Goal: Task Accomplishment & Management: Use online tool/utility

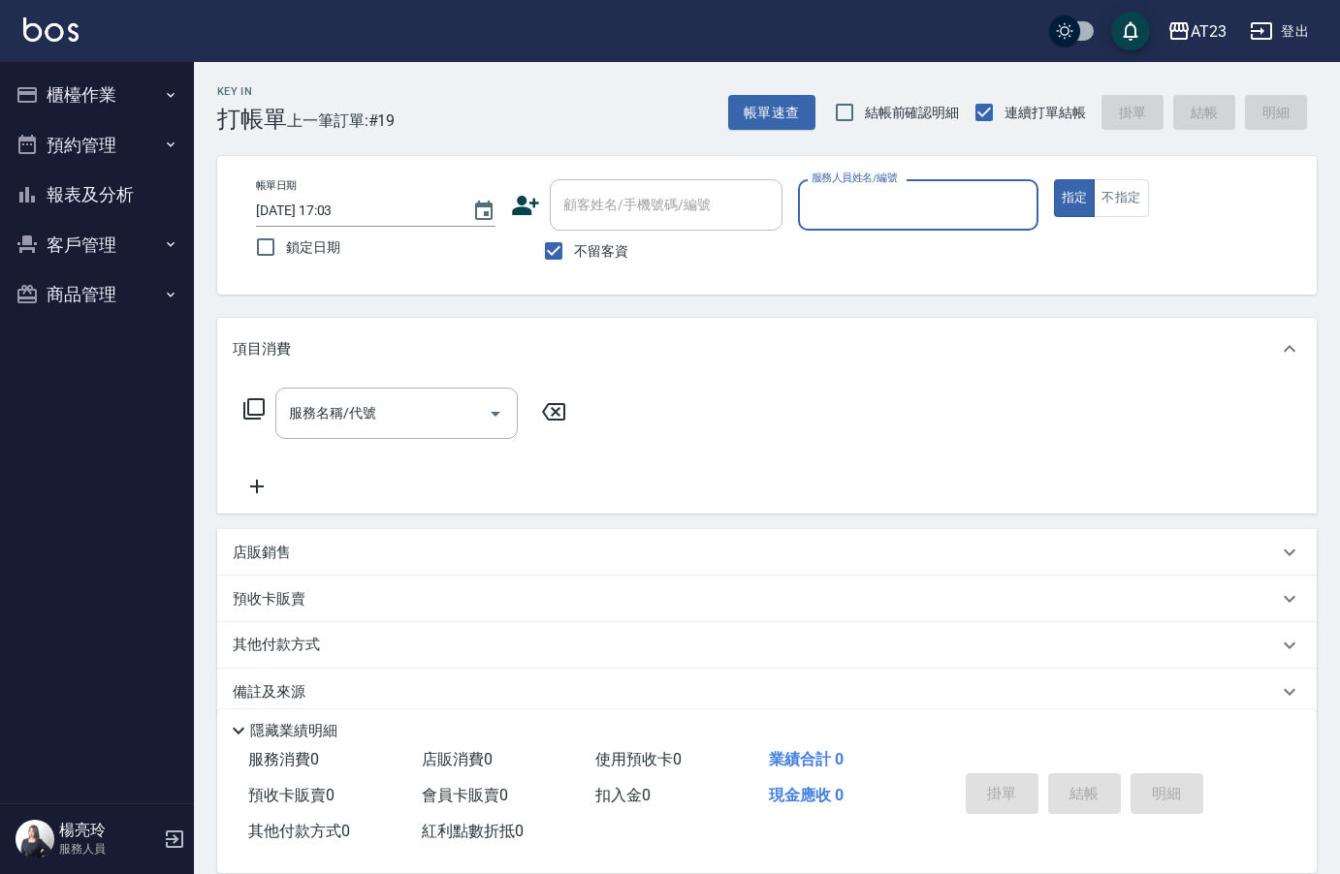
scroll to position [27, 0]
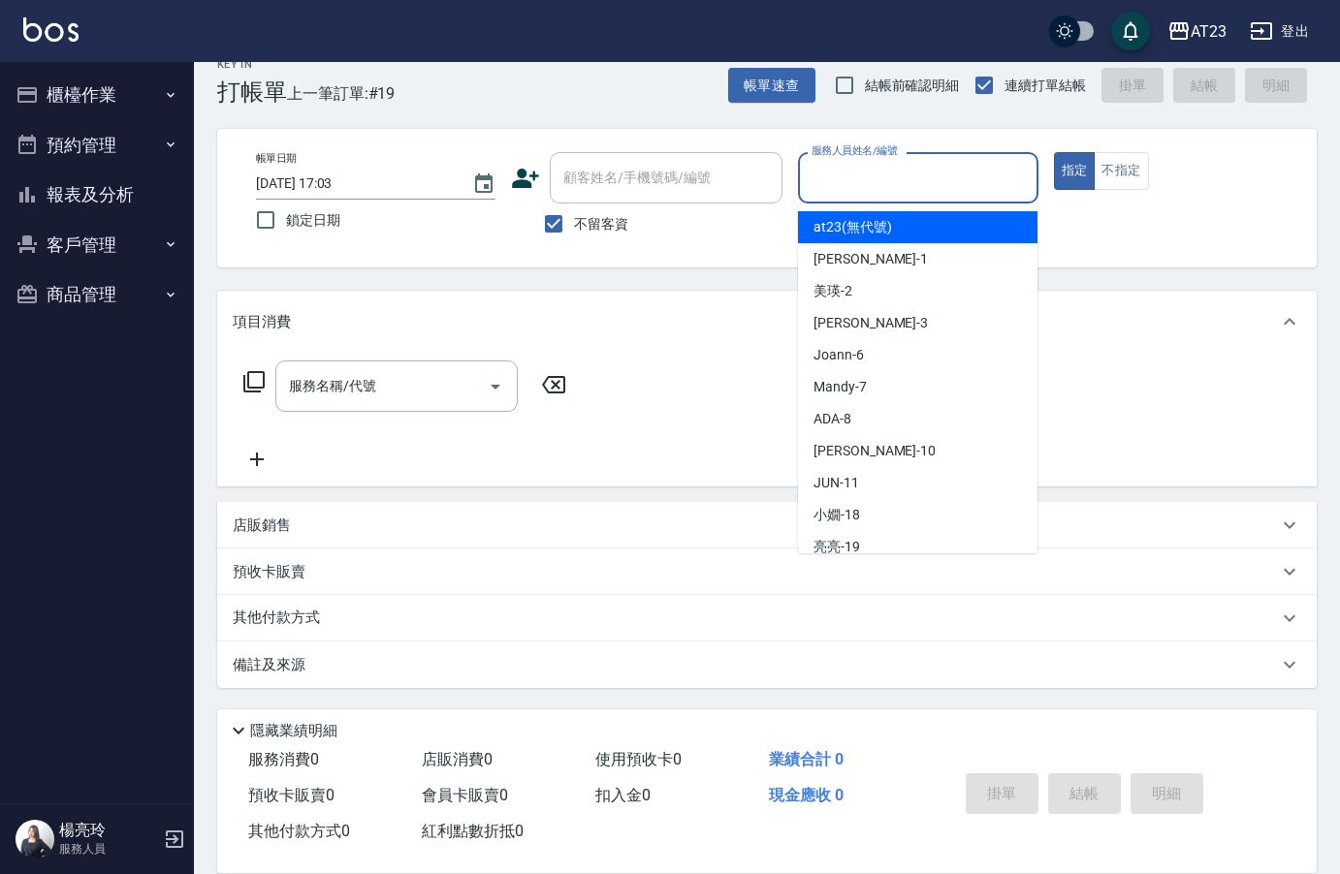
click at [912, 176] on input "服務人員姓名/編號" at bounding box center [917, 178] width 222 height 34
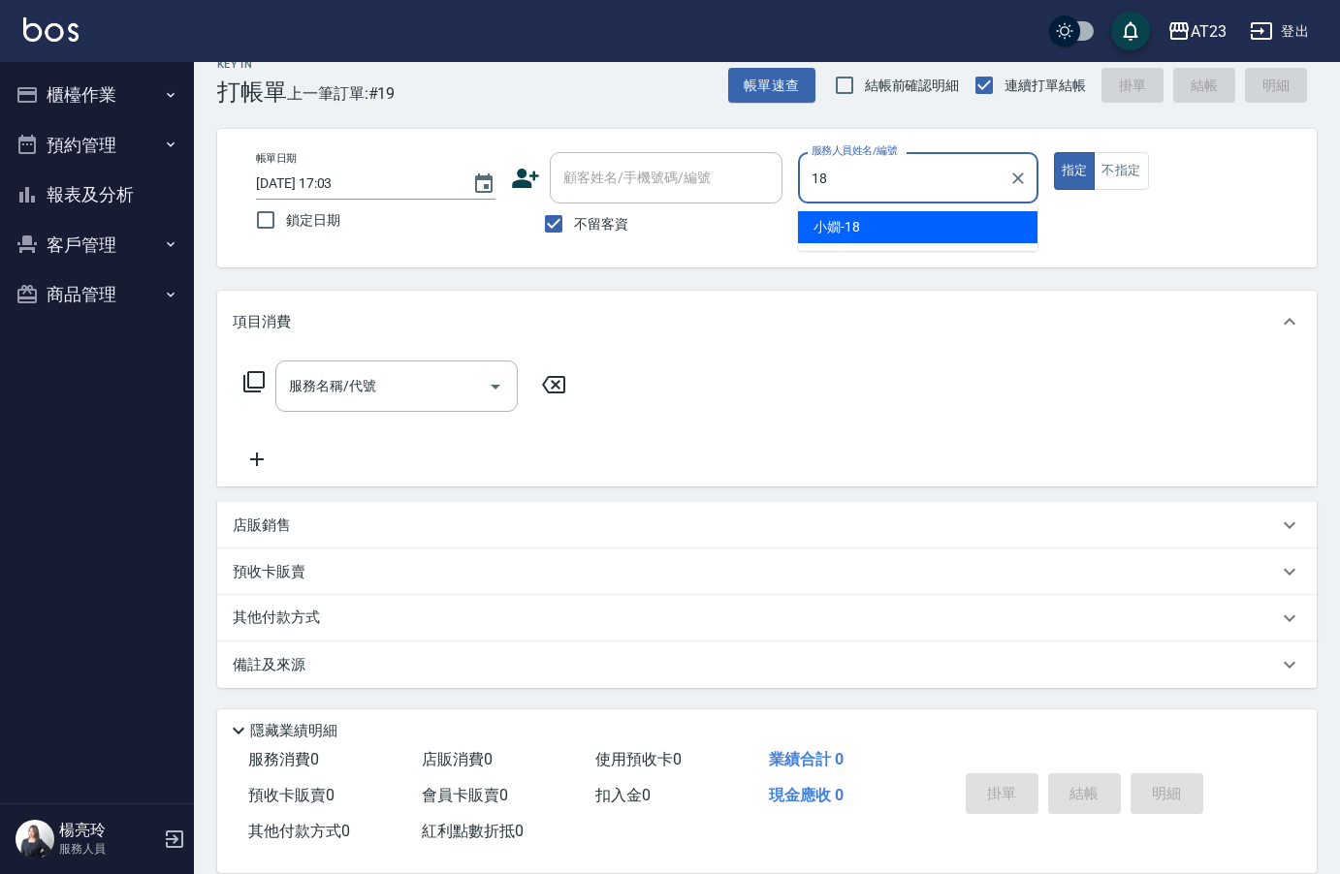
type input "18"
type button "true"
type input "[PERSON_NAME]-18"
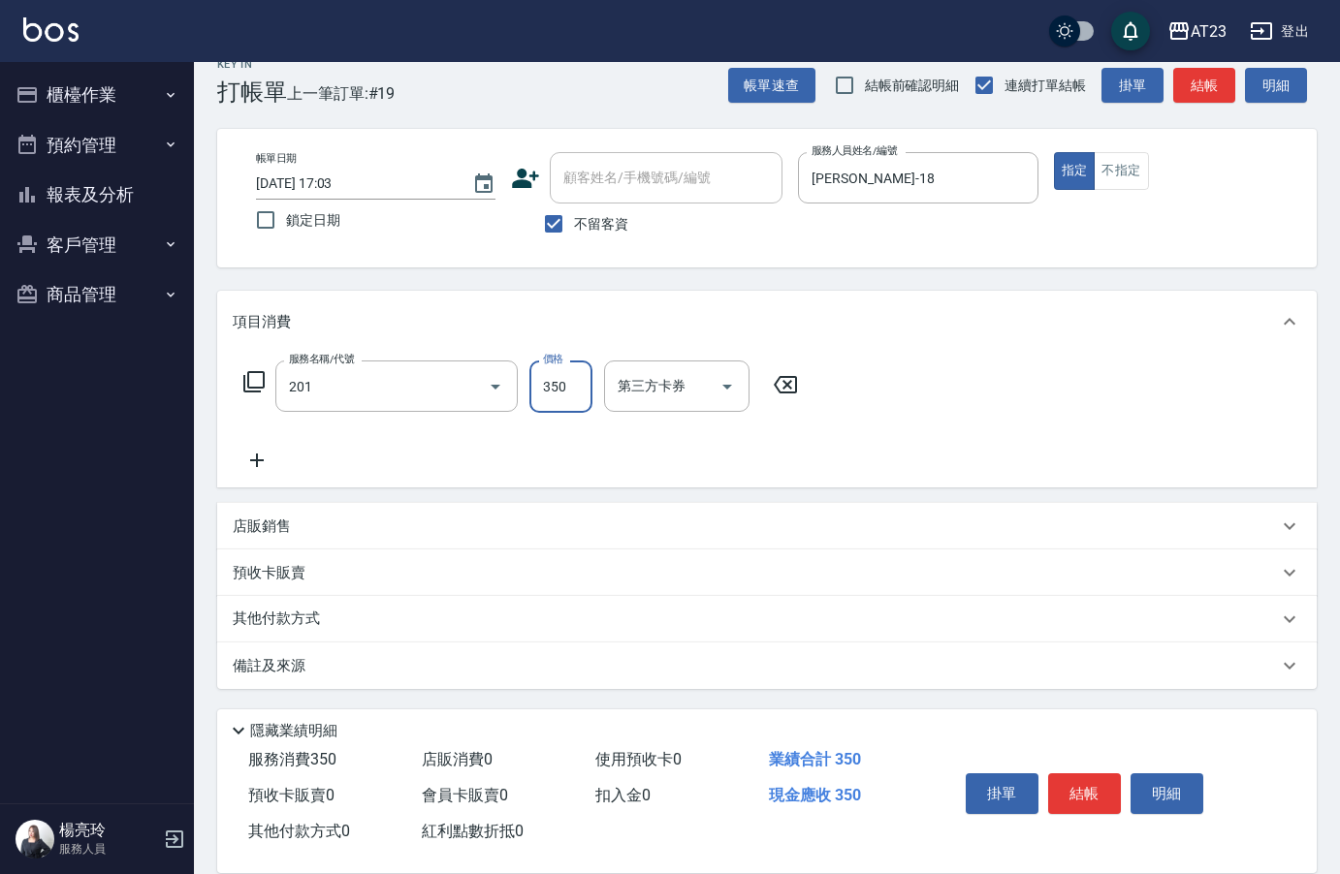
type input "一般洗髮(201)"
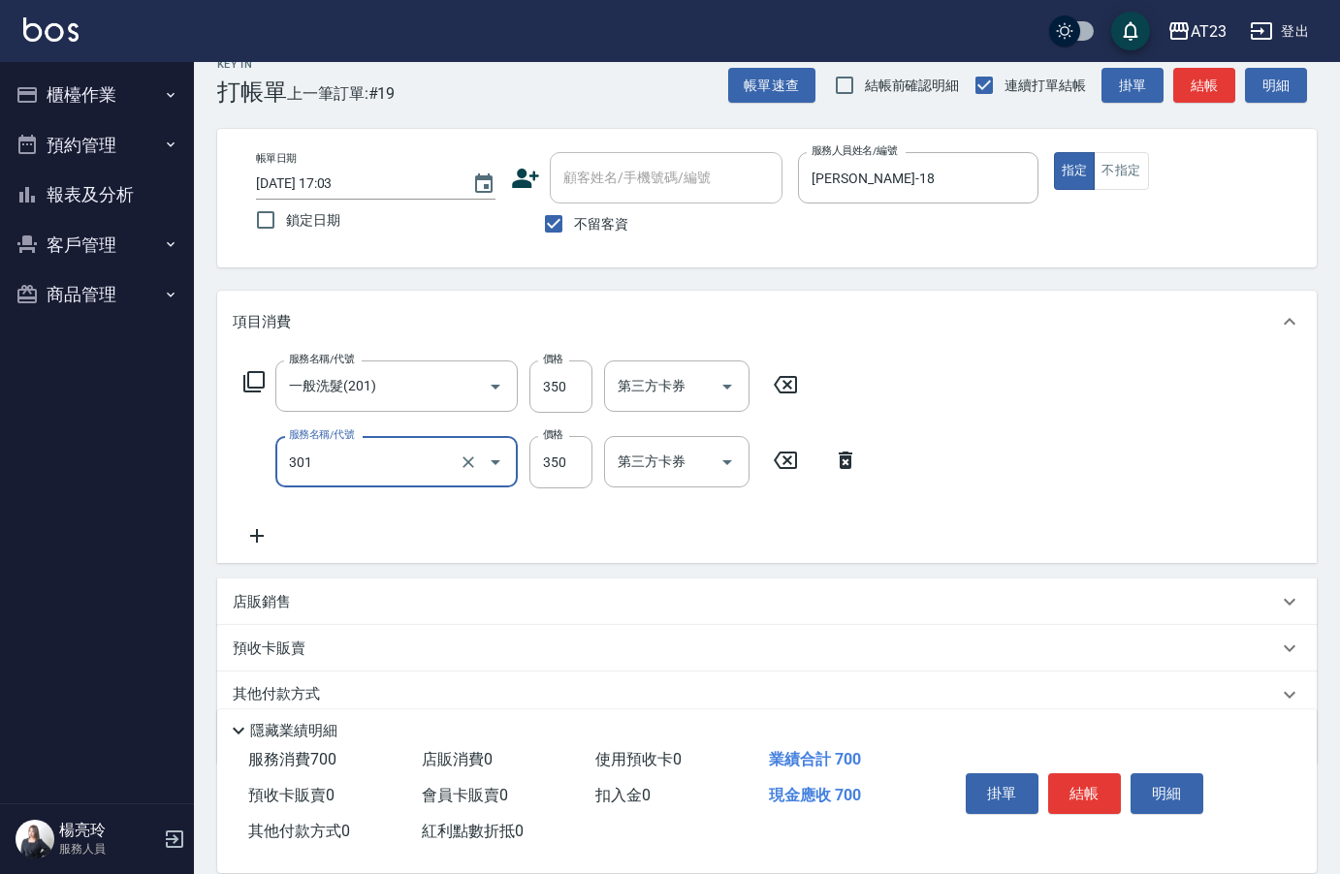
type input "造型剪髮(301)"
type input "550"
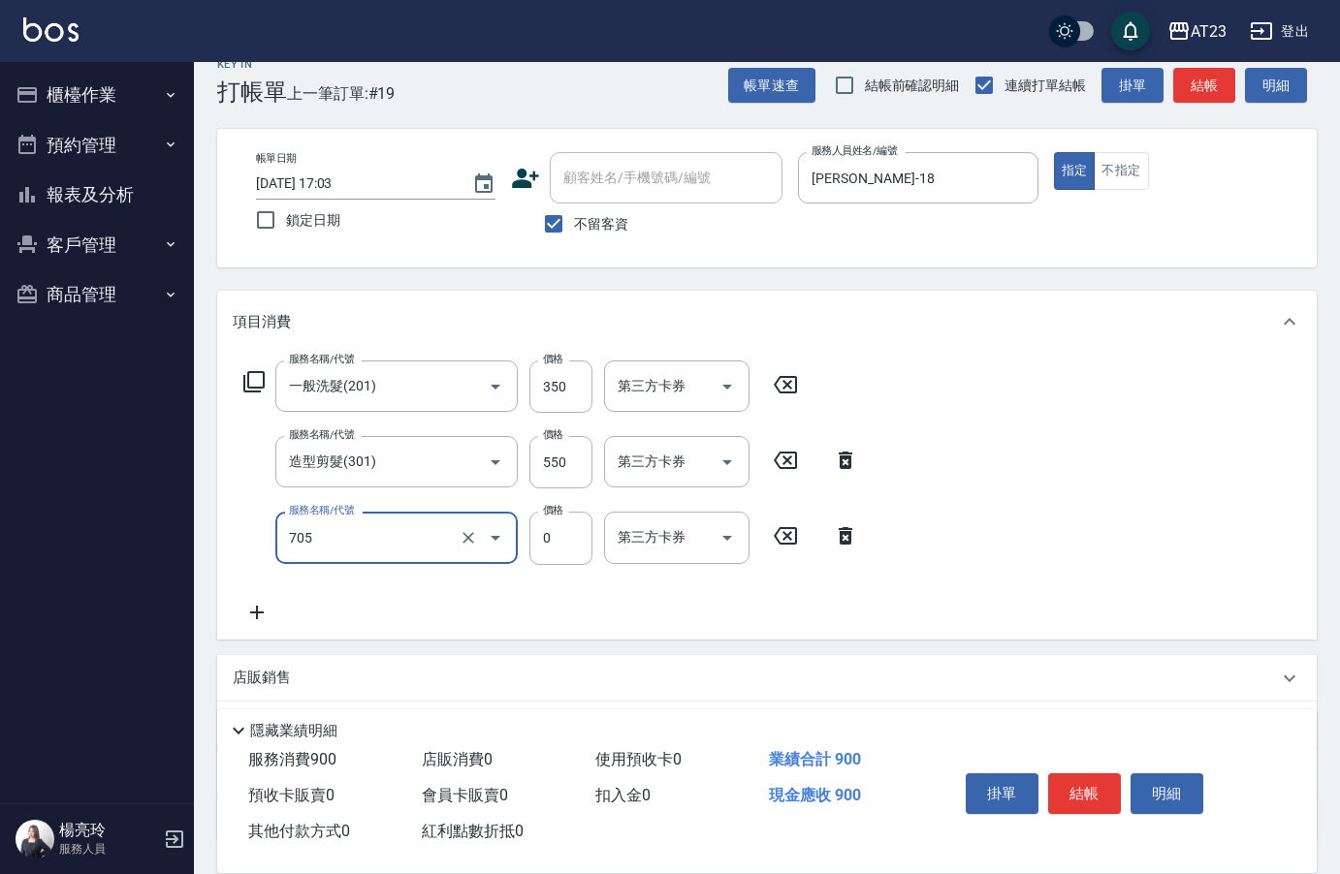
type input "互助50(705)"
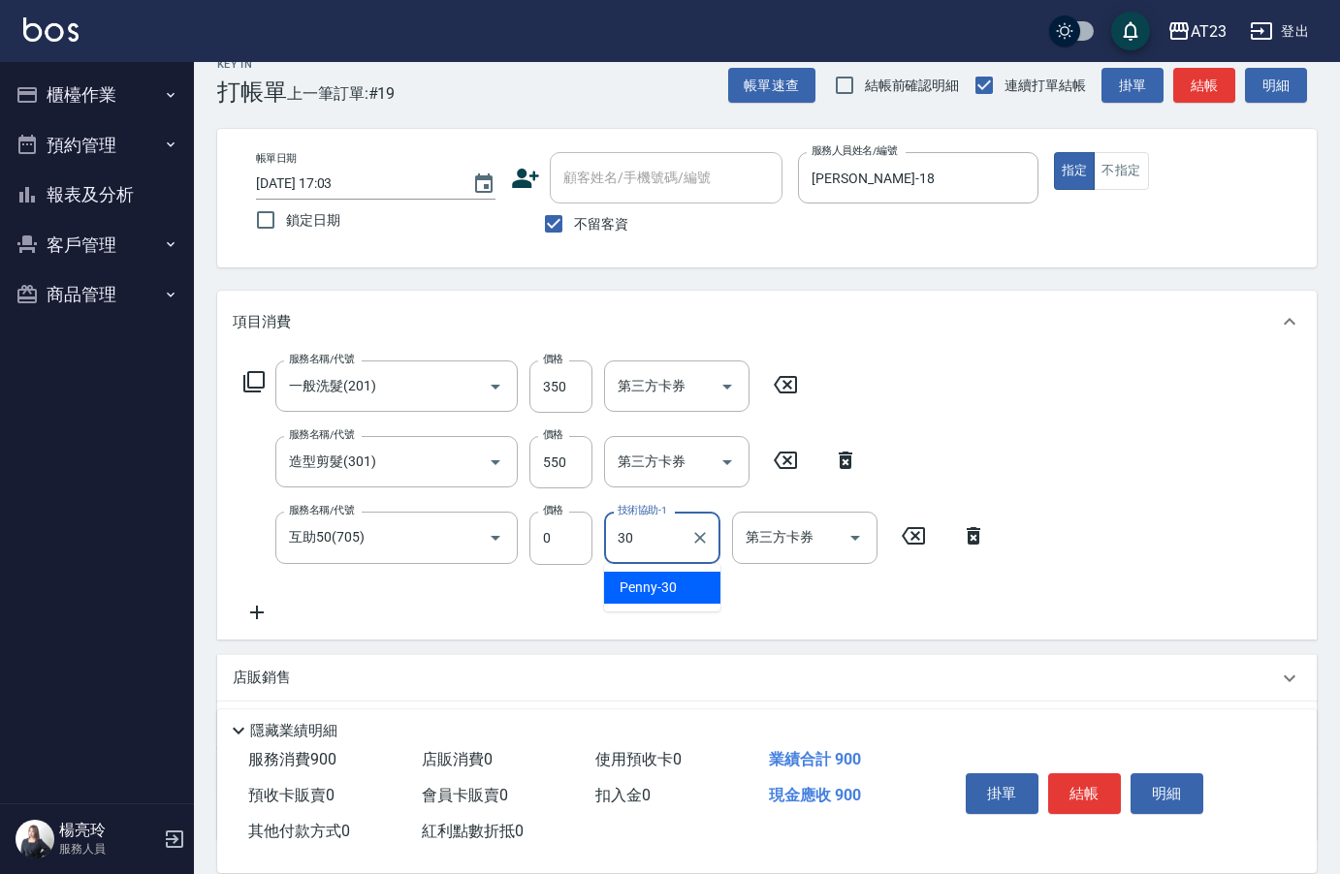
type input "Penny-30"
click at [1093, 786] on button "結帳" at bounding box center [1084, 794] width 73 height 41
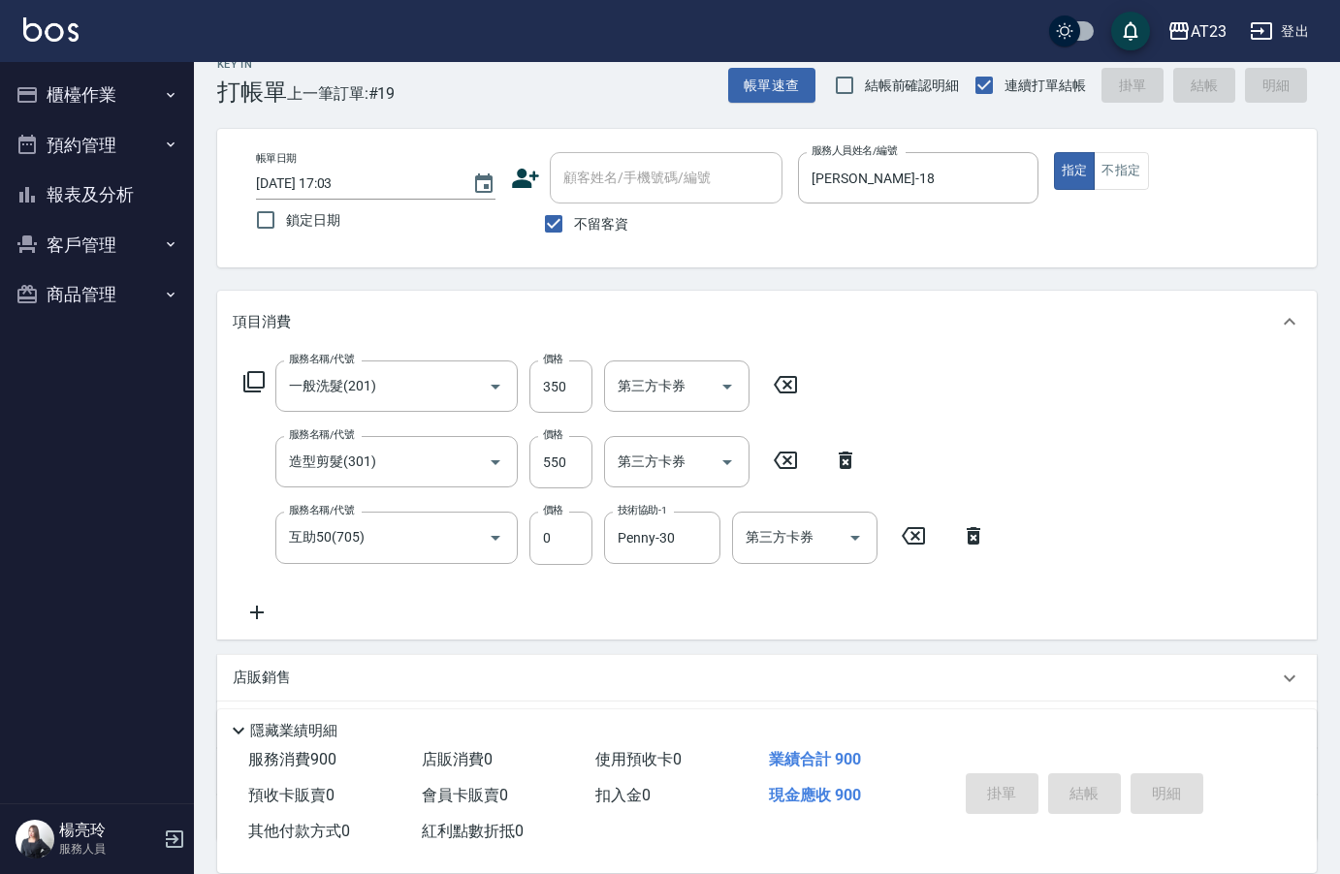
type input "[DATE] 18:41"
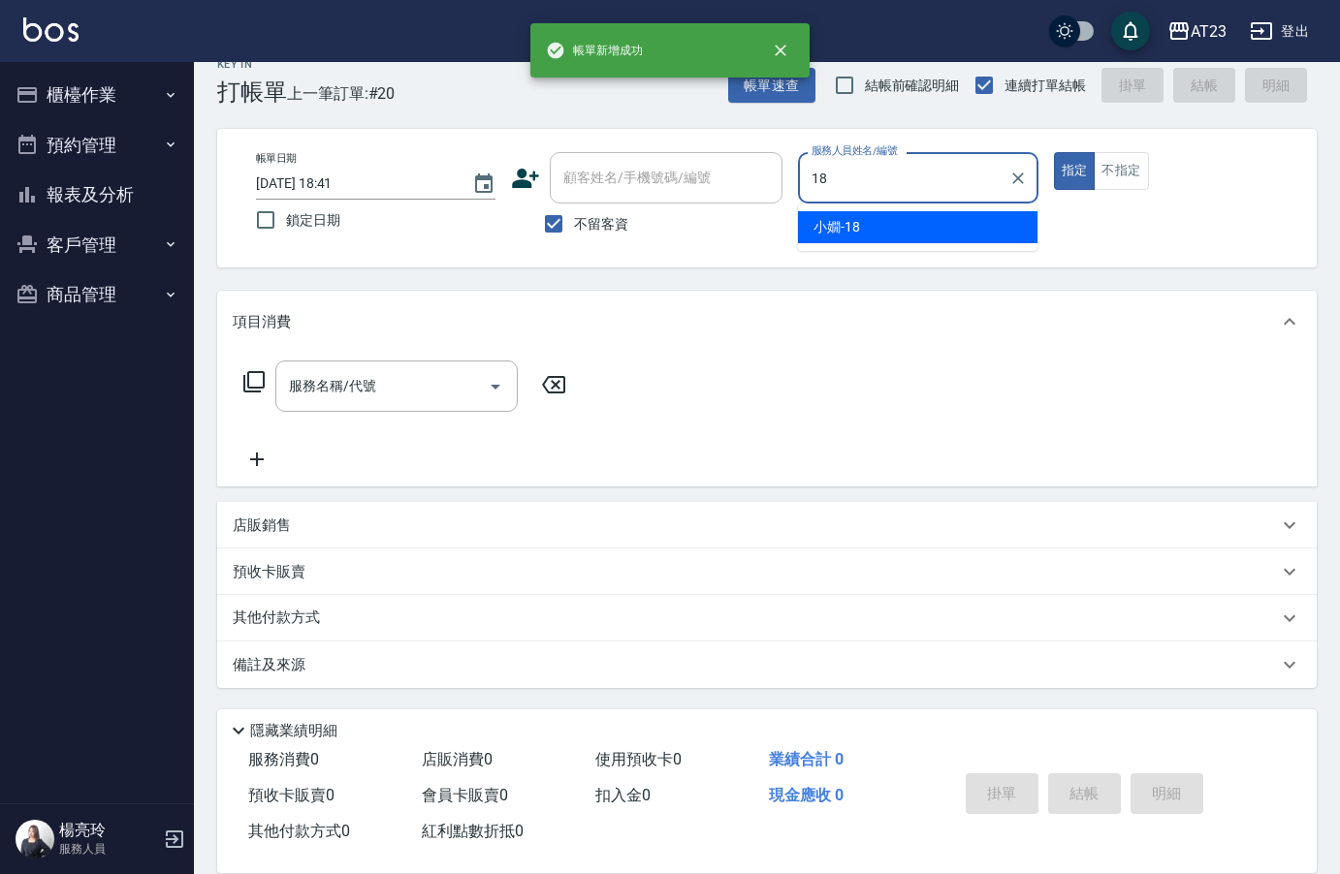
type input "[PERSON_NAME]-18"
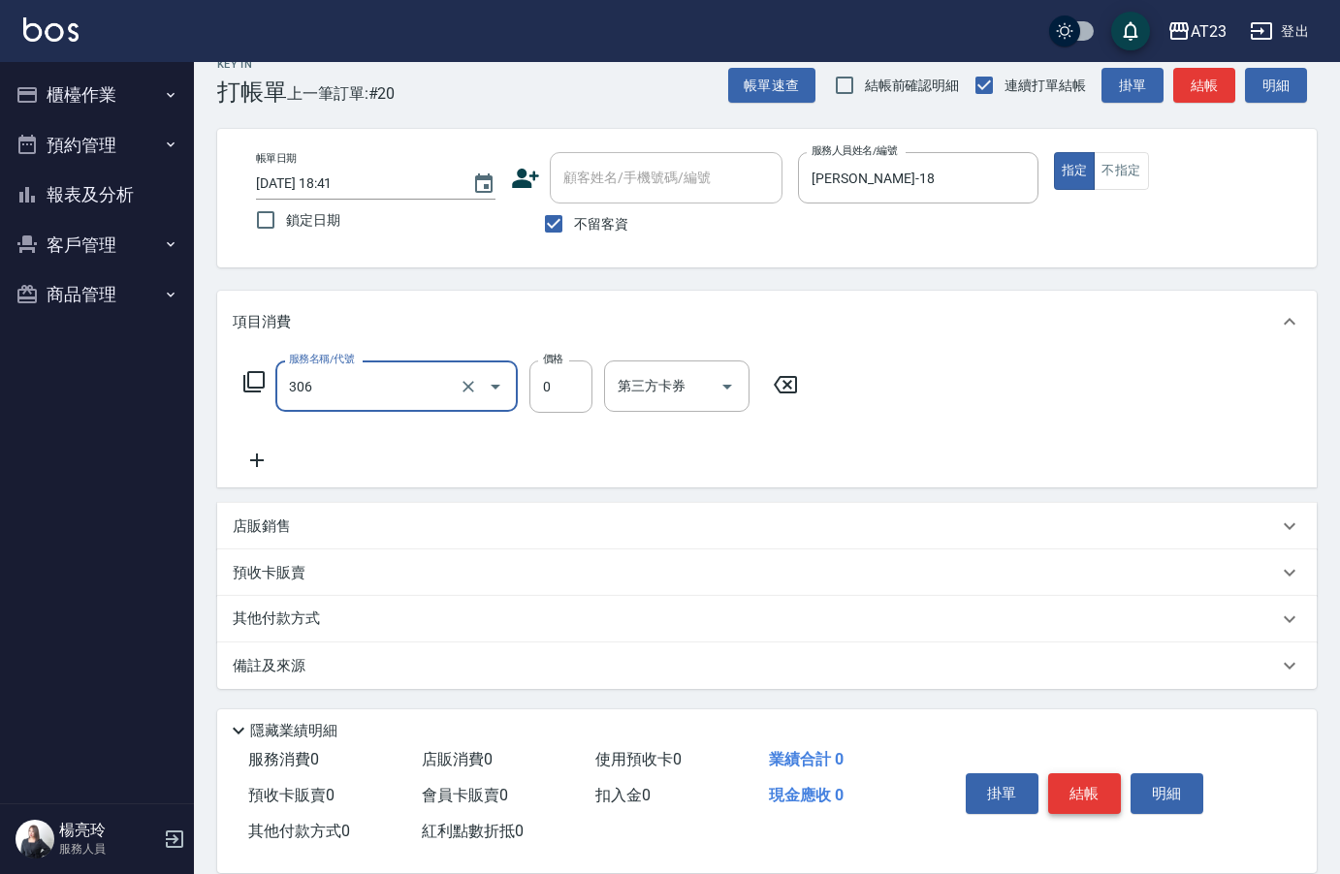
type input "剪髮卡(306)"
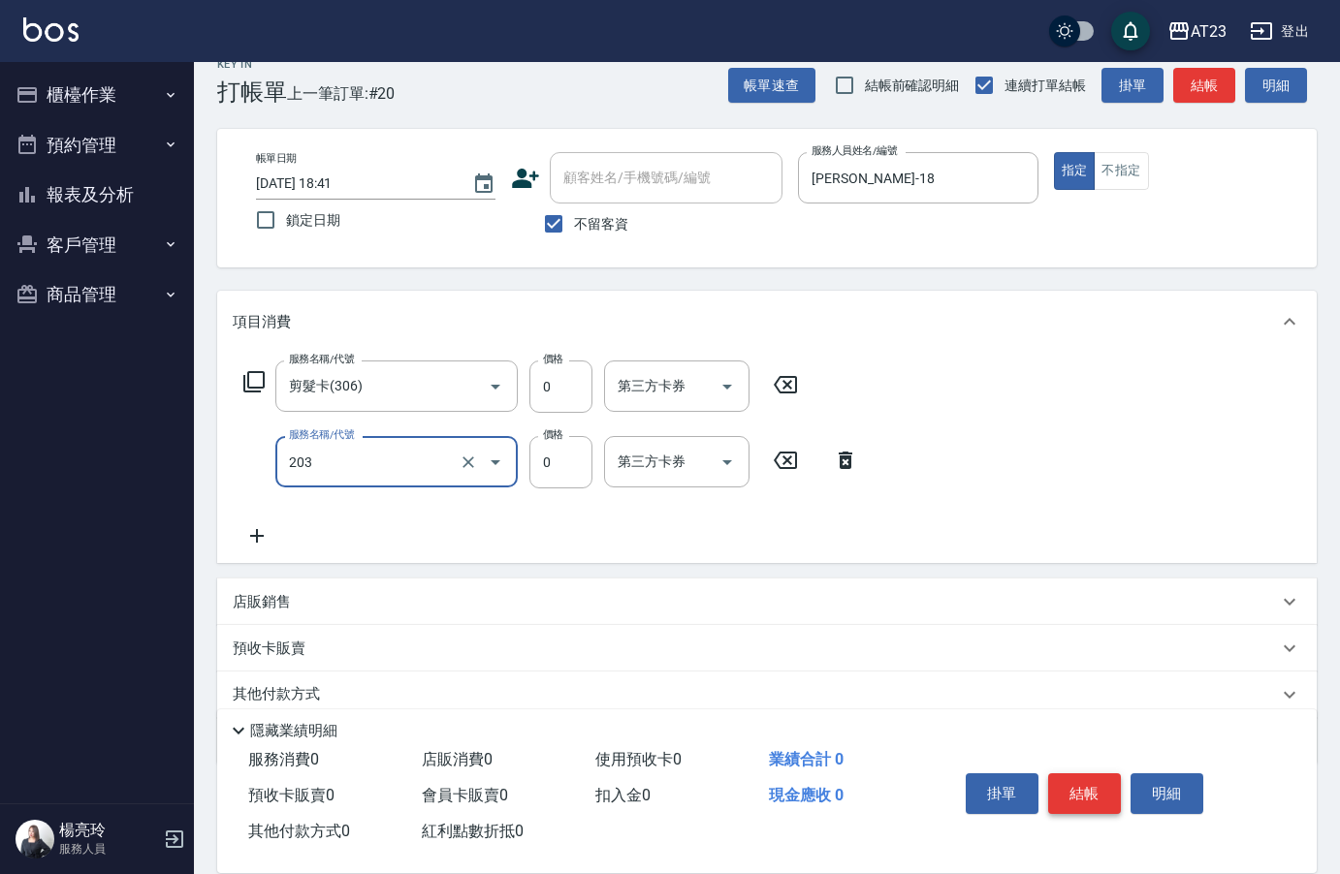
type input "使用洗髮卡(203)"
click at [269, 525] on icon at bounding box center [257, 535] width 48 height 23
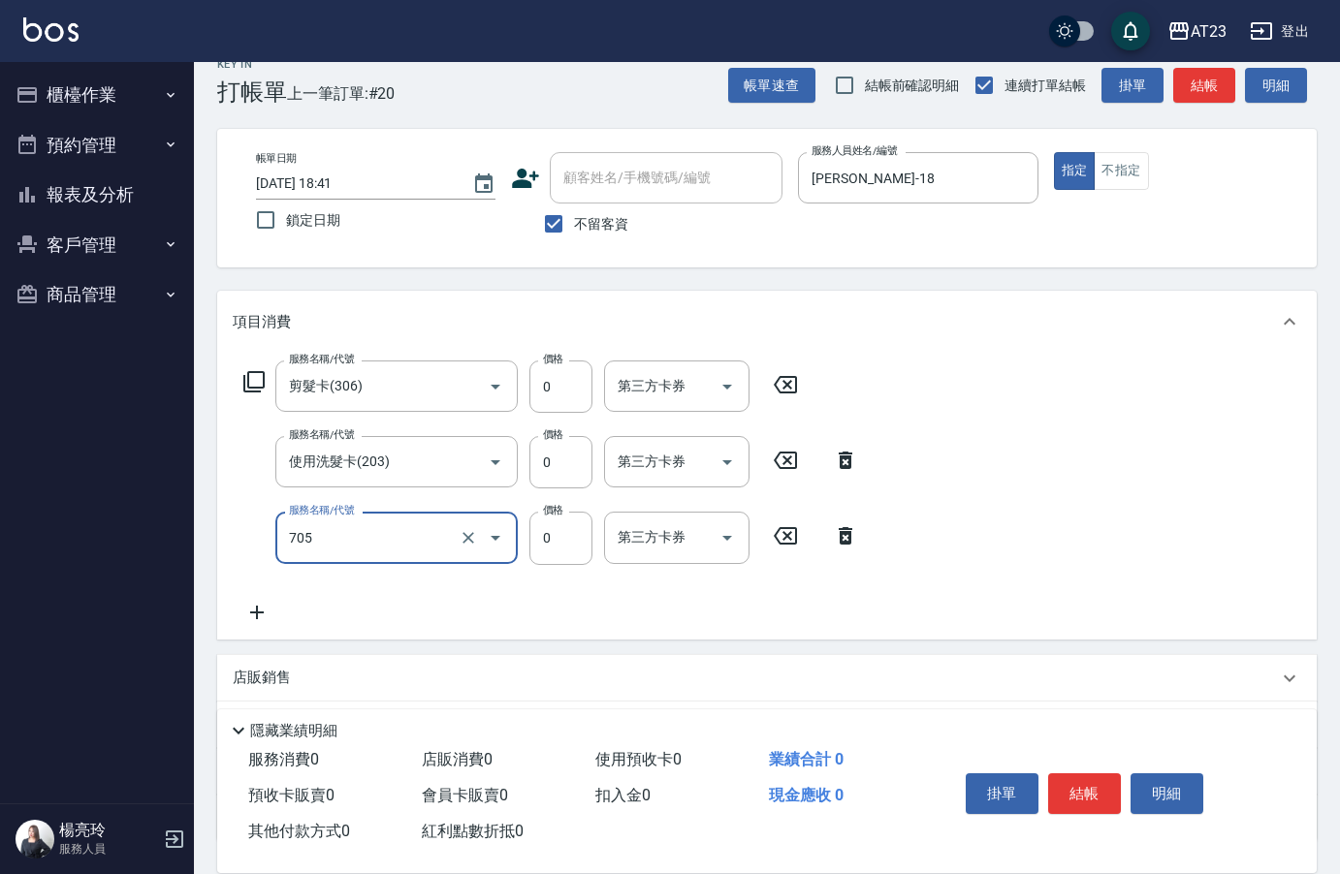
type input "互助50(705)"
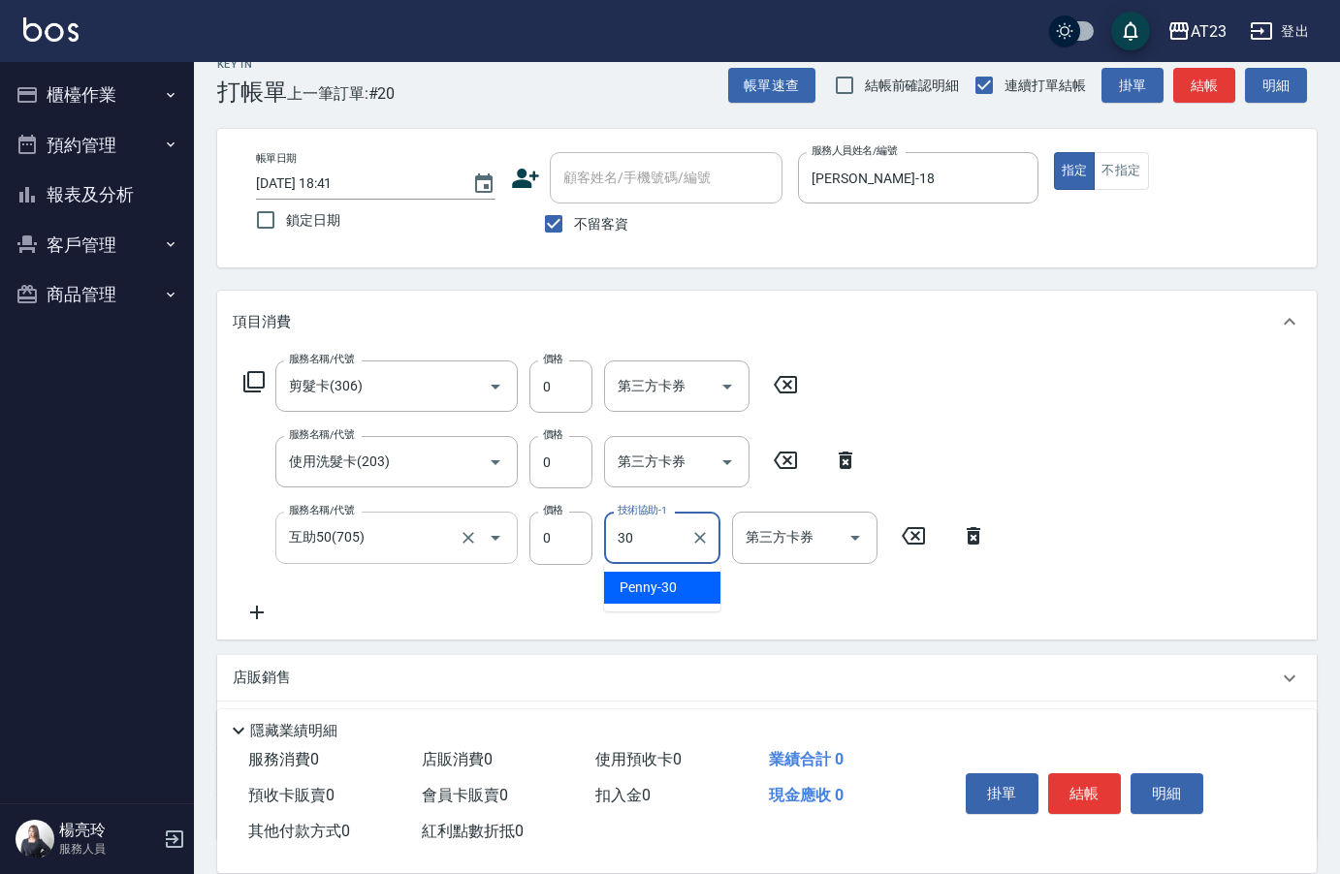
type input "Penny-30"
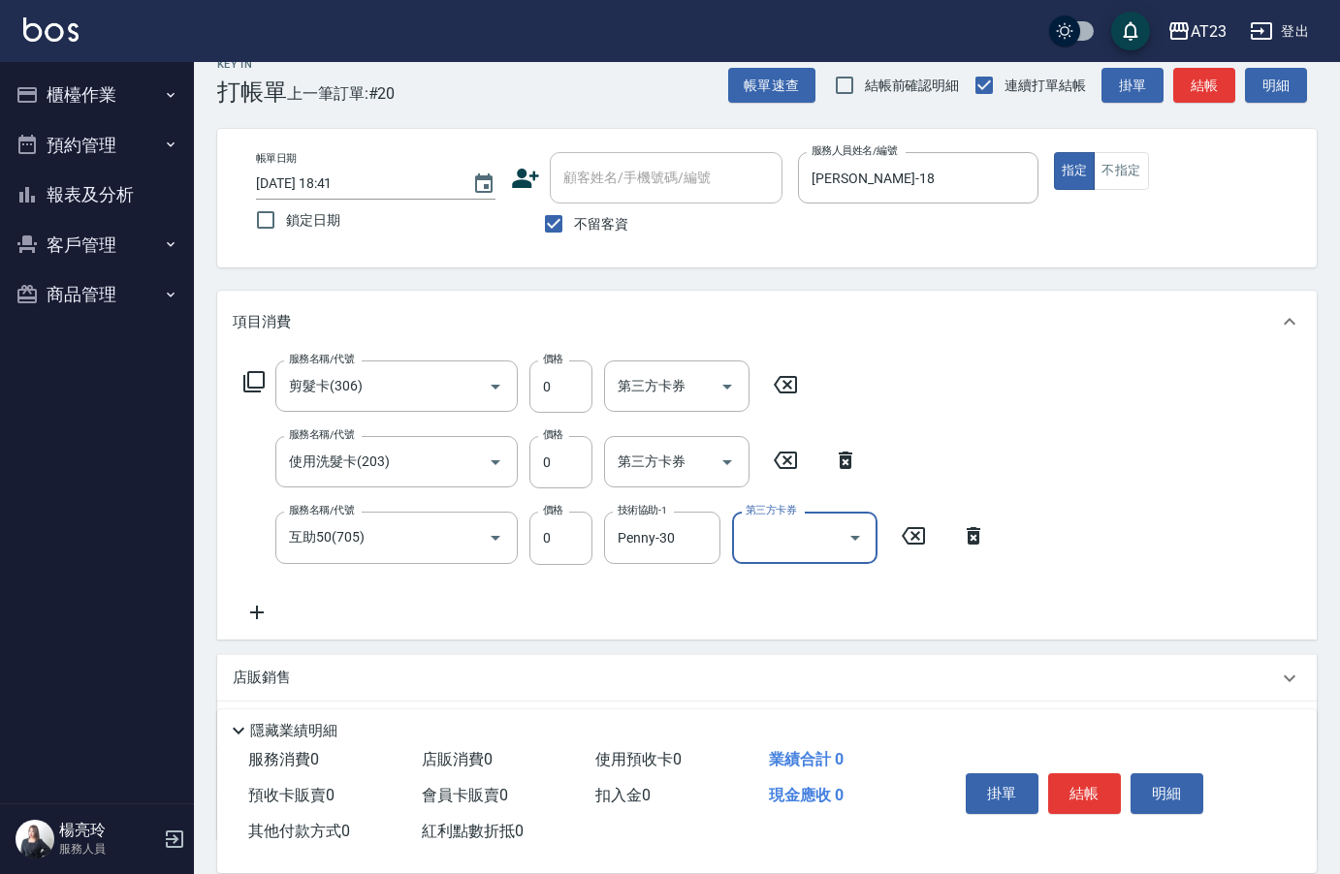
click at [1093, 766] on div "掛單 結帳 明細" at bounding box center [1084, 796] width 253 height 61
click at [1096, 796] on button "結帳" at bounding box center [1084, 794] width 73 height 41
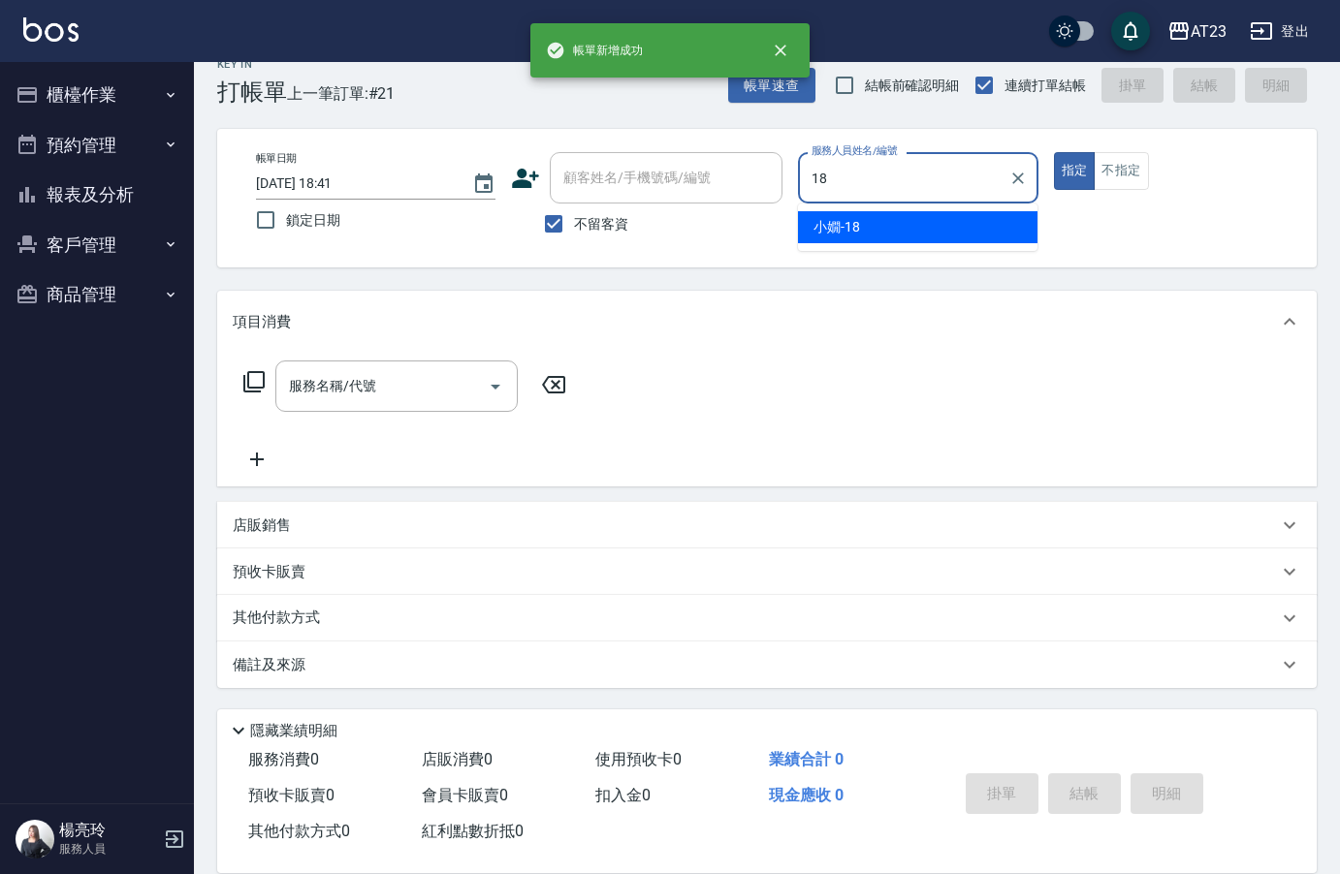
type input "[PERSON_NAME]-18"
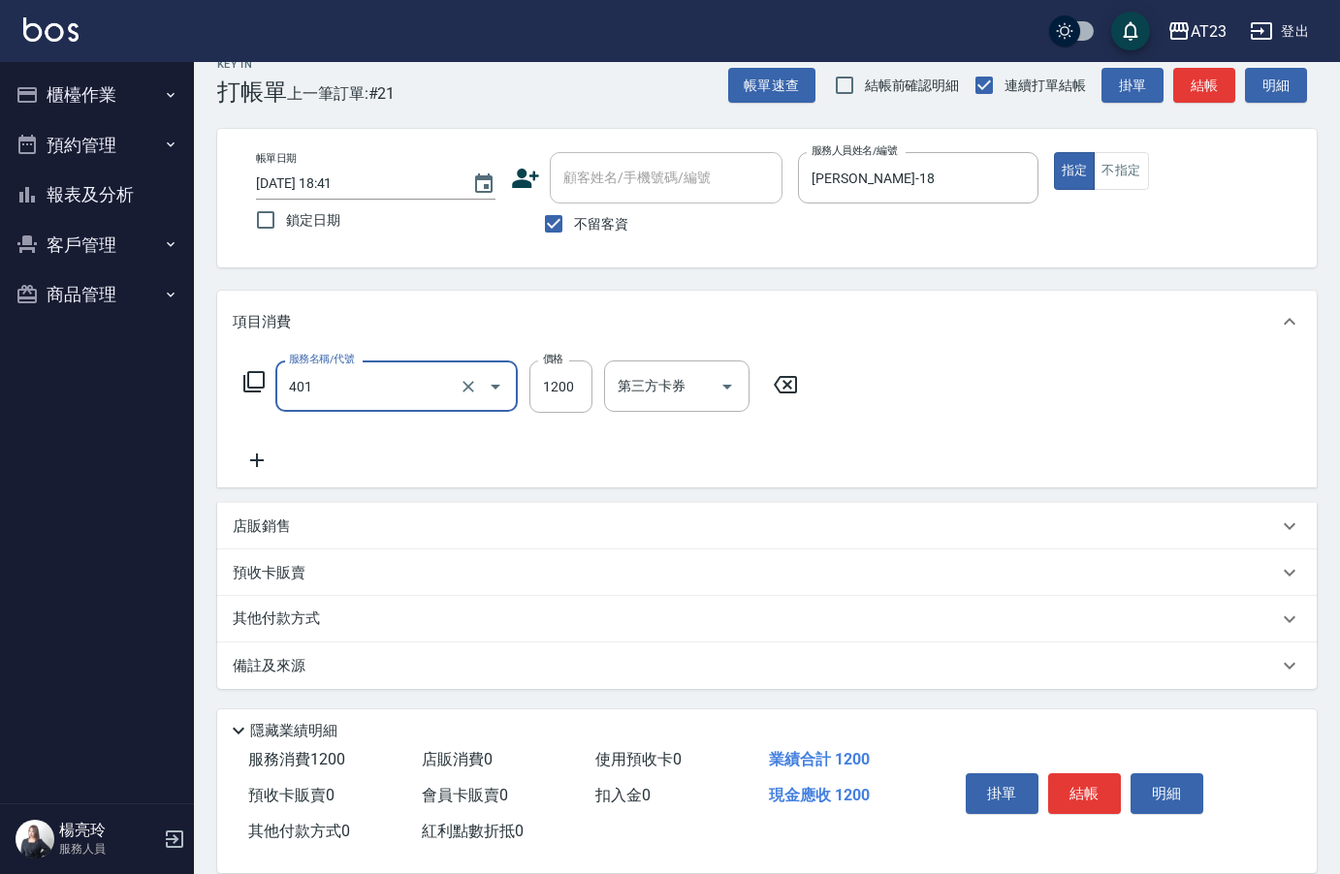
type input "燙髮(401)"
type input "3000"
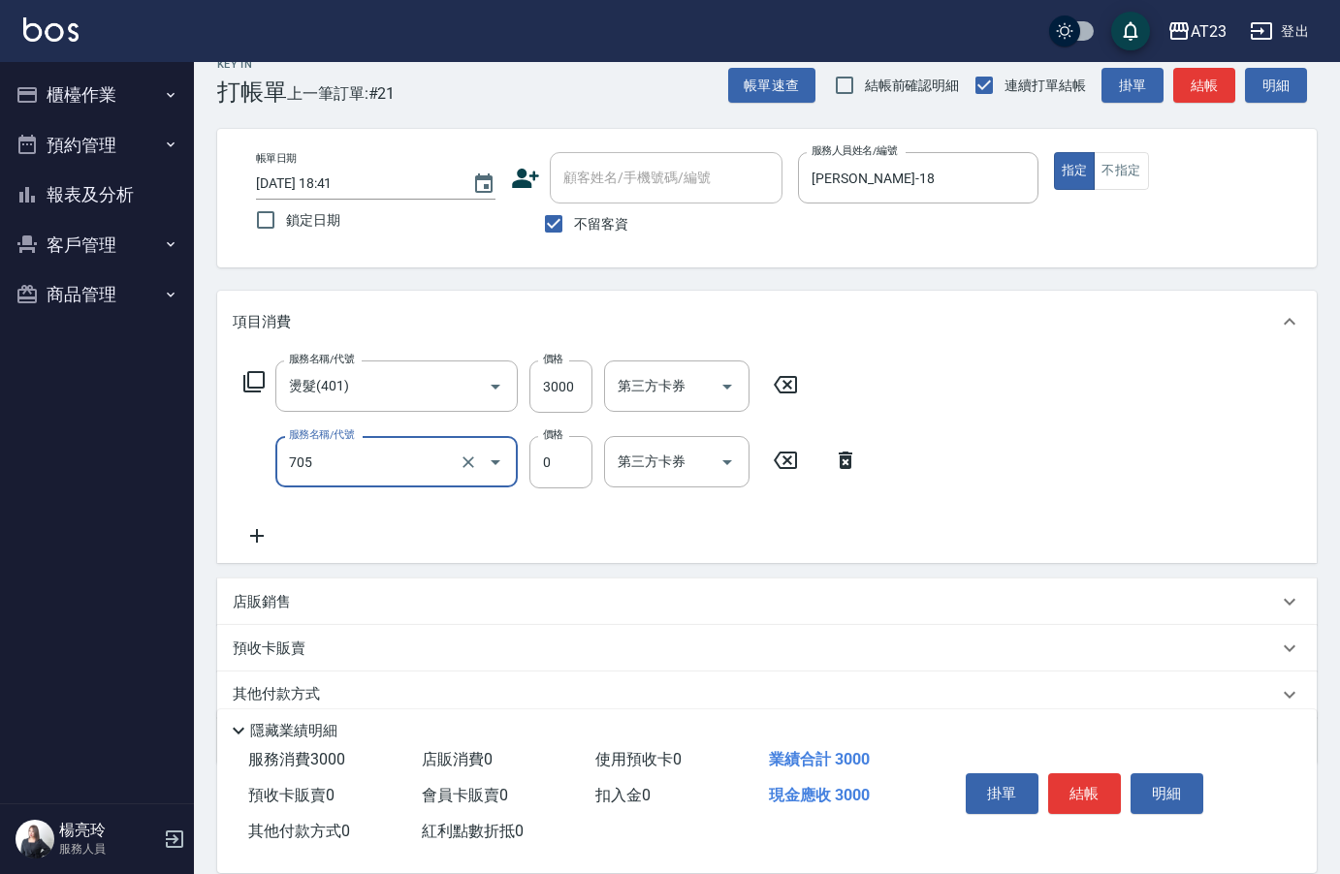
type input "互助50(705)"
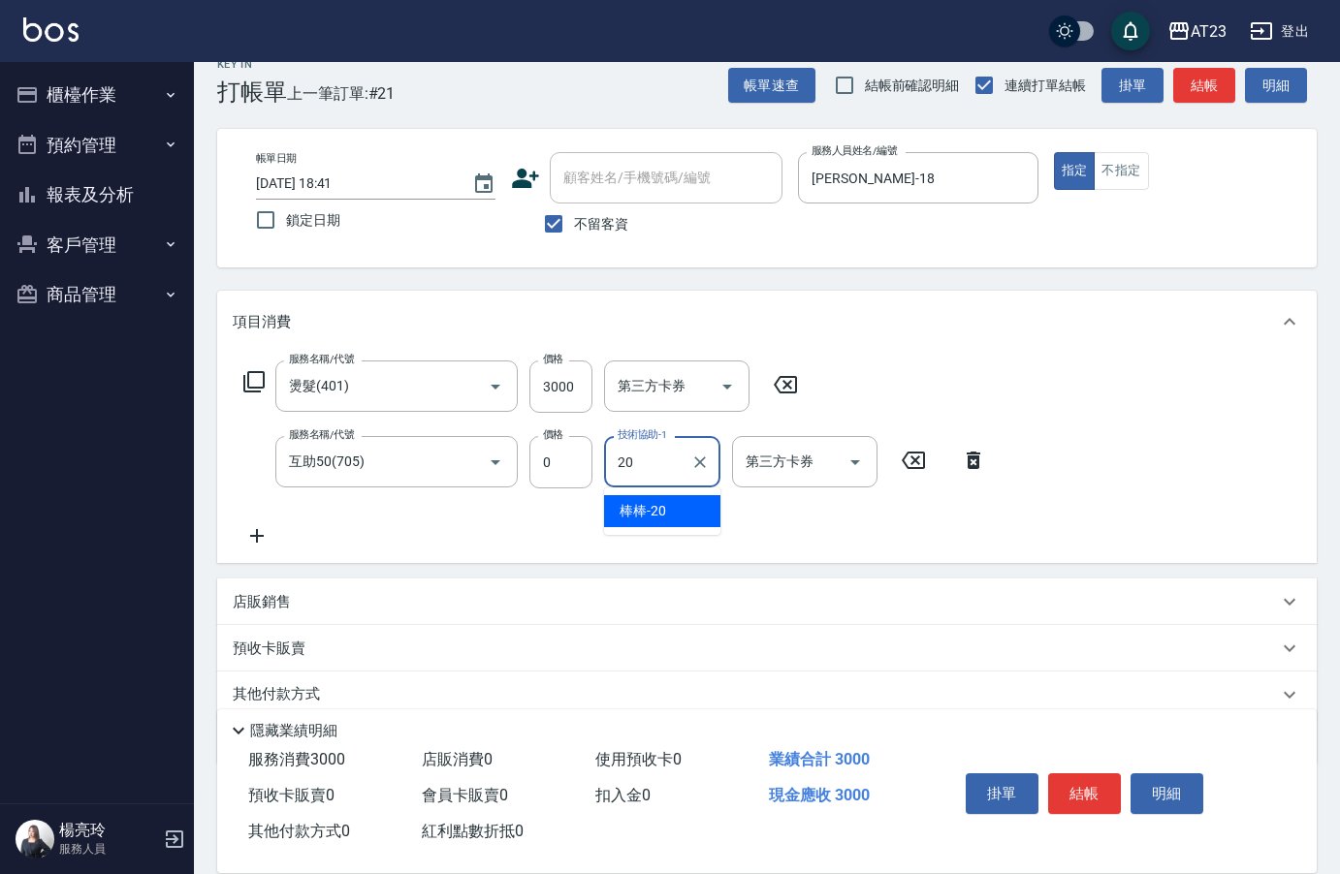
type input "棒棒-20"
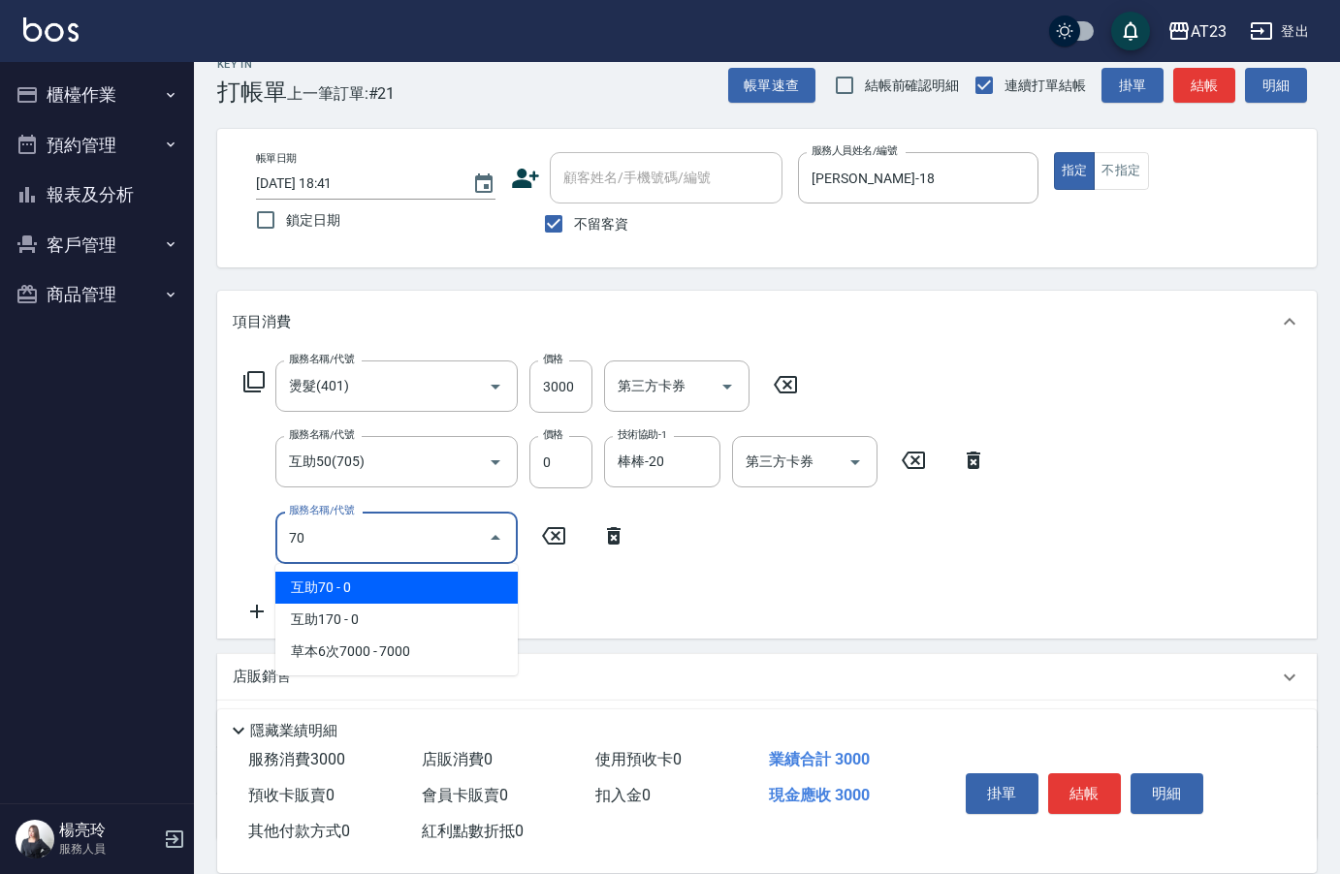
type input "706"
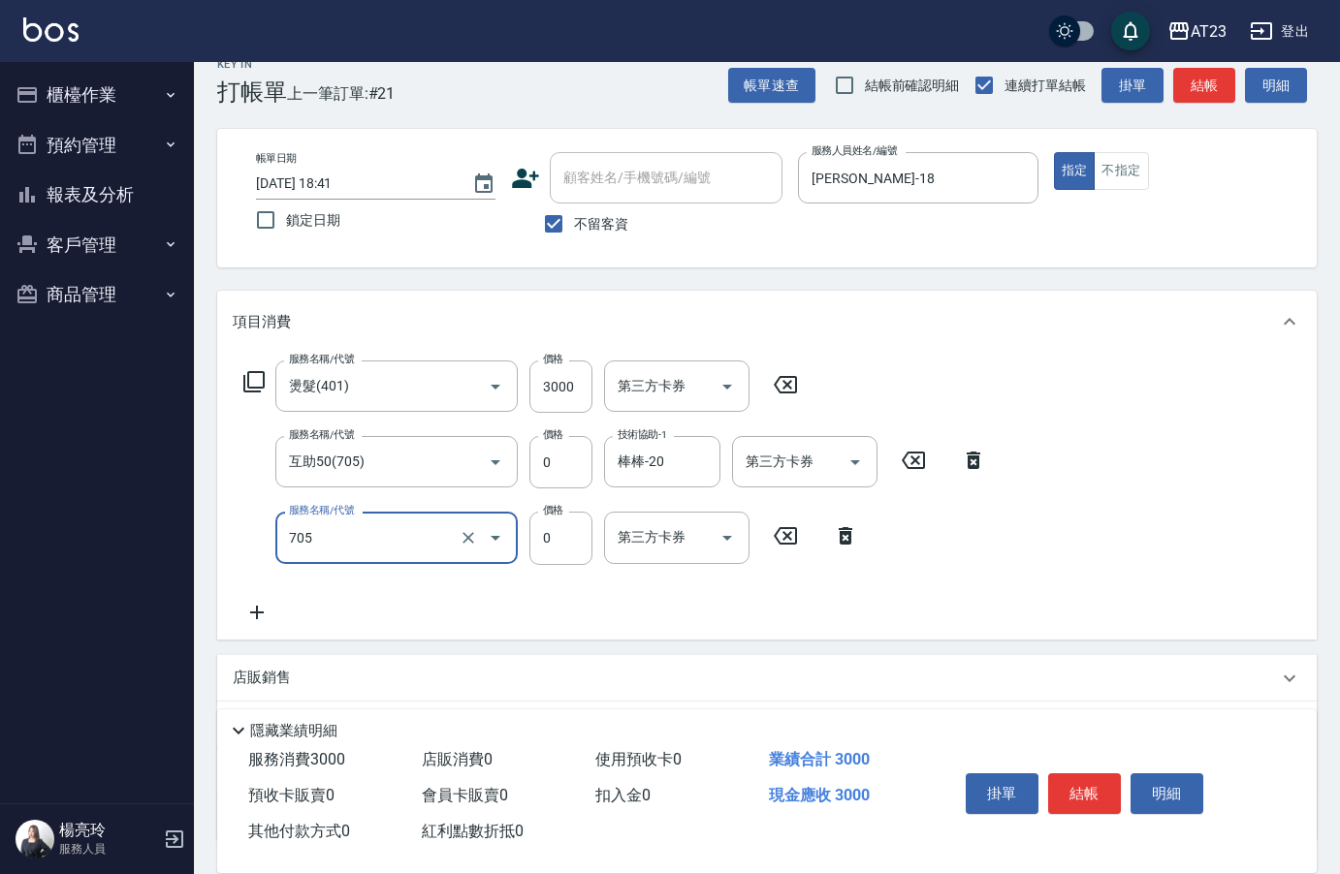
type input "互助50(705)"
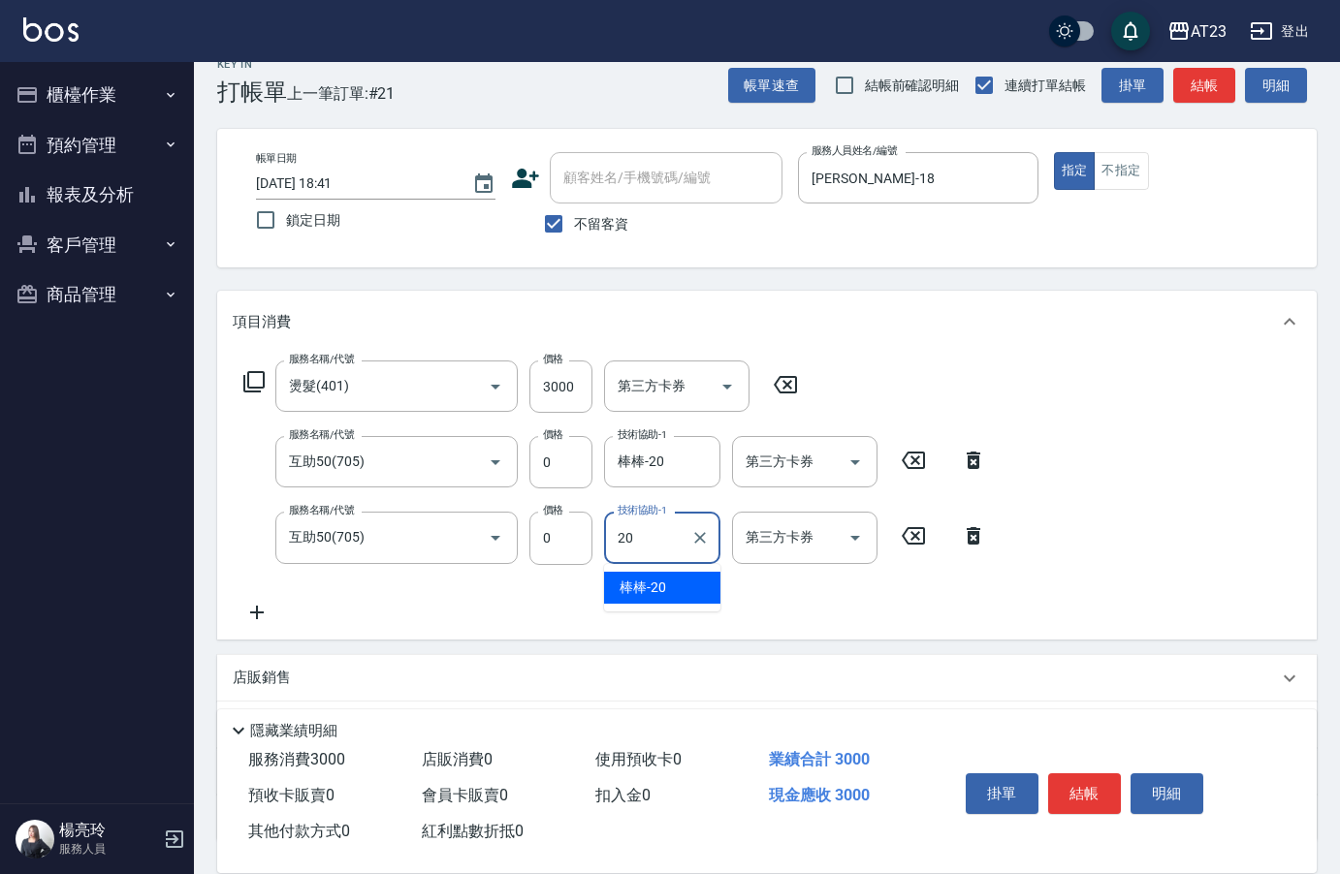
type input "棒棒-20"
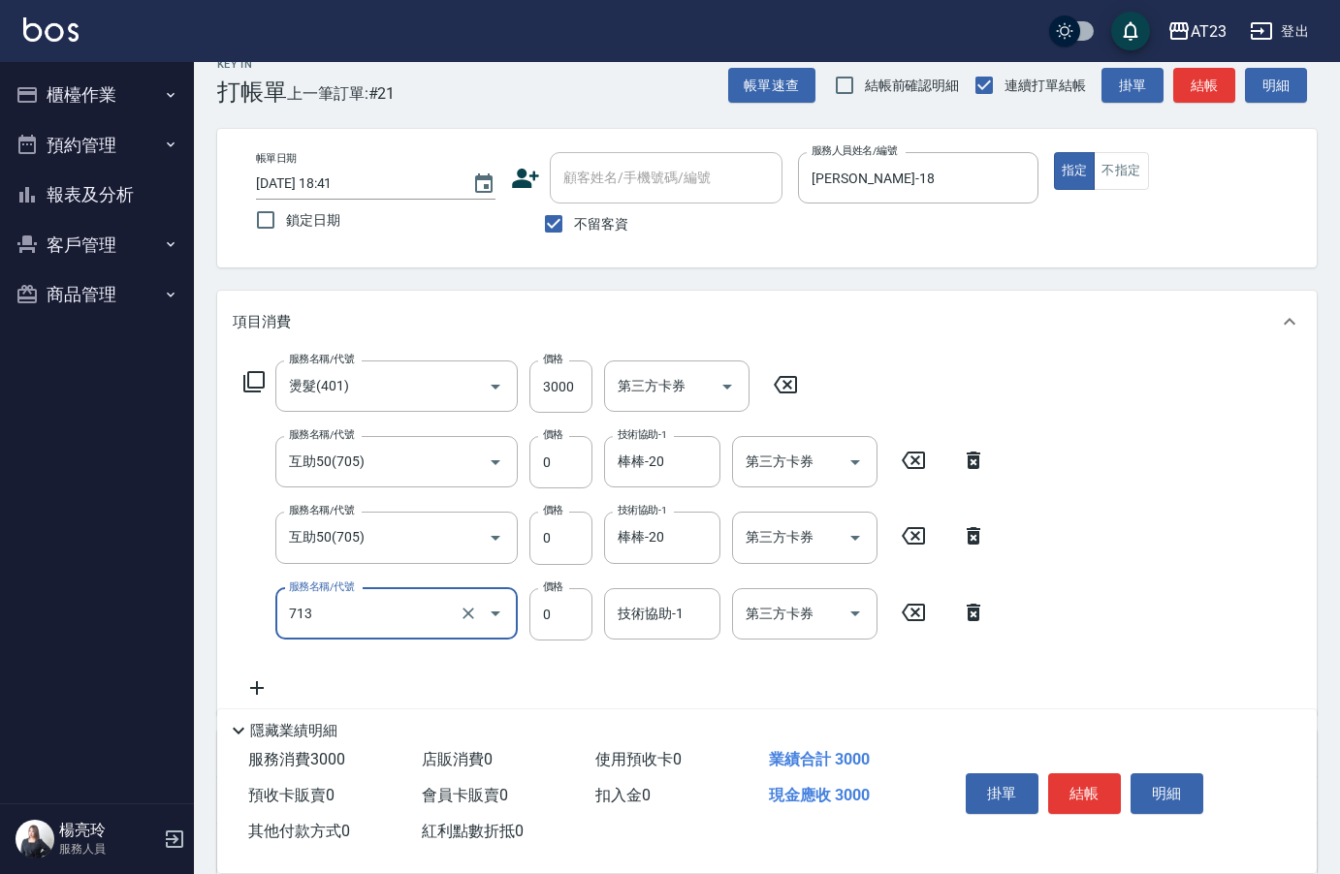
type input "互助130(713)"
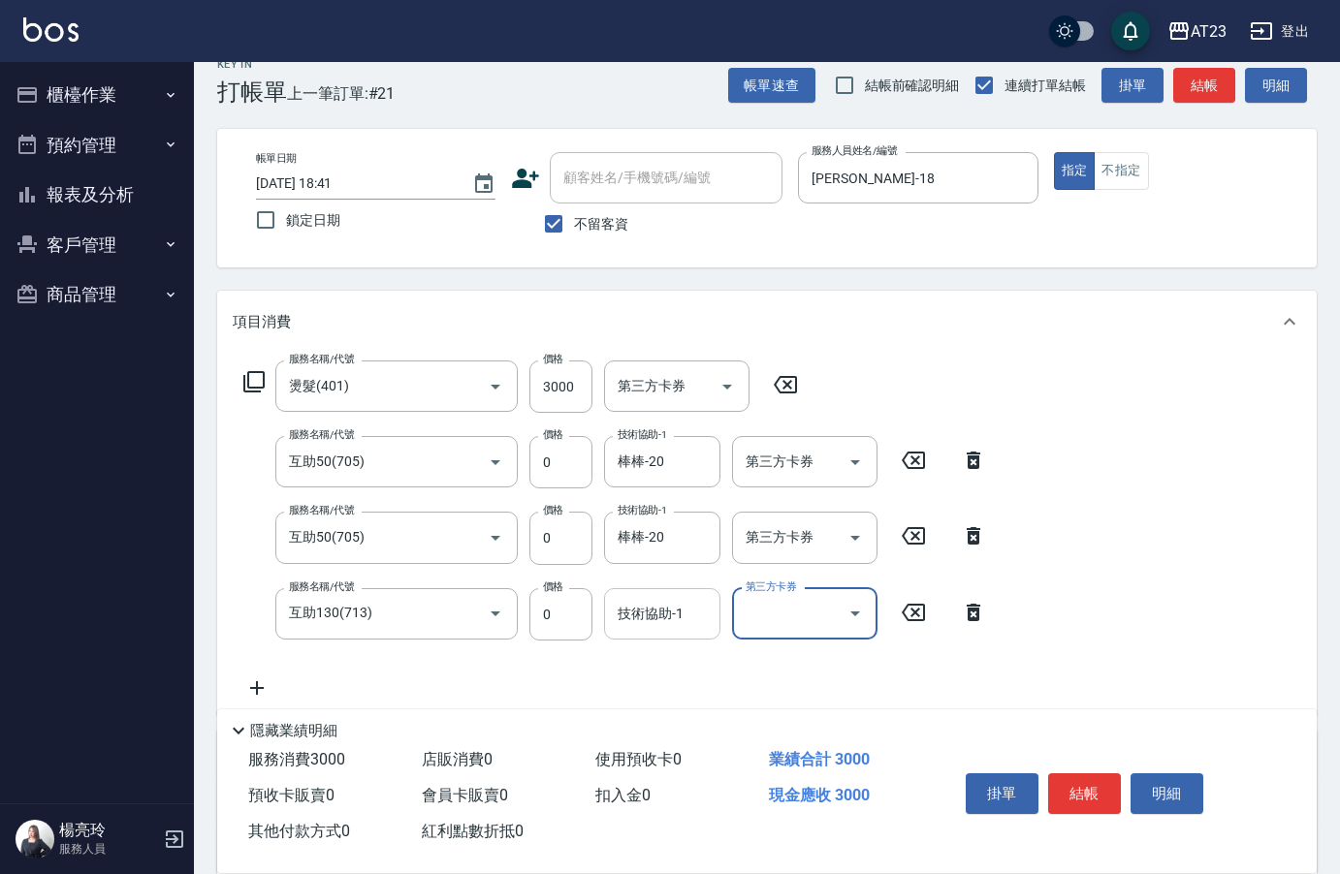
click at [672, 625] on input "技術協助-1" at bounding box center [662, 614] width 99 height 34
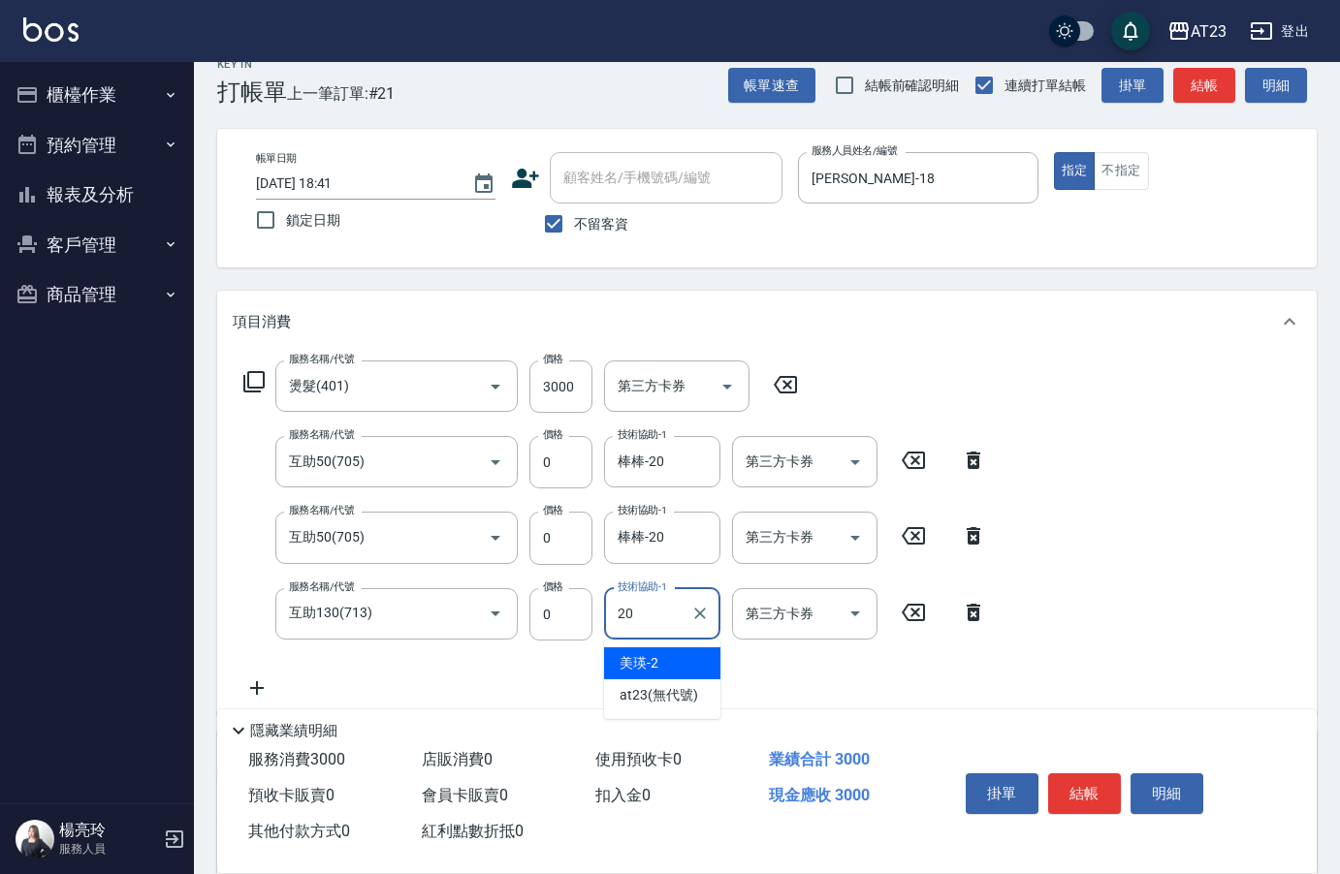
type input "棒棒-20"
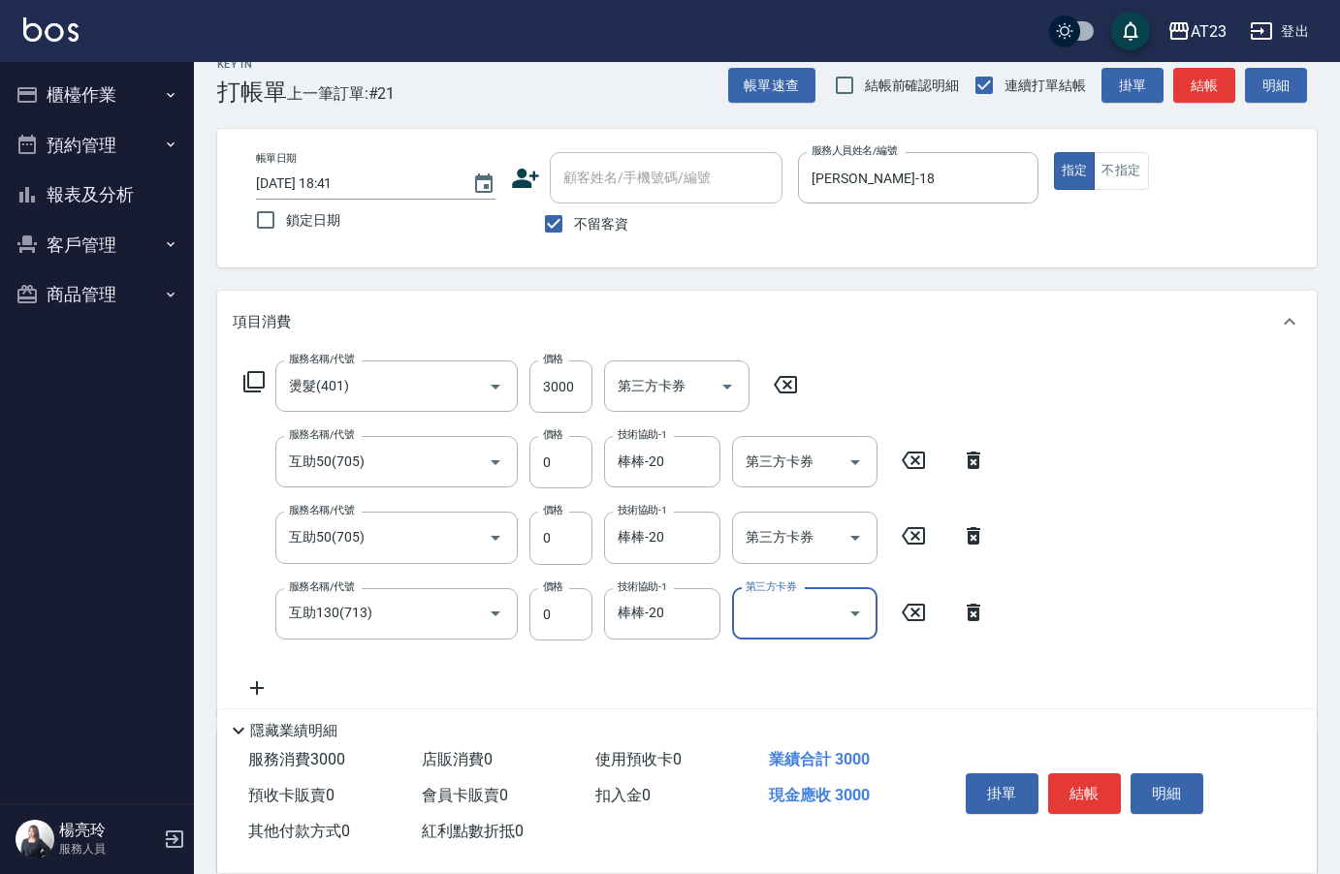
click at [253, 386] on icon at bounding box center [253, 381] width 23 height 23
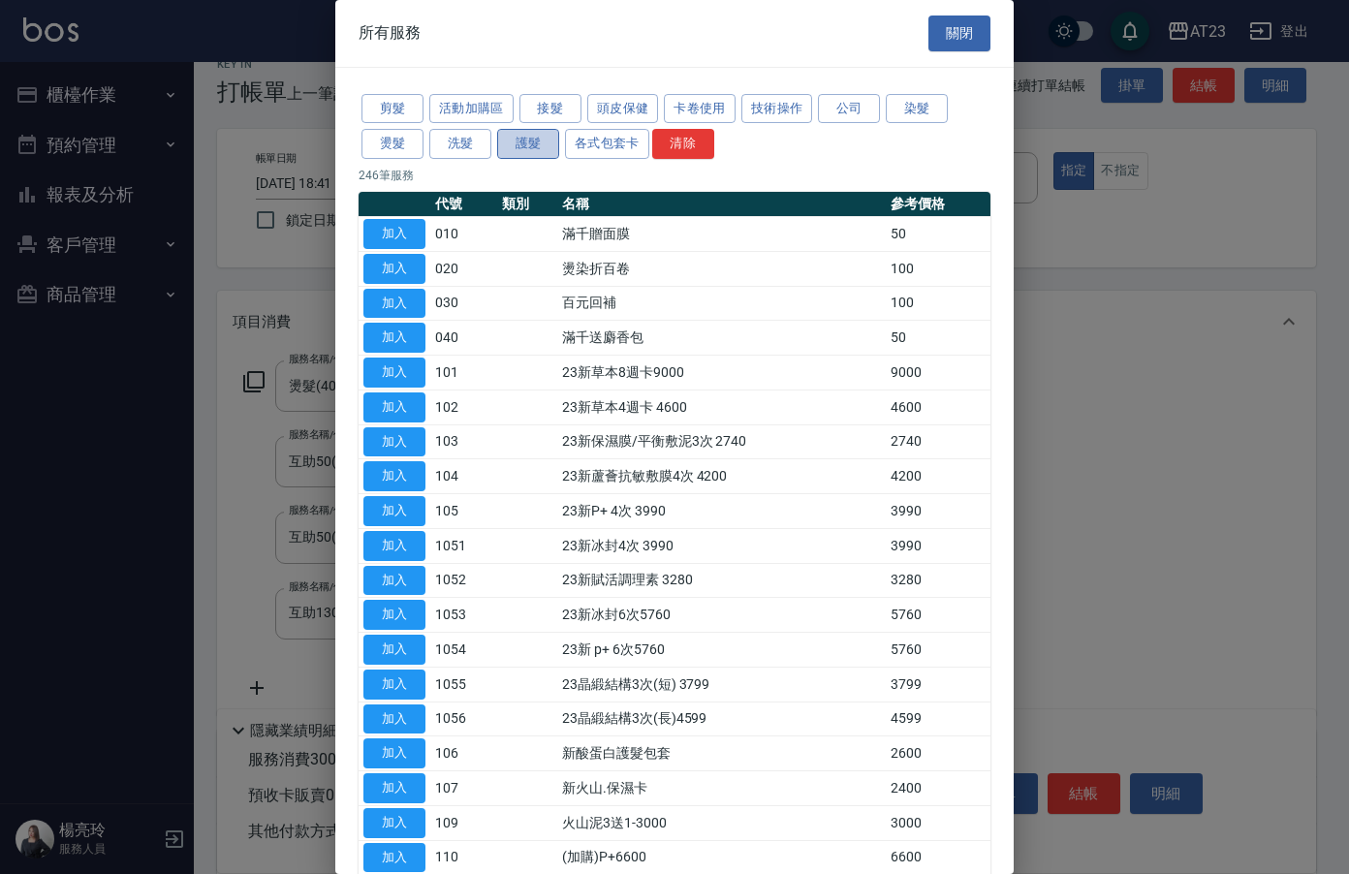
click at [528, 138] on button "護髮" at bounding box center [528, 144] width 62 height 30
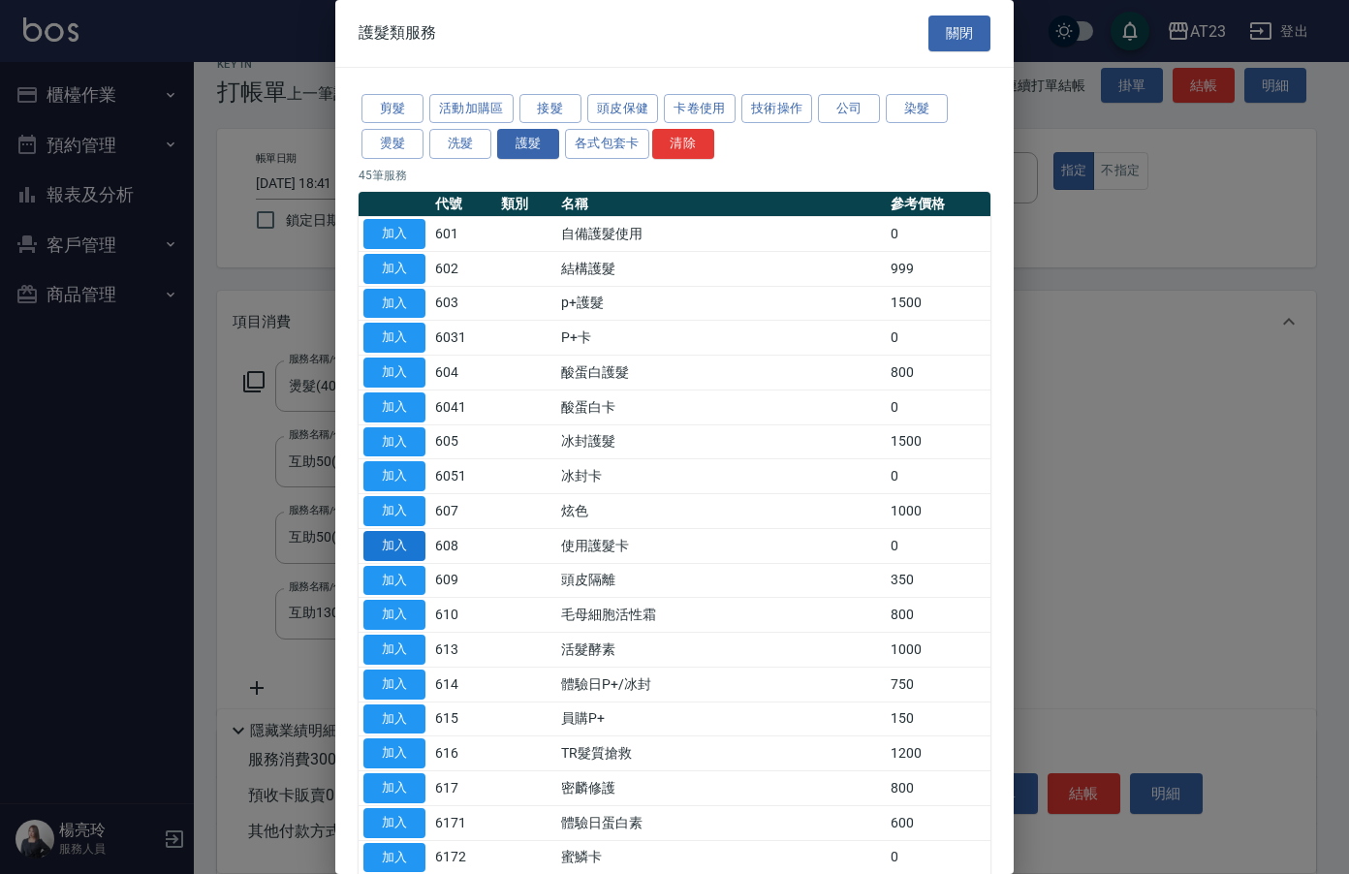
click at [387, 553] on button "加入" at bounding box center [394, 546] width 62 height 30
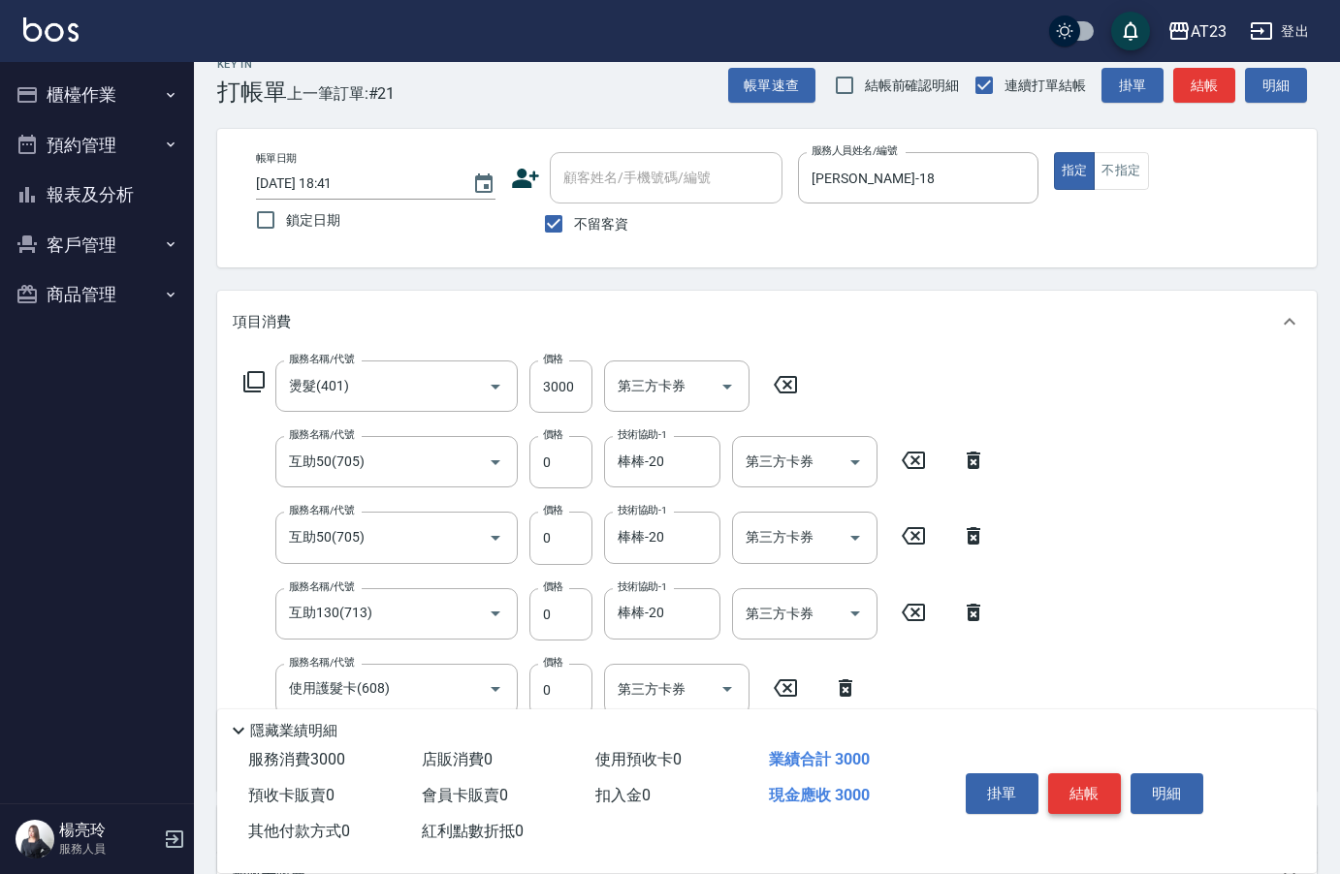
click at [1068, 781] on button "結帳" at bounding box center [1084, 794] width 73 height 41
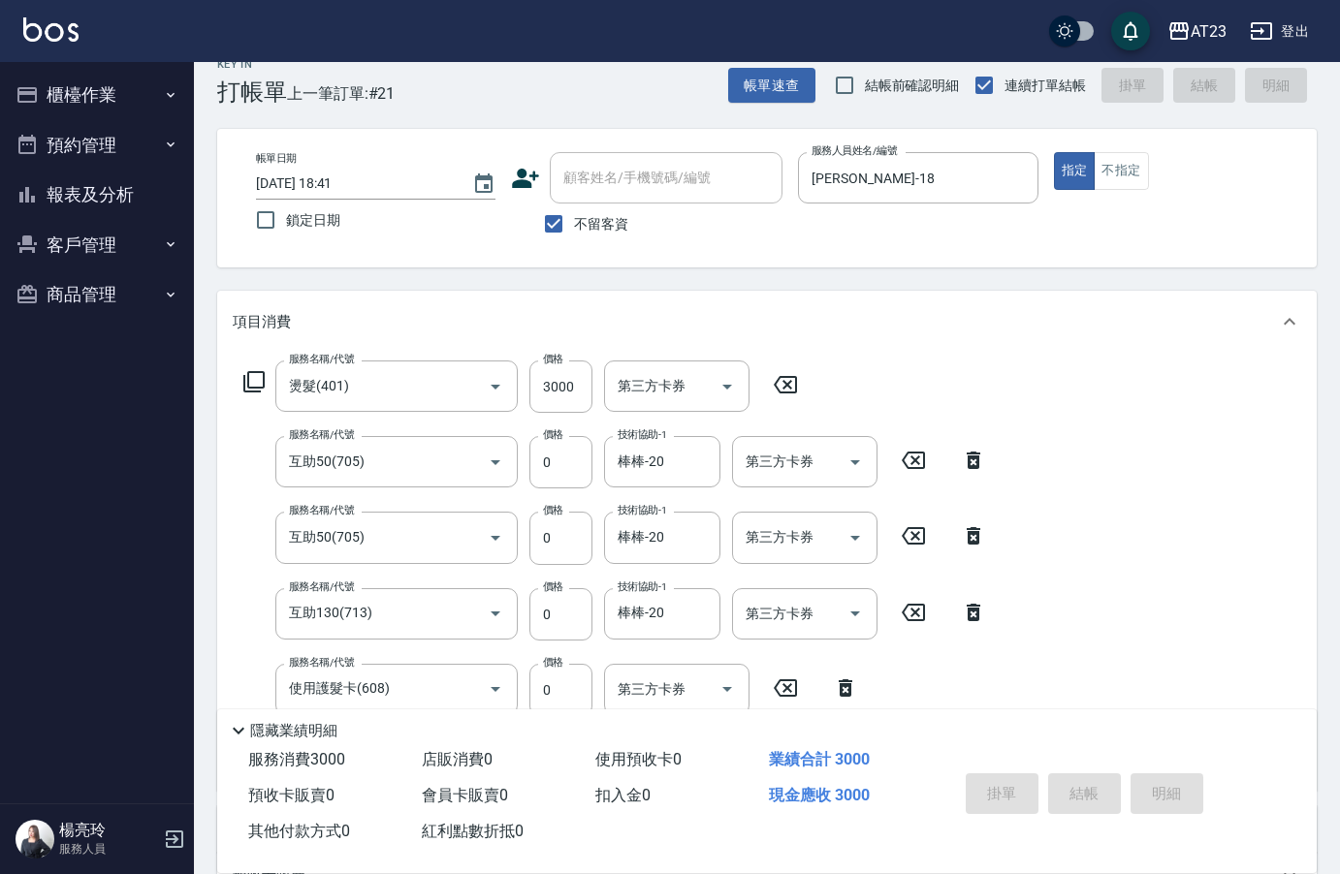
type input "[DATE] 18:42"
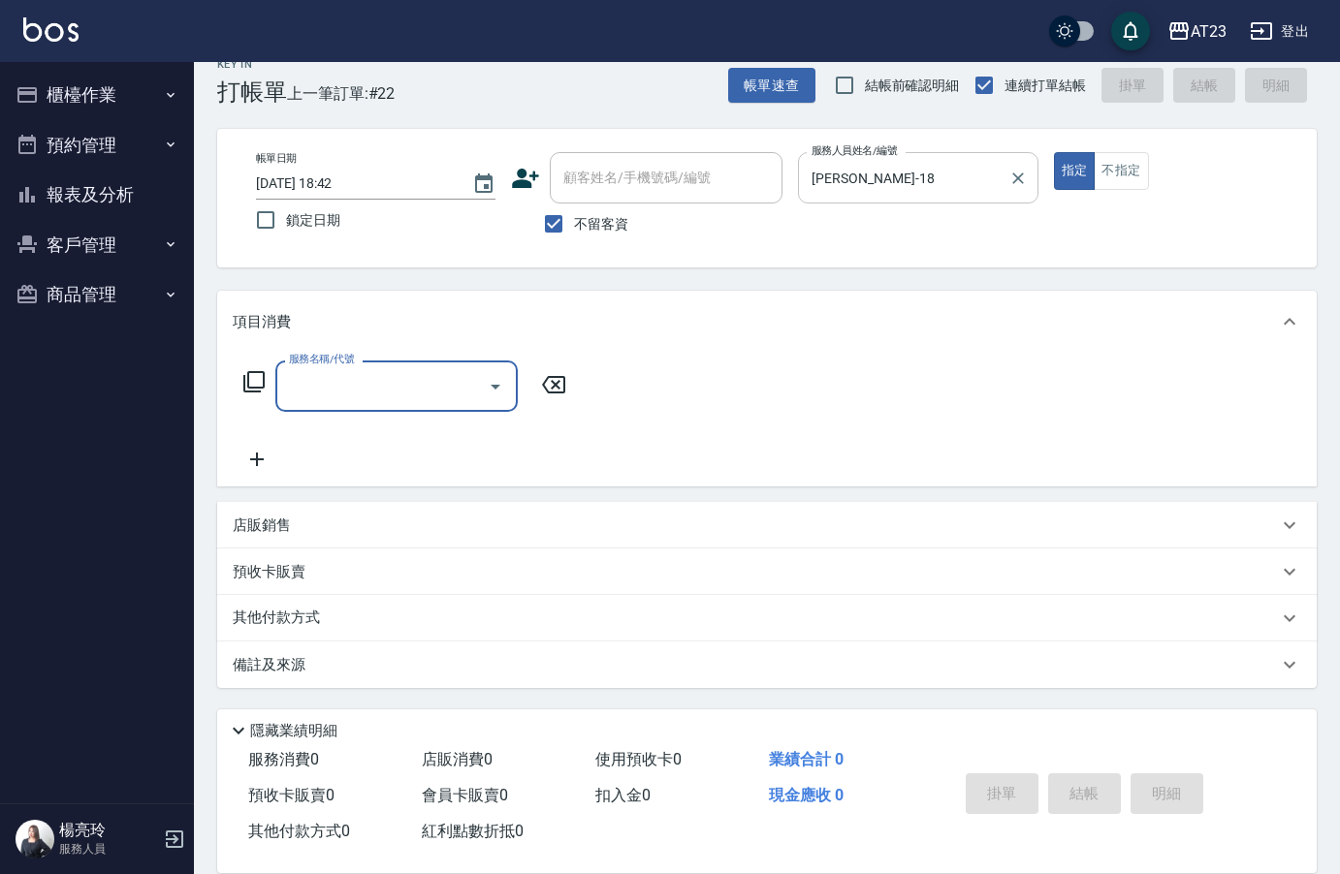
click at [891, 168] on input "[PERSON_NAME]-18" at bounding box center [902, 178] width 193 height 34
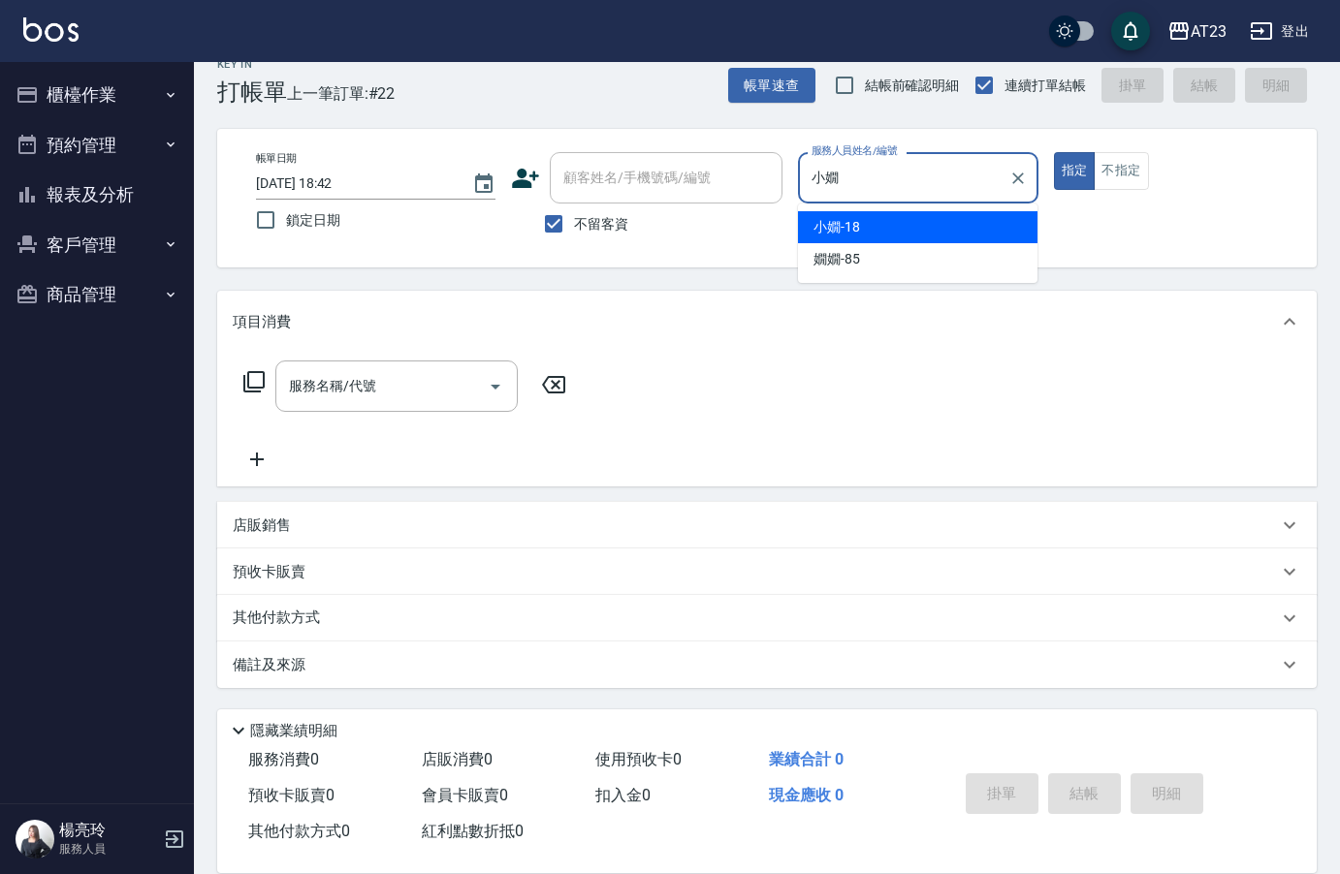
type input "小"
type input "[PERSON_NAME]-19"
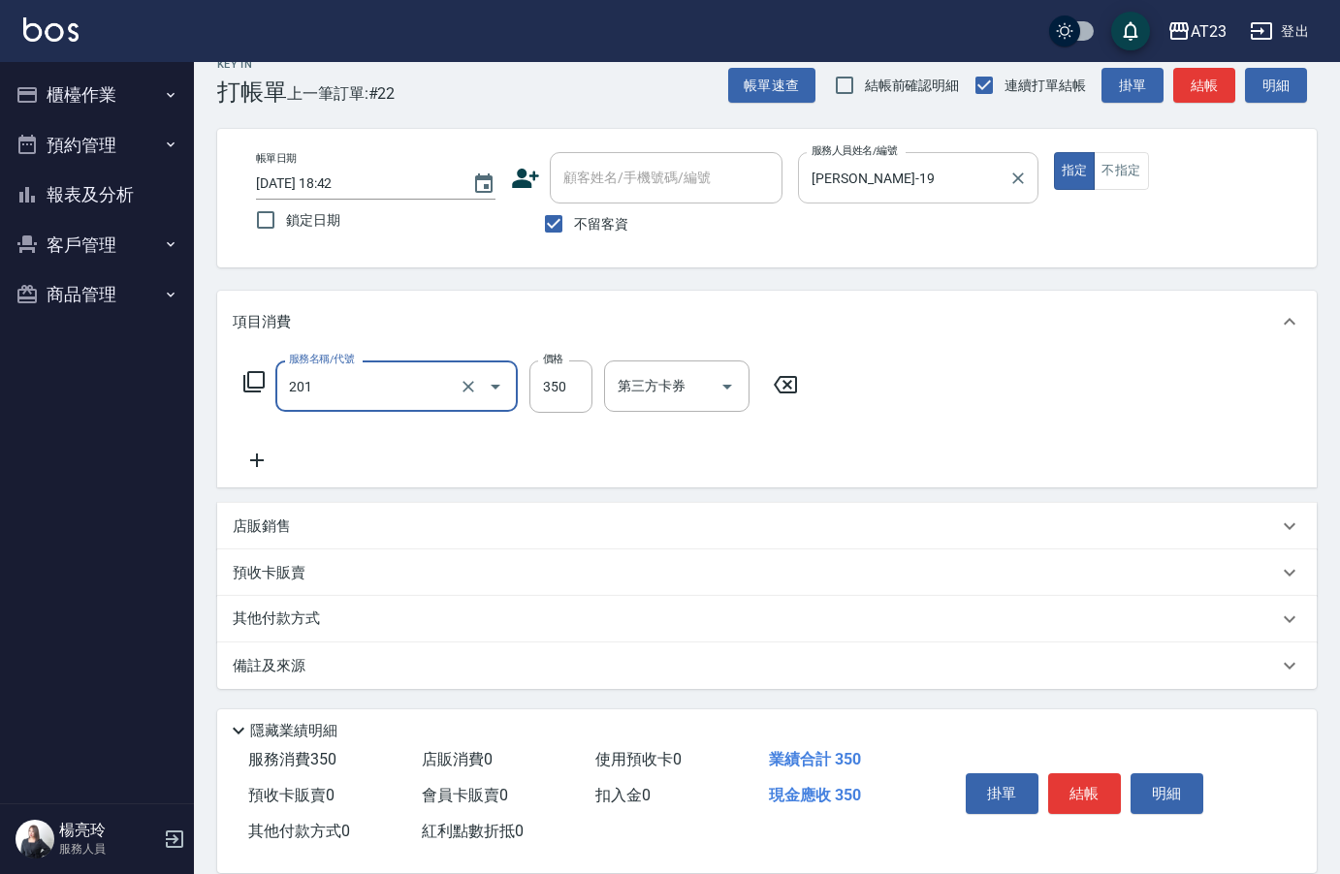
type input "一般洗髮(201)"
type input "150"
drag, startPoint x: 1090, startPoint y: 777, endPoint x: 1074, endPoint y: 794, distance: 22.6
click at [1074, 794] on button "結帳" at bounding box center [1084, 794] width 73 height 41
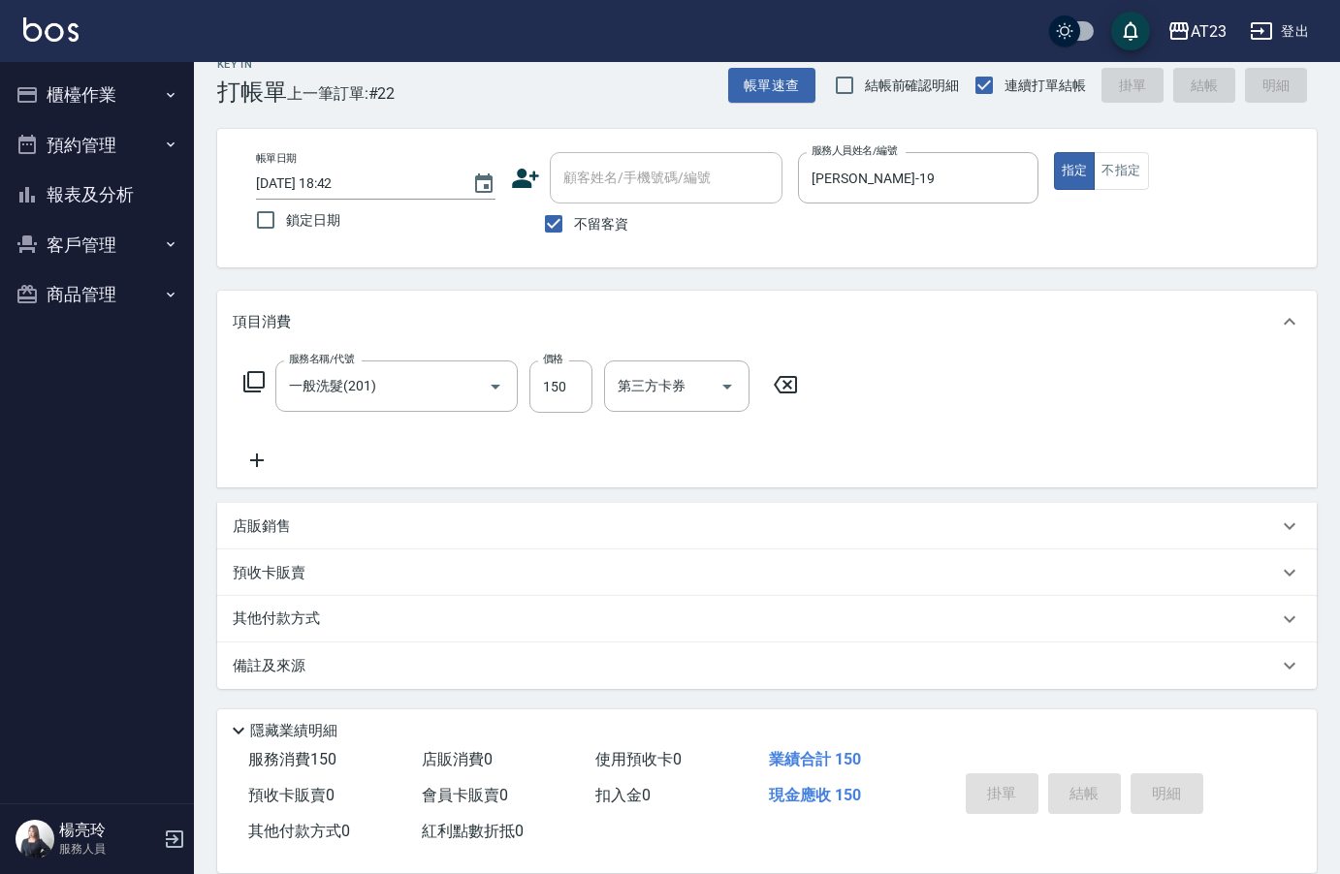
type input "[DATE] 18:43"
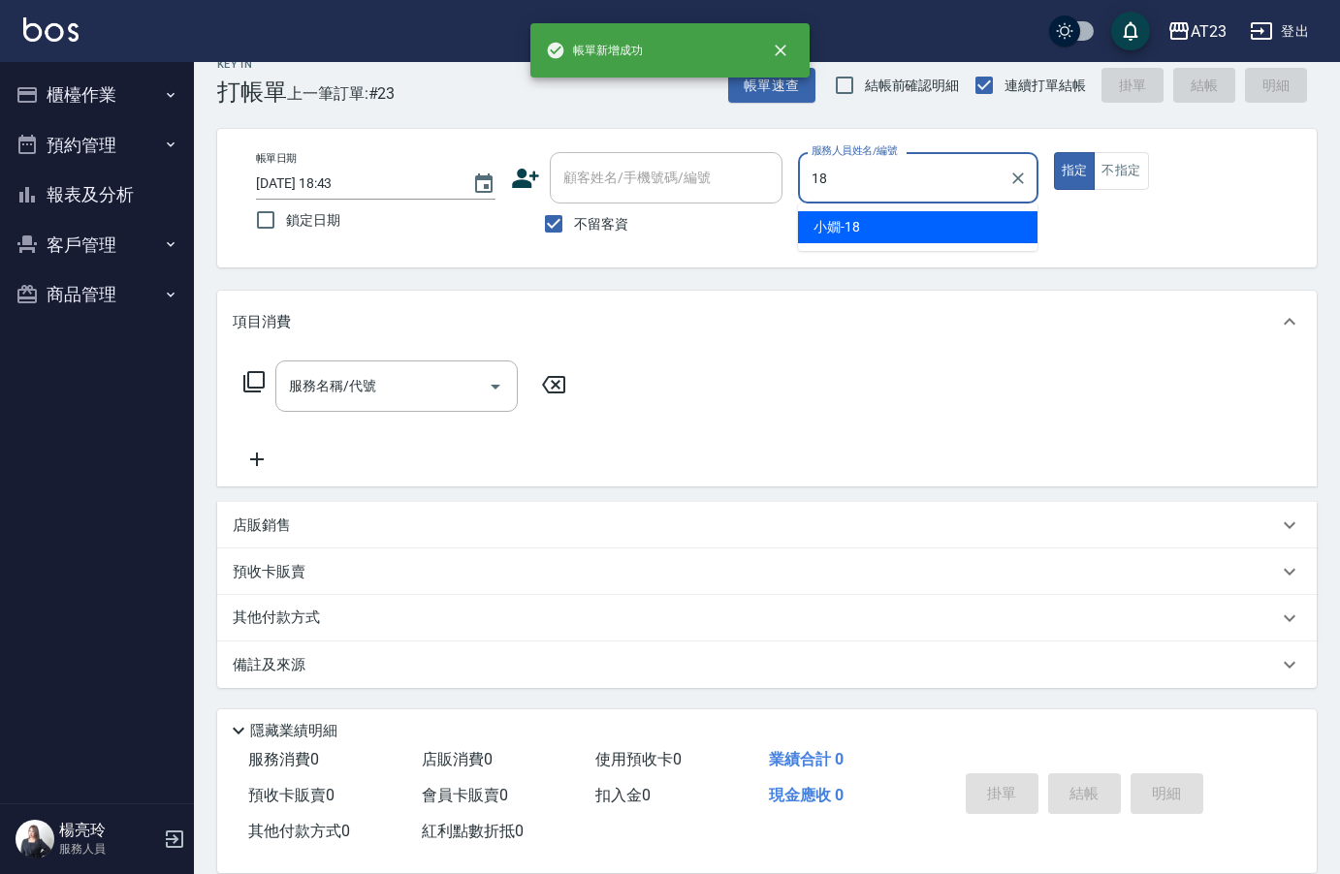
type input "[PERSON_NAME]-18"
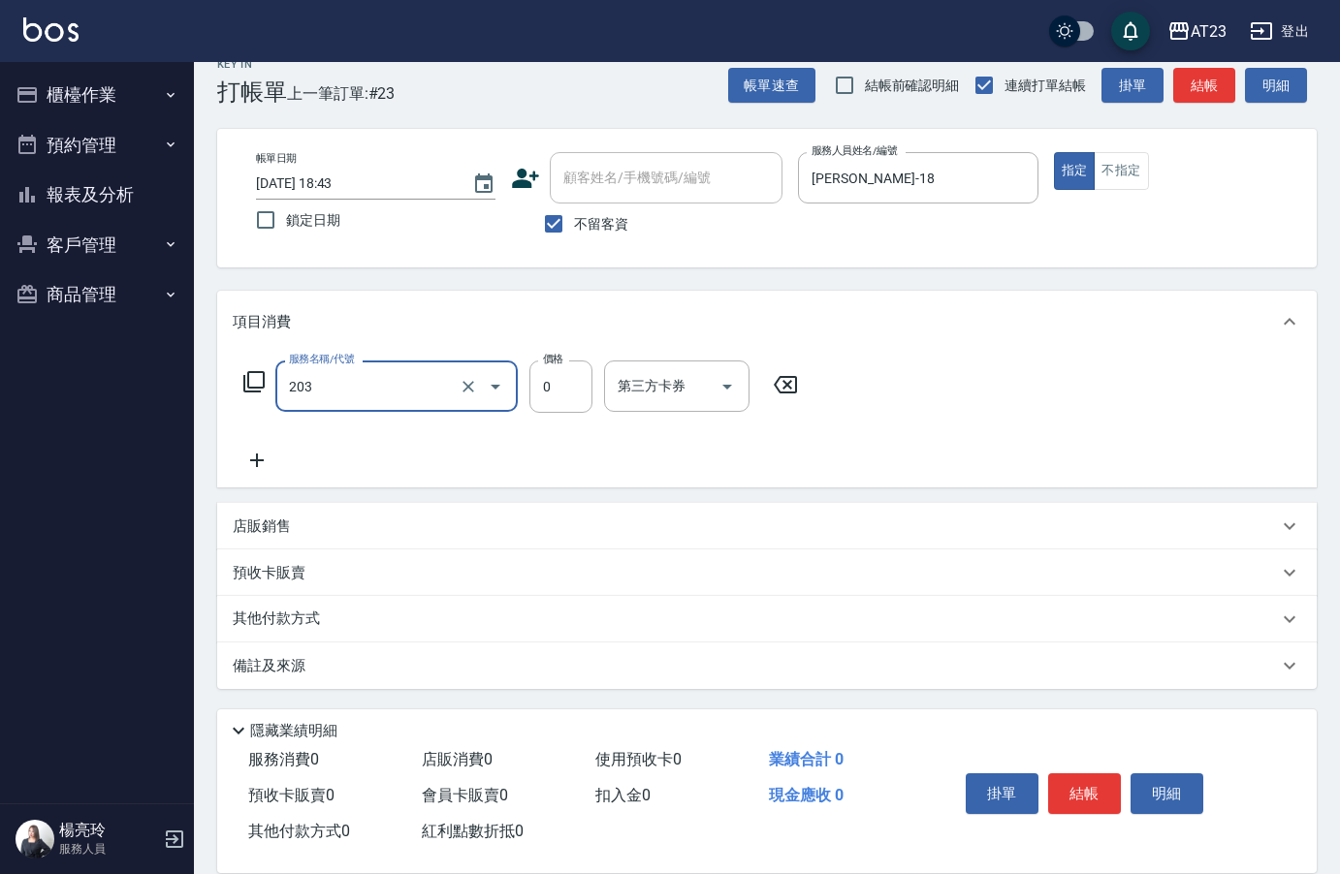
type input "使用洗髮卡(203)"
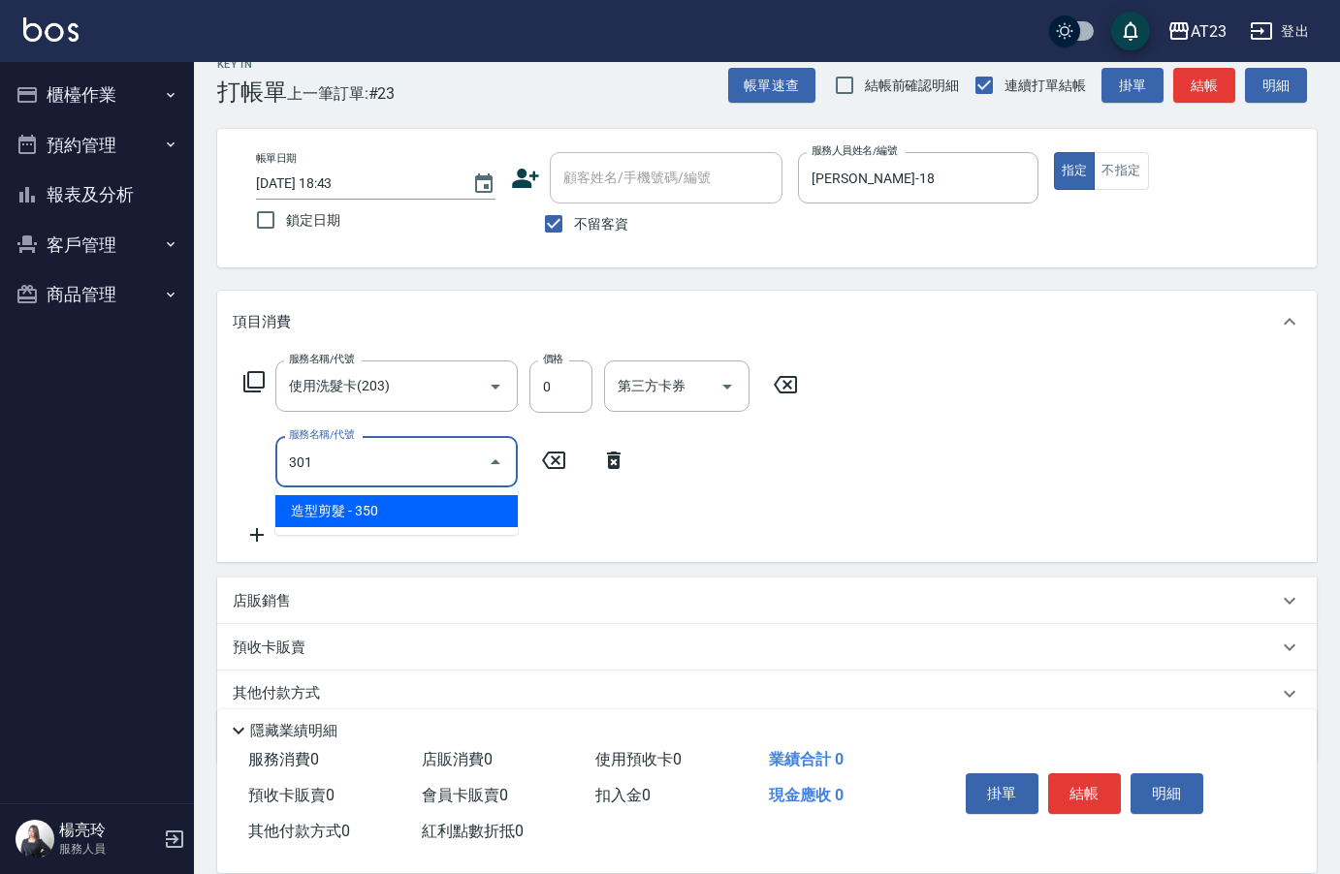
type input "造型剪髮(301)"
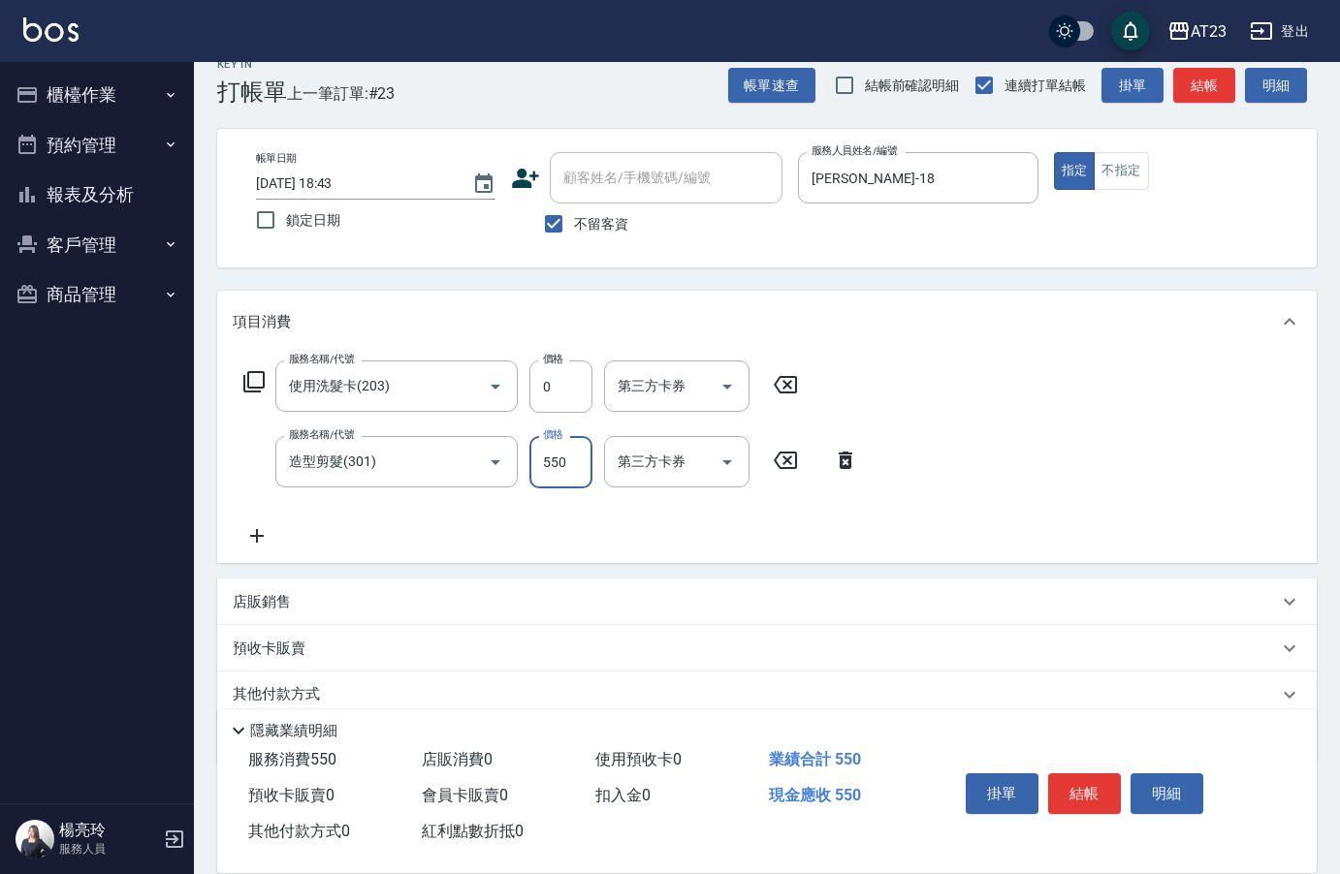
type input "550"
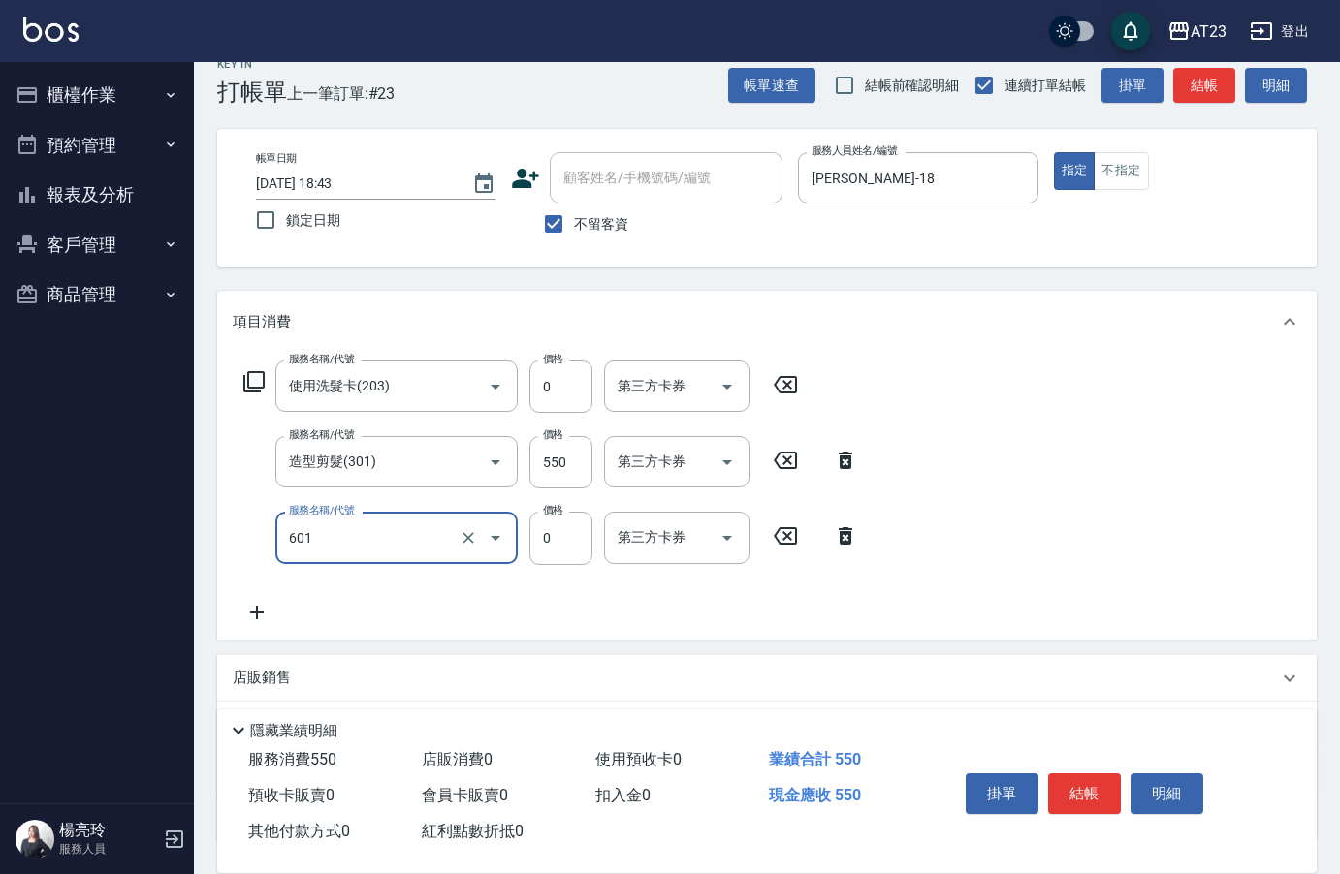
type input "自備護髮使用(601)"
type input "80"
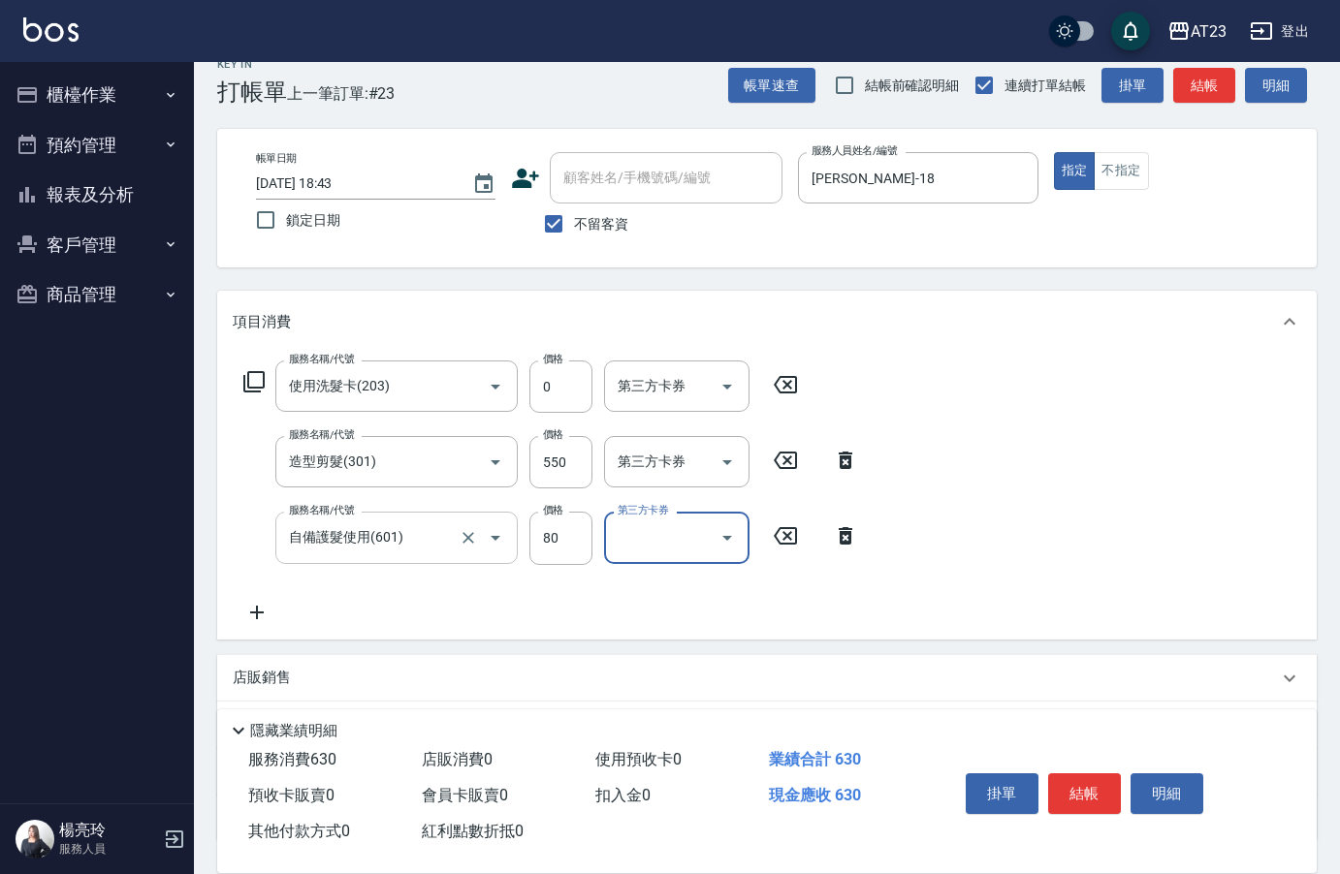
click at [444, 552] on input "自備護髮使用(601)" at bounding box center [369, 538] width 171 height 34
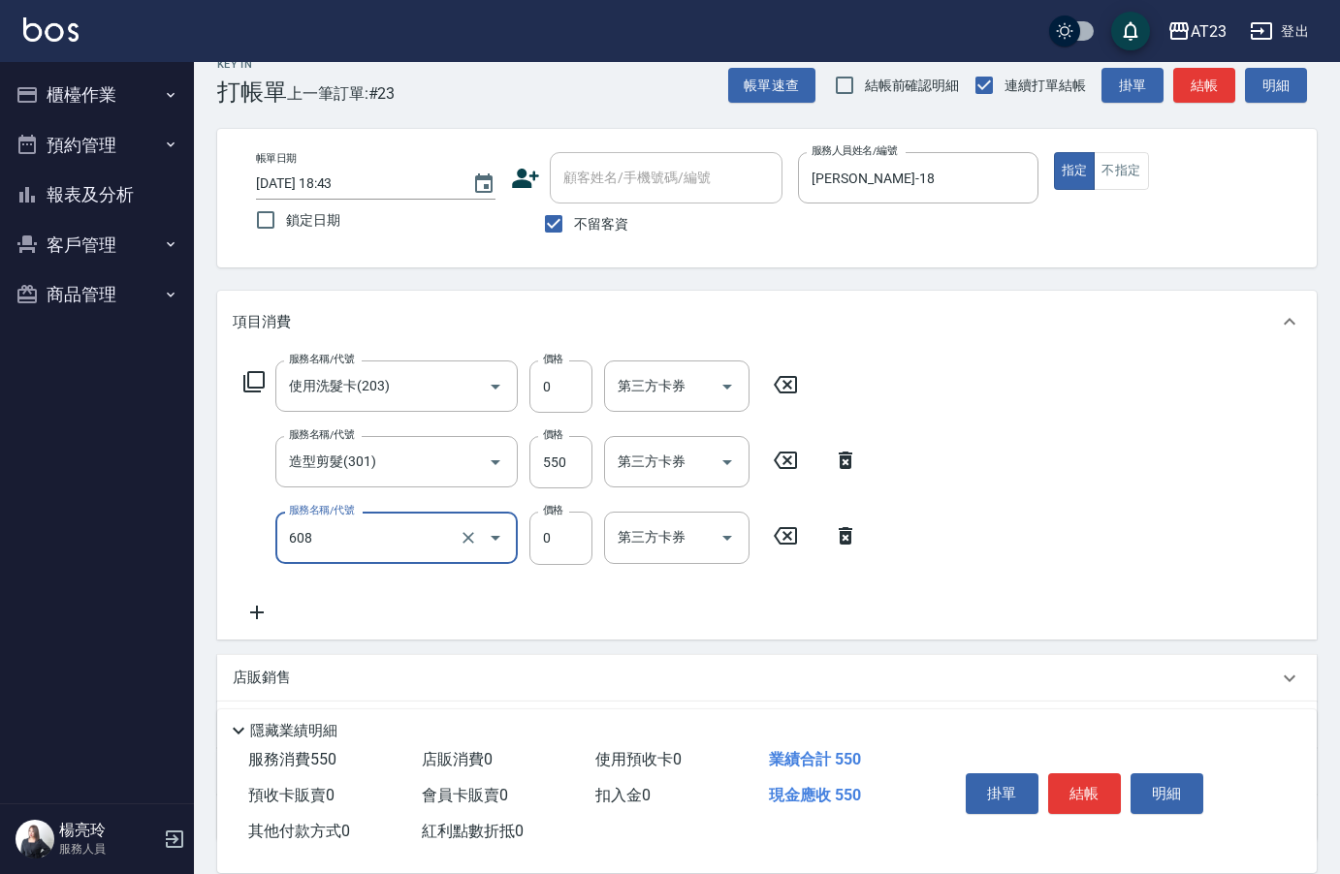
type input "使用護髮卡(608)"
type input "800"
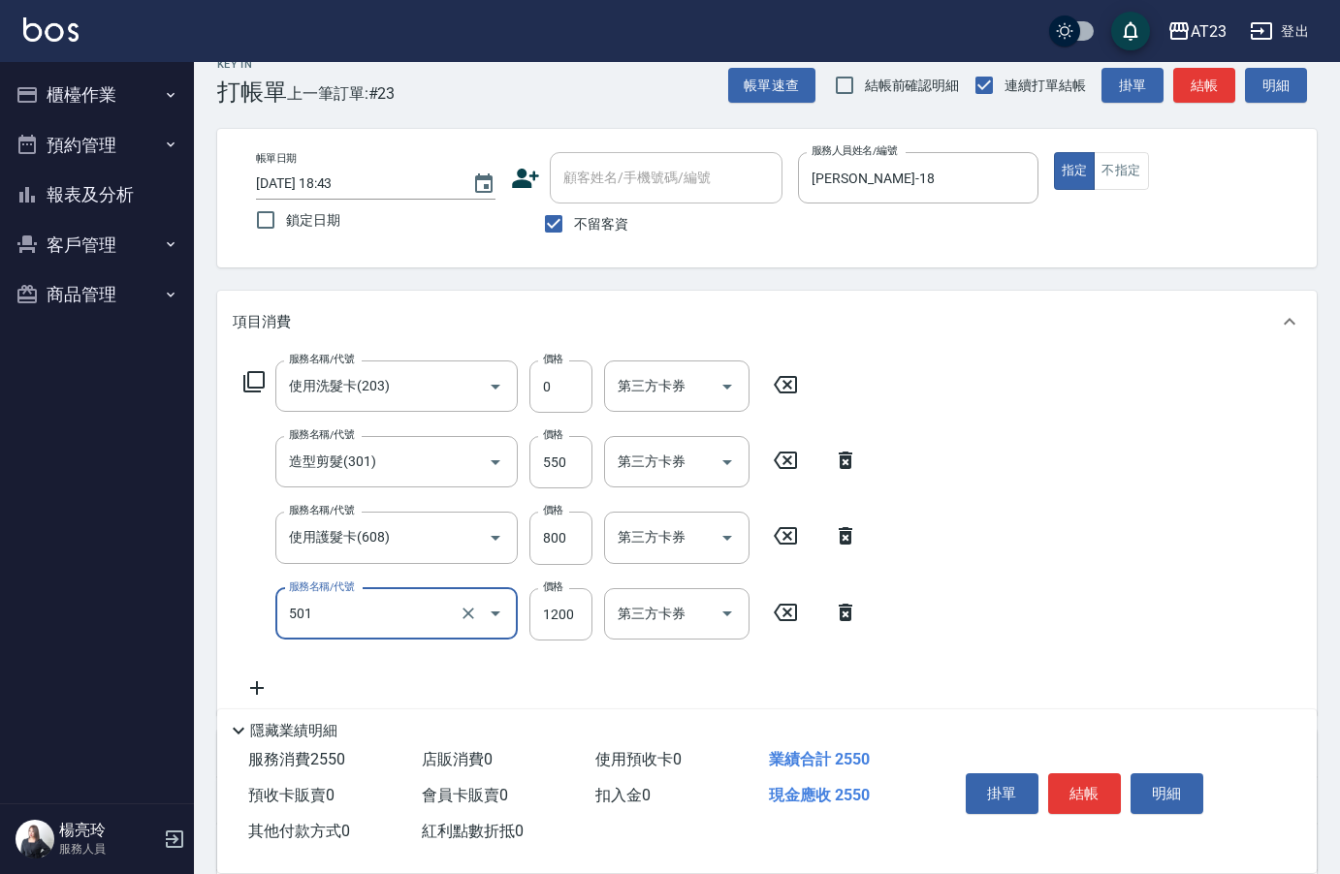
type input "染髮(501)"
type input "600"
click at [252, 383] on icon at bounding box center [253, 381] width 23 height 23
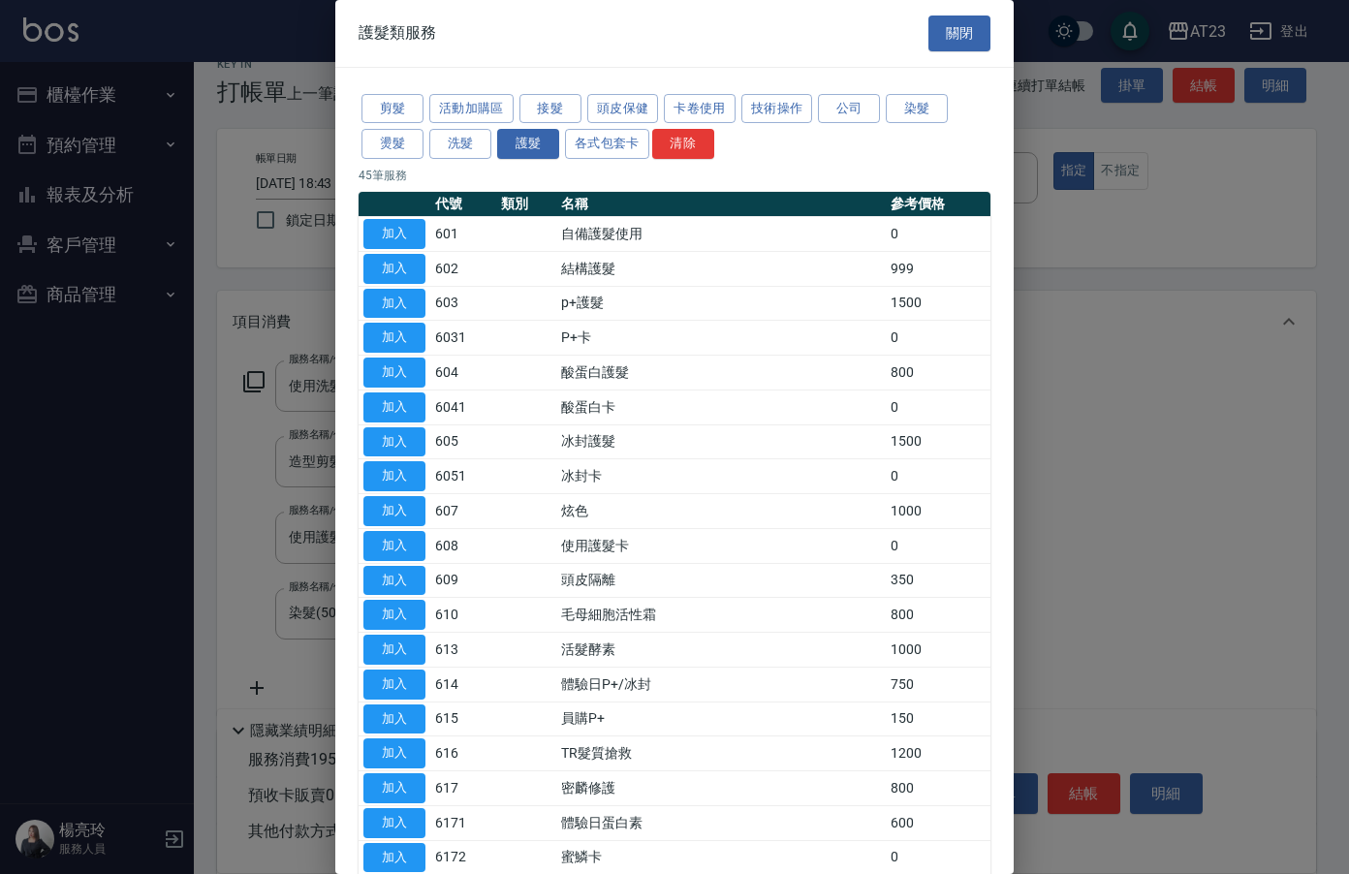
click at [362, 581] on td "加入" at bounding box center [395, 580] width 72 height 35
click at [398, 584] on button "加入" at bounding box center [394, 581] width 62 height 30
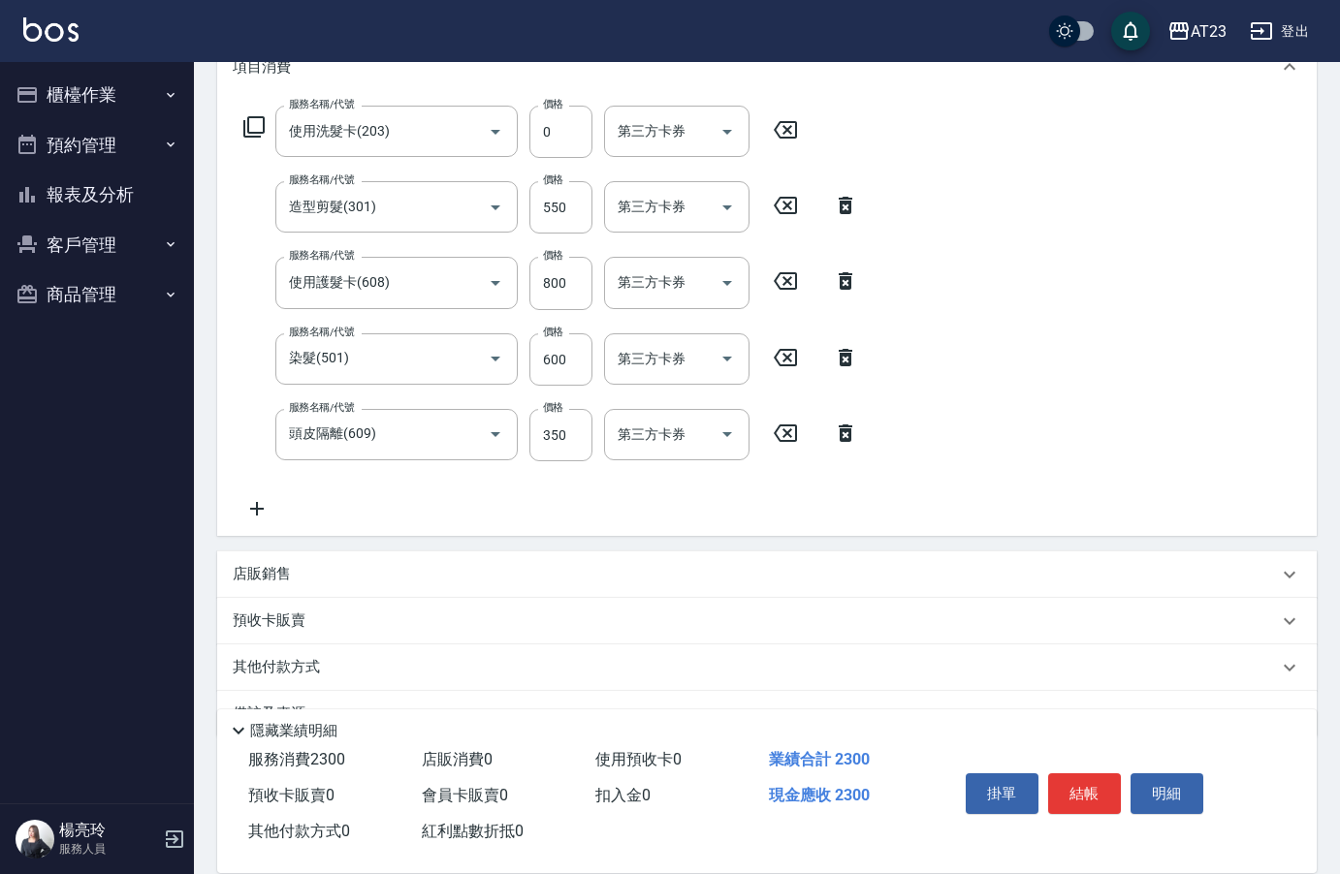
scroll to position [332, 0]
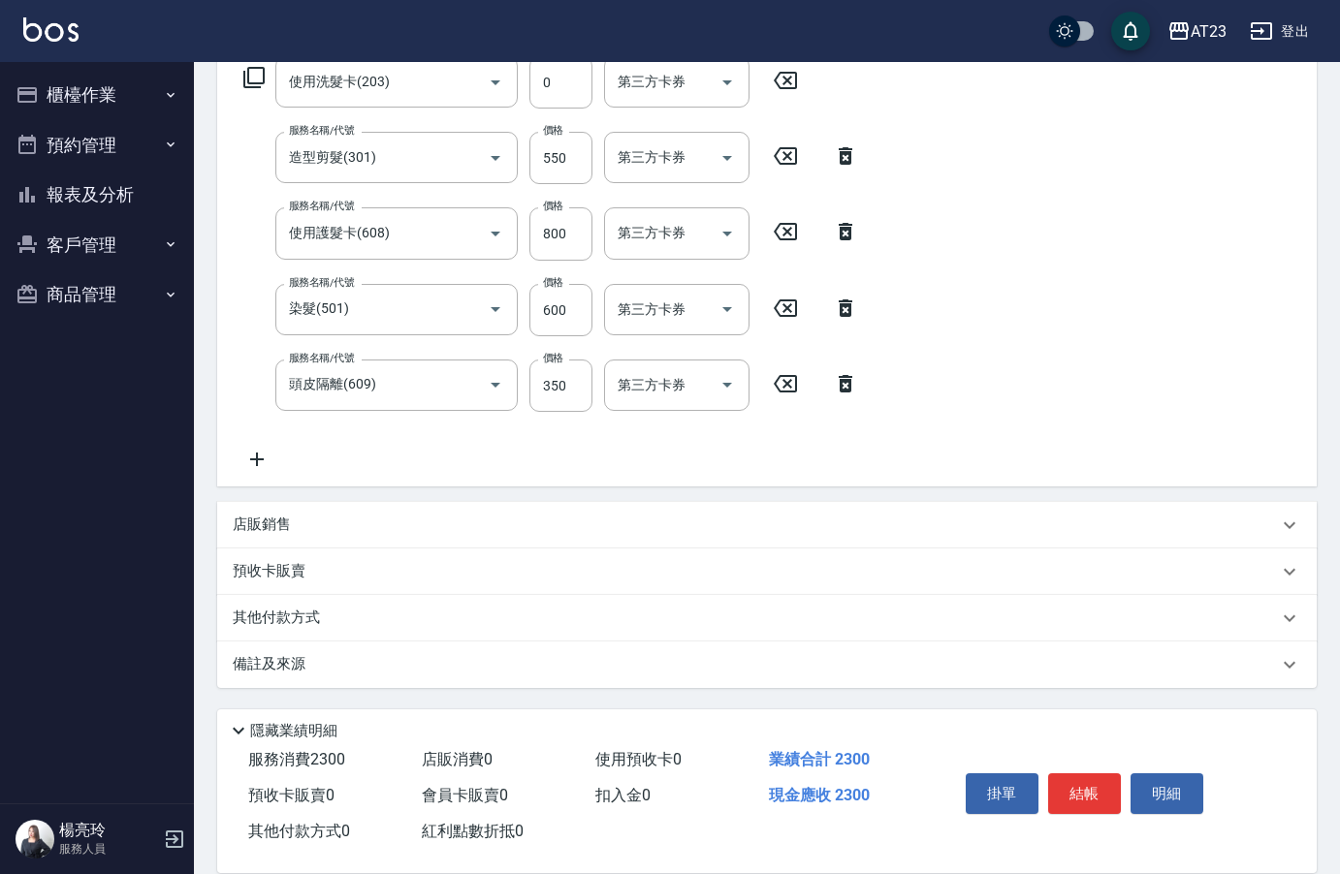
click at [259, 450] on icon at bounding box center [257, 459] width 48 height 23
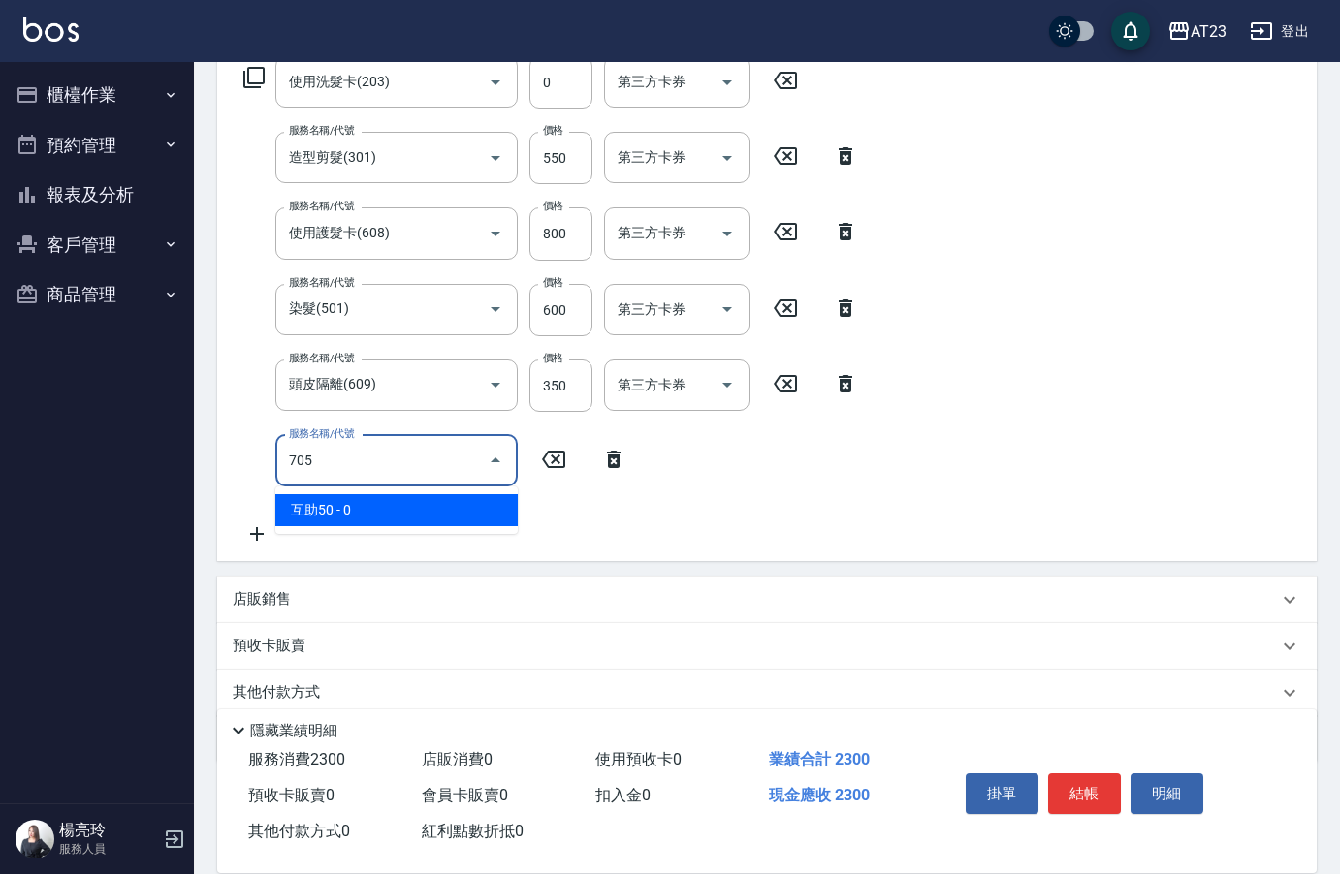
type input "互助50(705)"
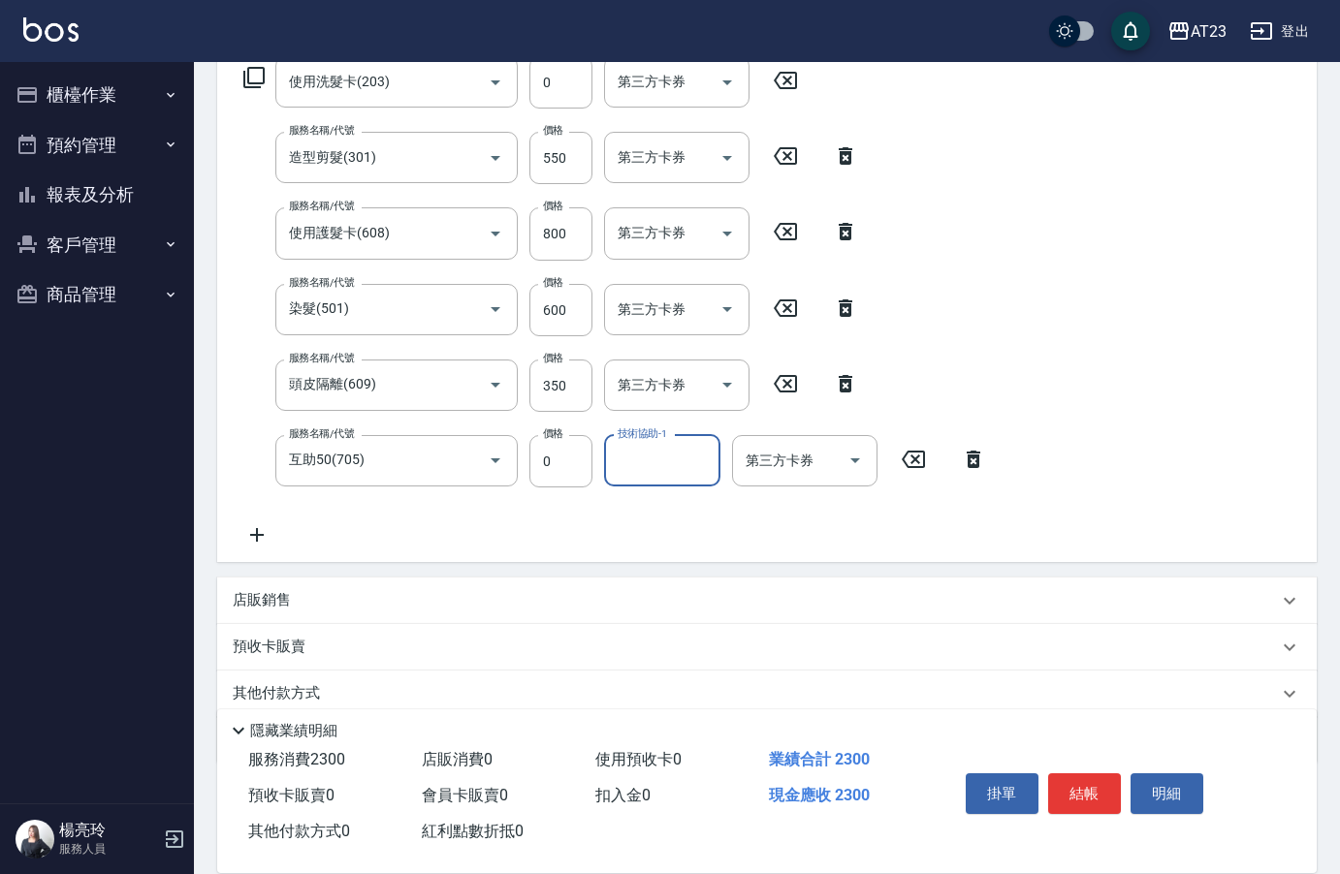
type input "2"
type input "Penny-30"
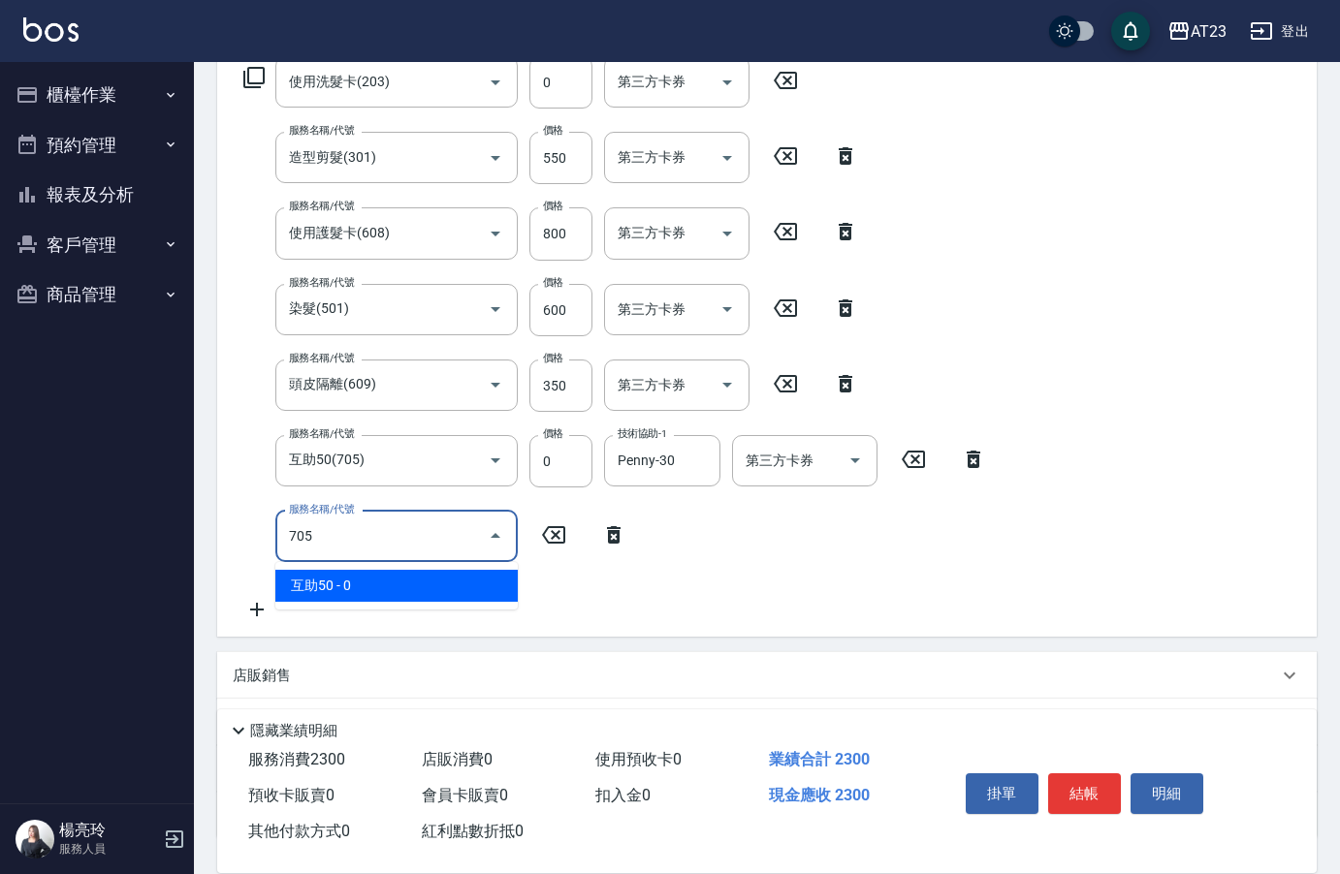
type input "互助50(705)"
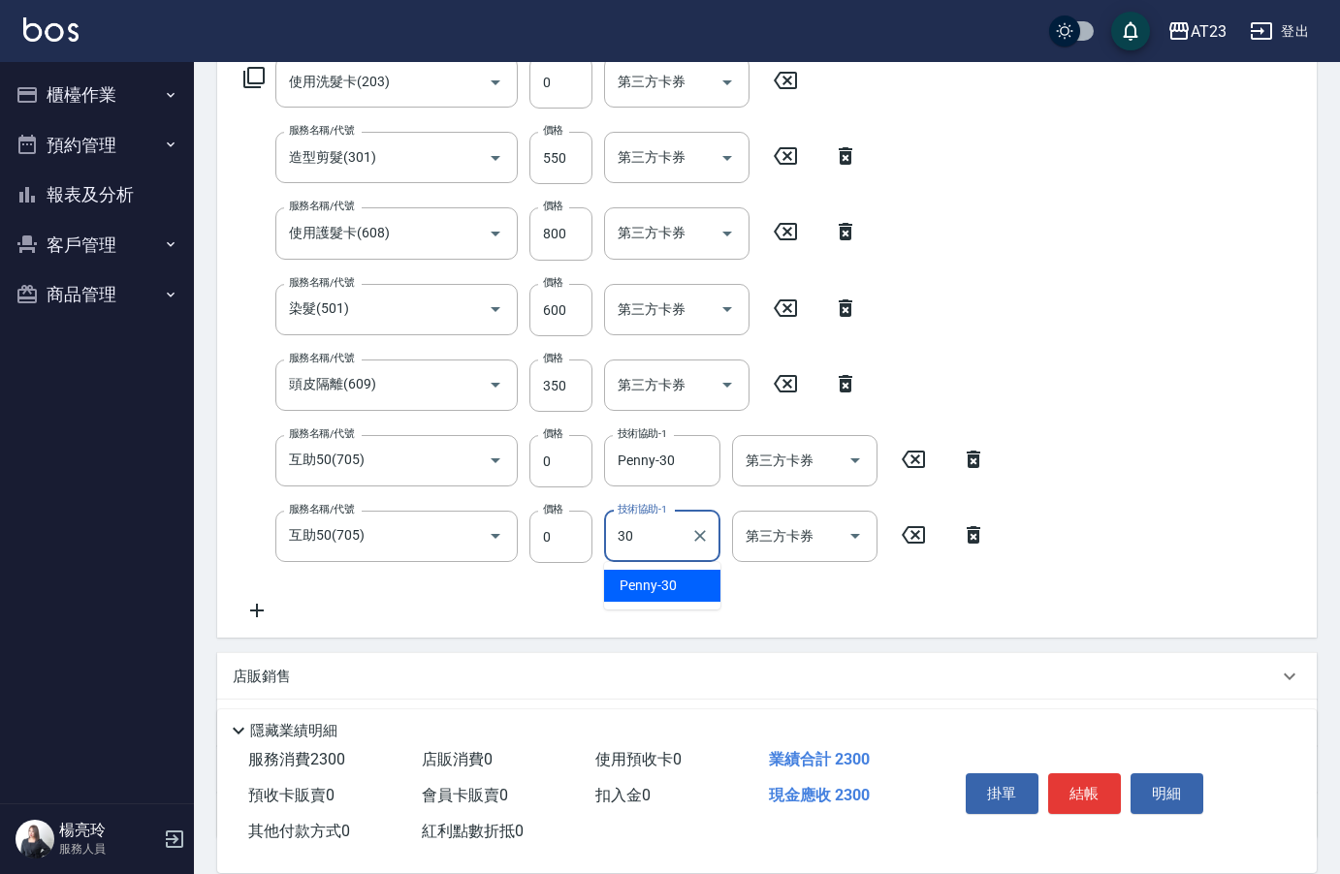
type input "Penny-30"
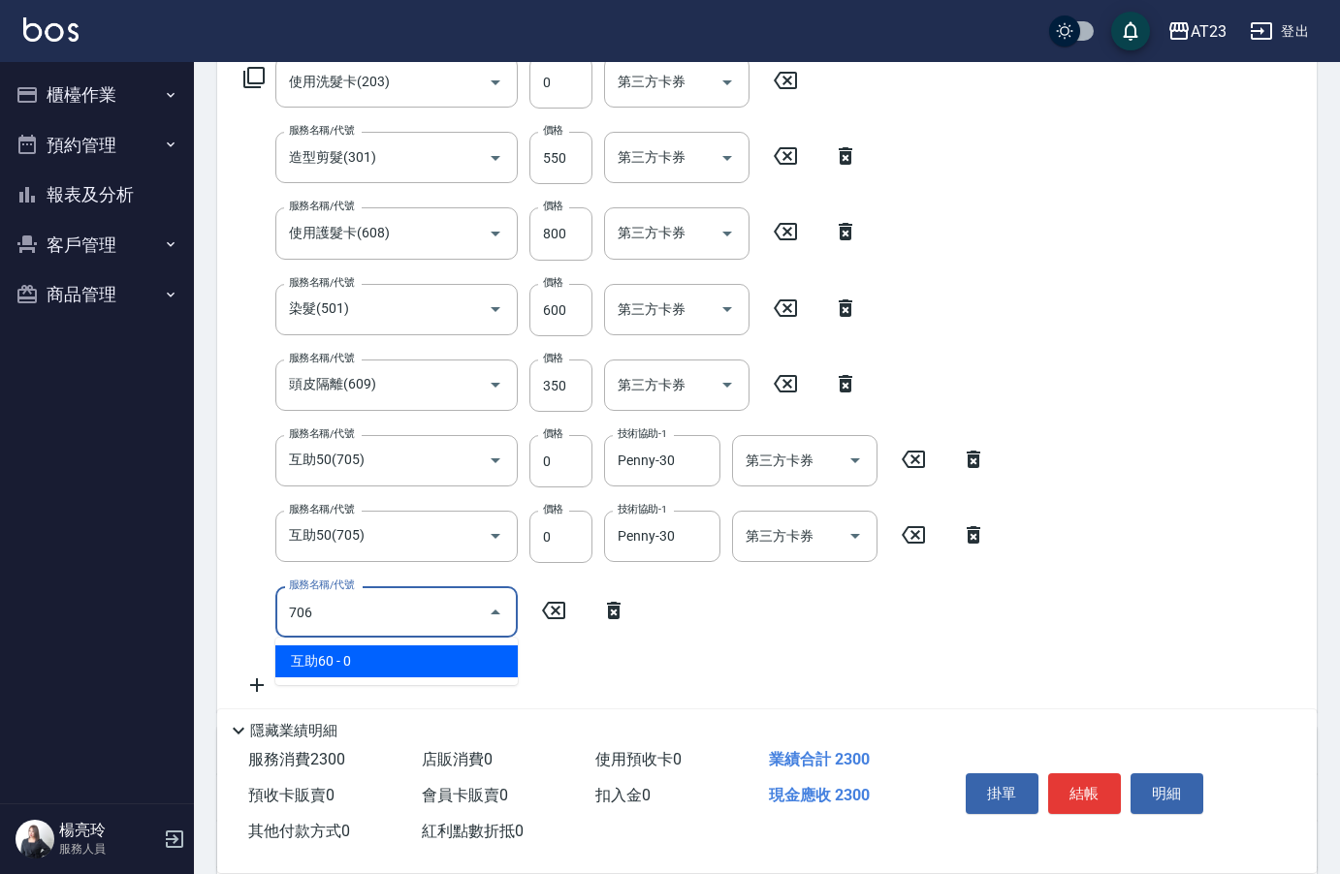
type input "互助60(706)"
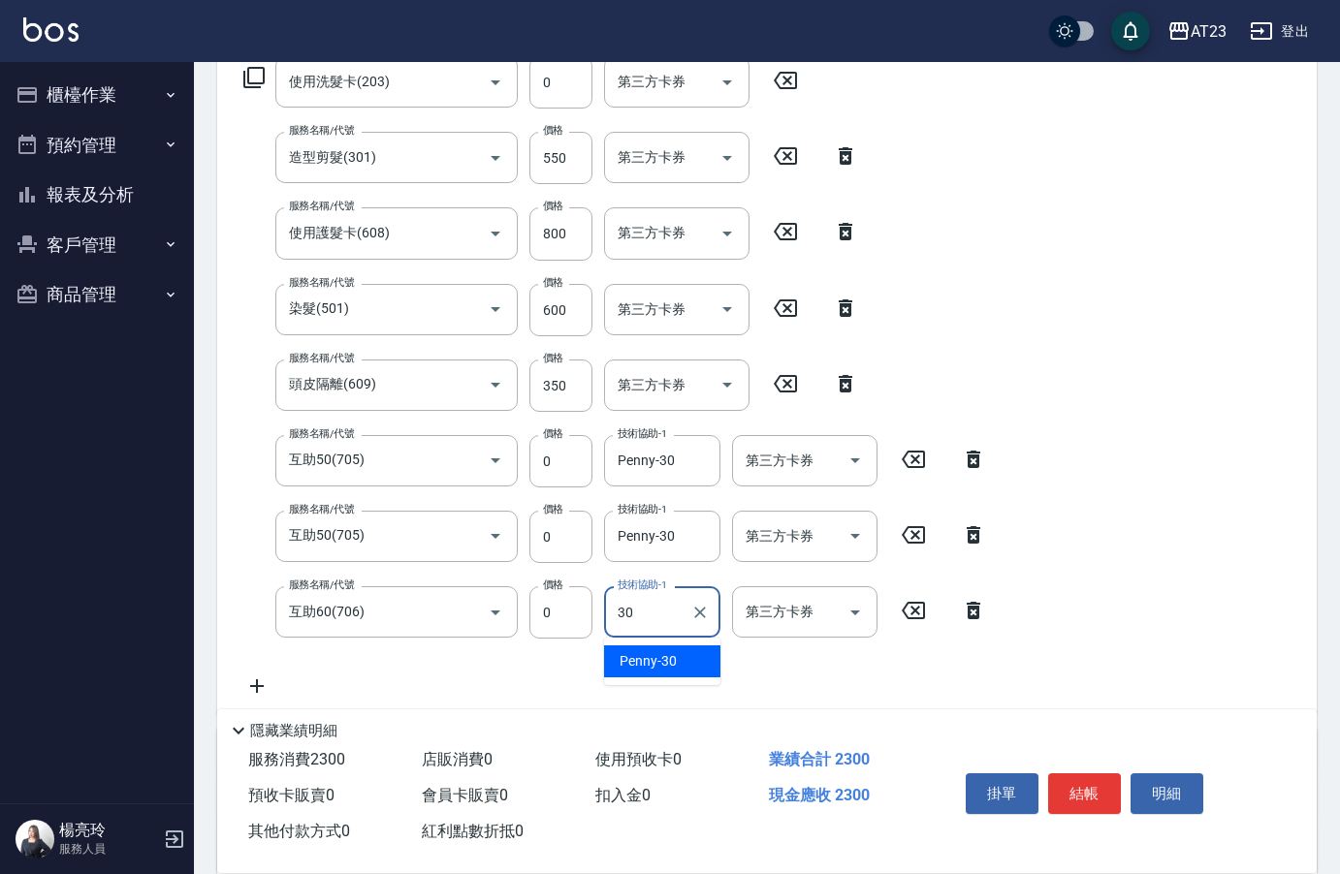
type input "Penny-30"
click at [1090, 796] on button "結帳" at bounding box center [1084, 794] width 73 height 41
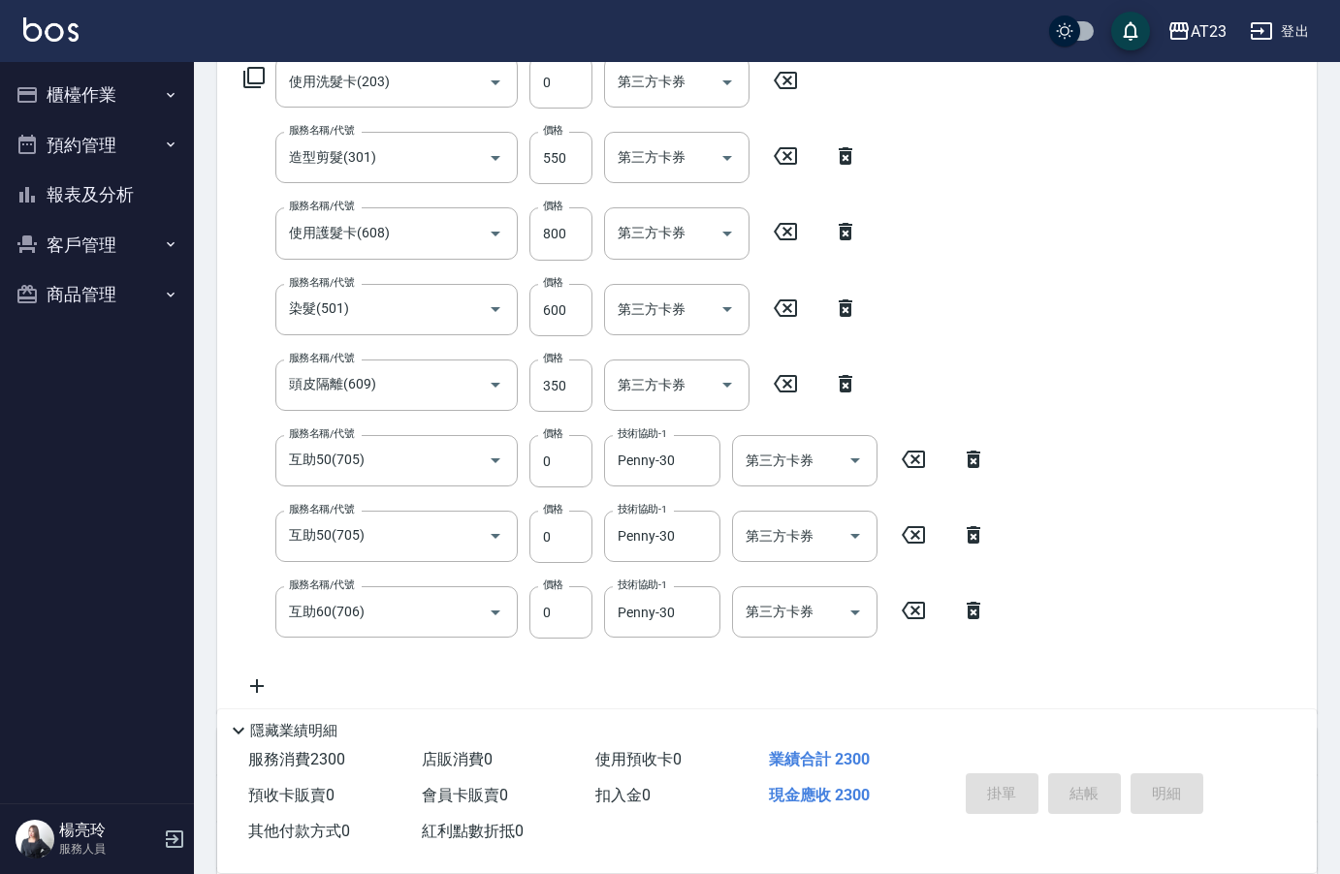
type input "[DATE] 18:44"
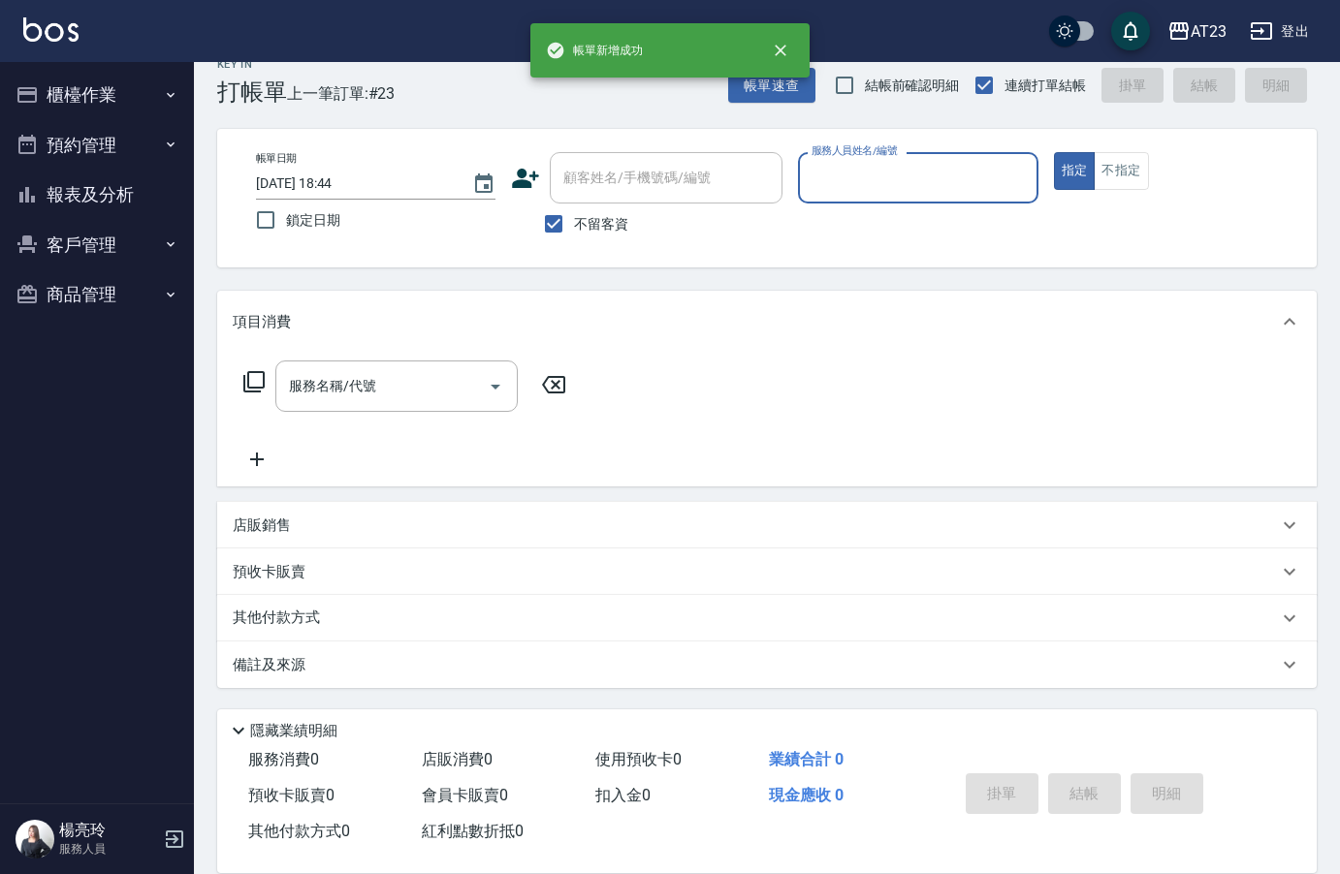
scroll to position [27, 0]
type input "[PERSON_NAME]-18"
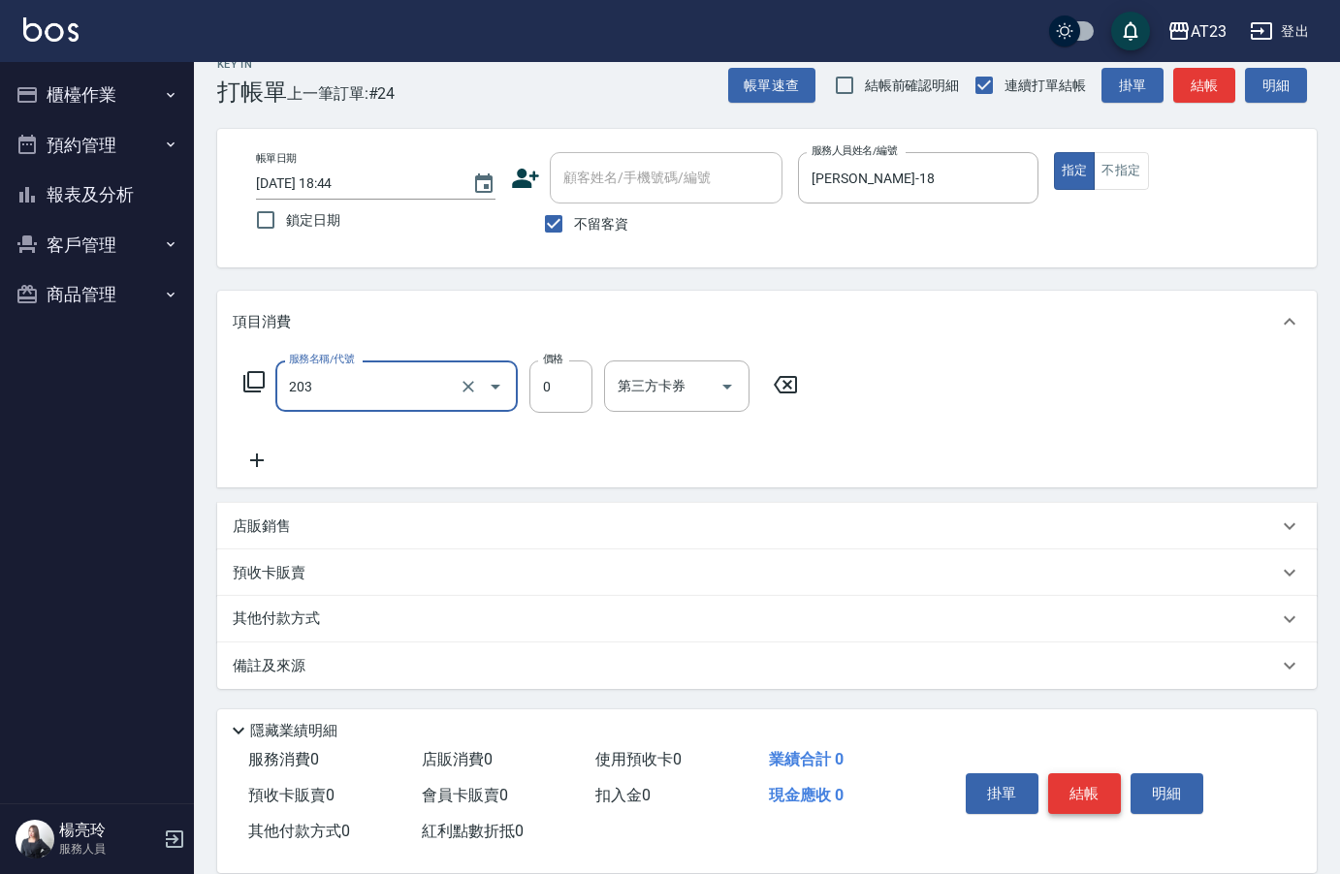
type input "使用洗髮卡(203)"
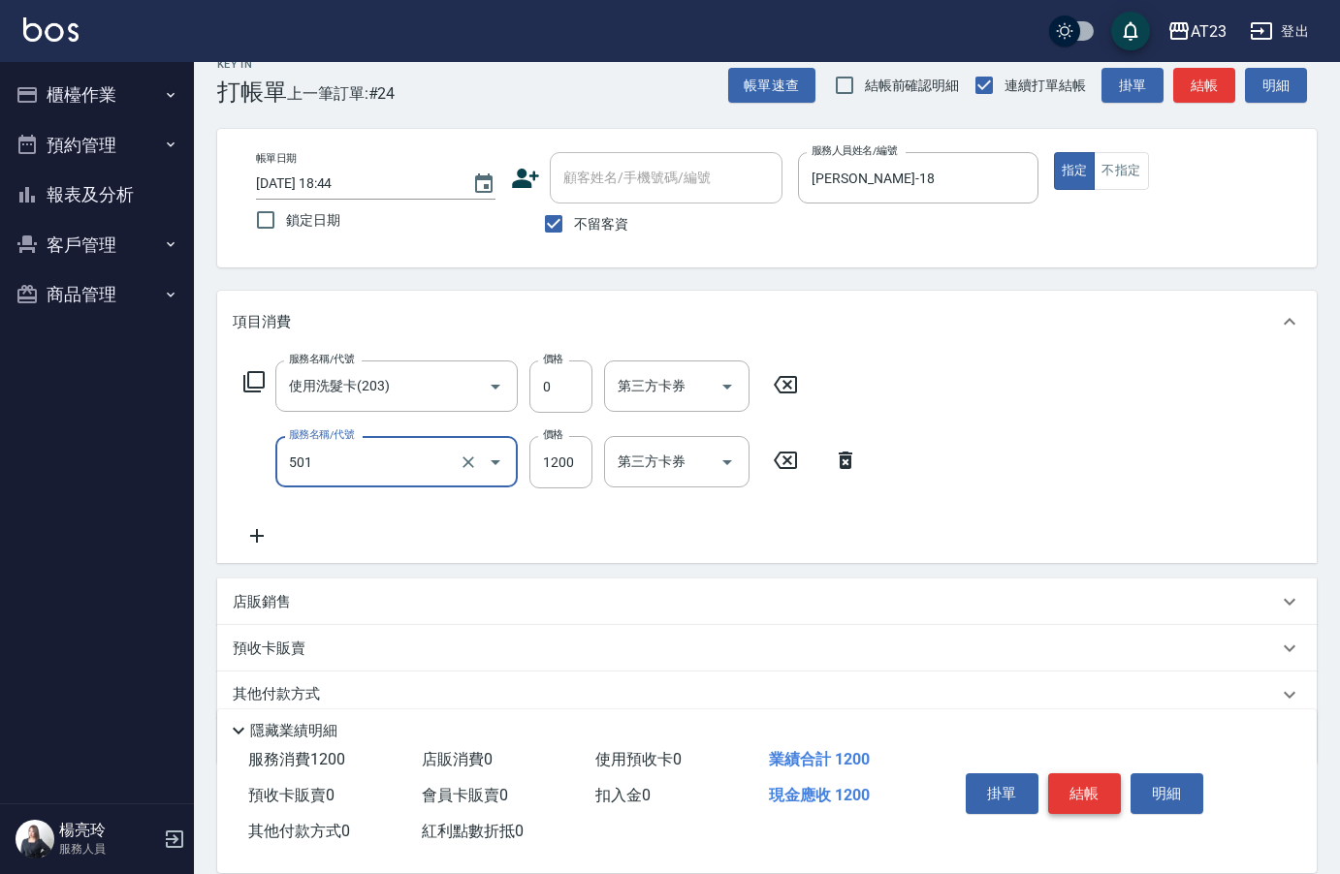
type input "染髮(501)"
type input "600"
click at [245, 378] on icon at bounding box center [253, 381] width 21 height 21
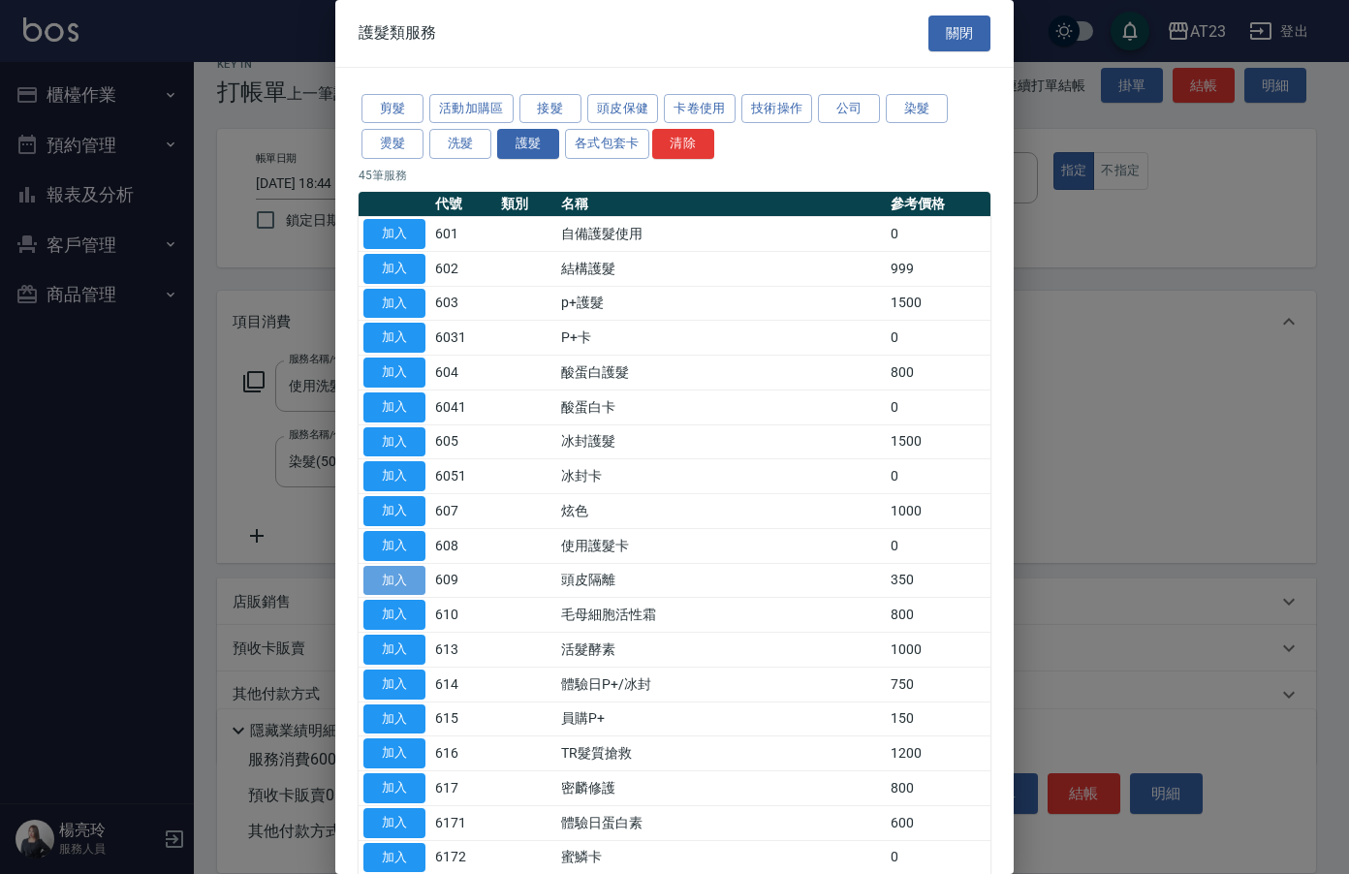
click at [382, 586] on button "加入" at bounding box center [394, 581] width 62 height 30
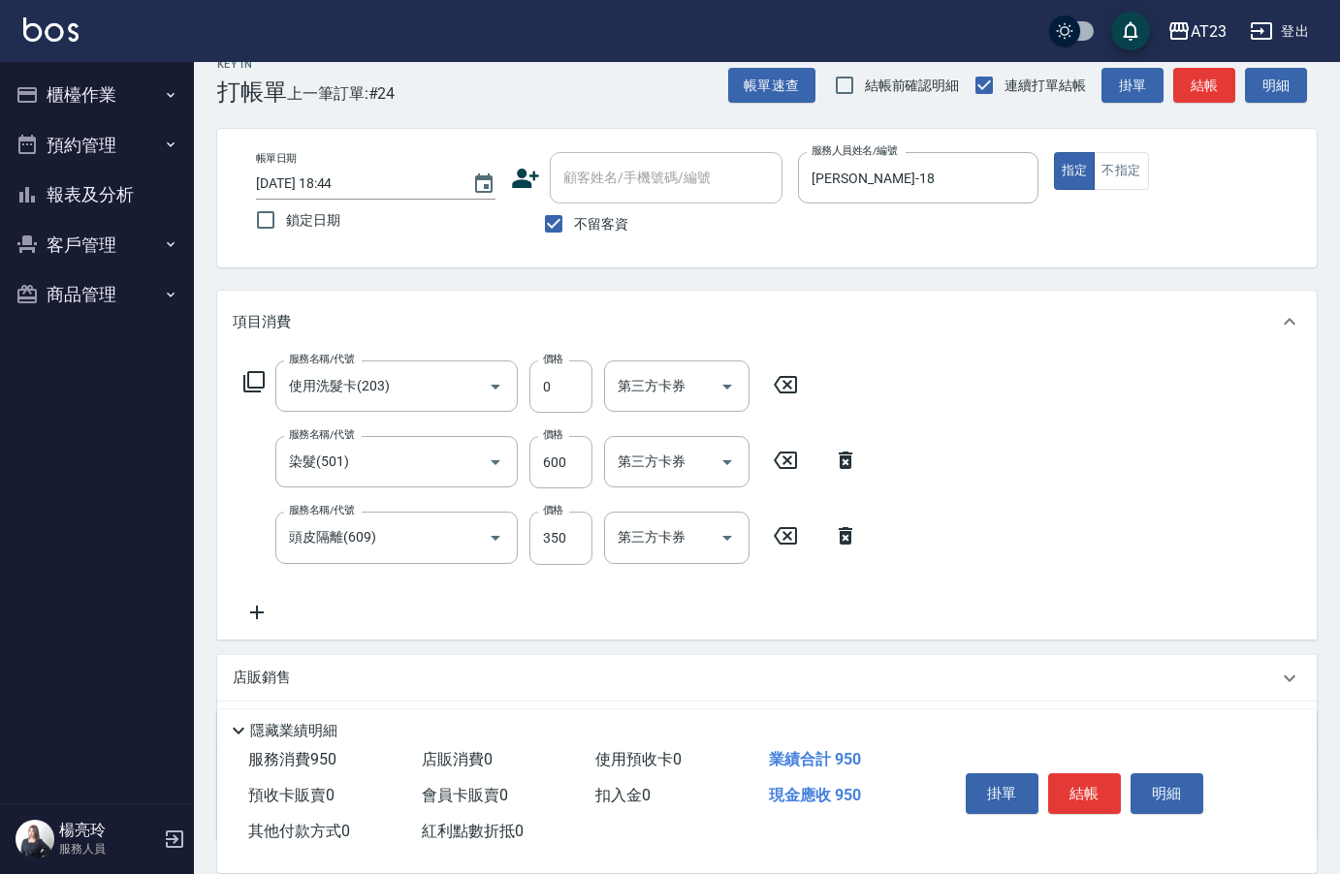
click at [254, 604] on icon at bounding box center [257, 612] width 48 height 23
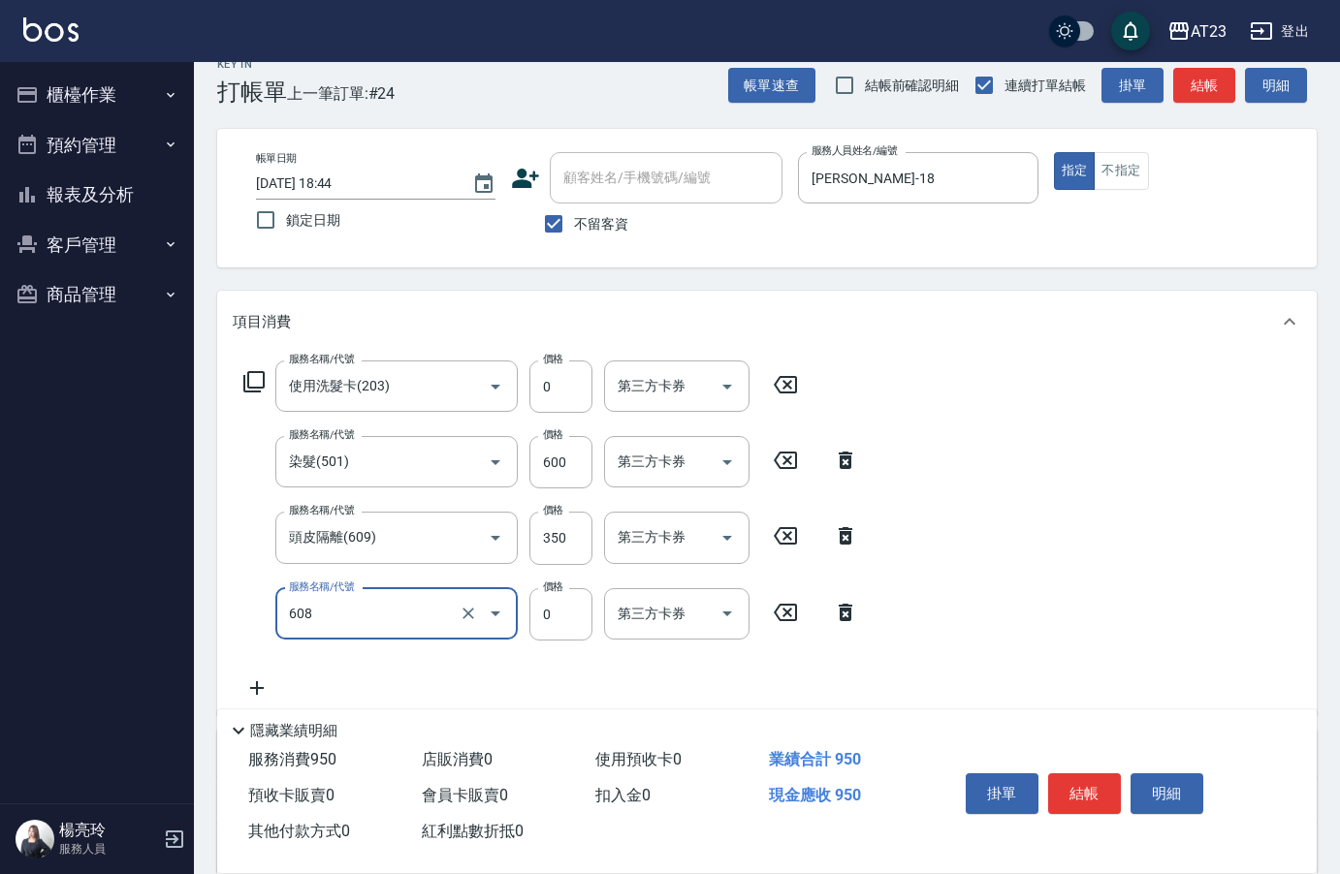
type input "使用護髮卡(608)"
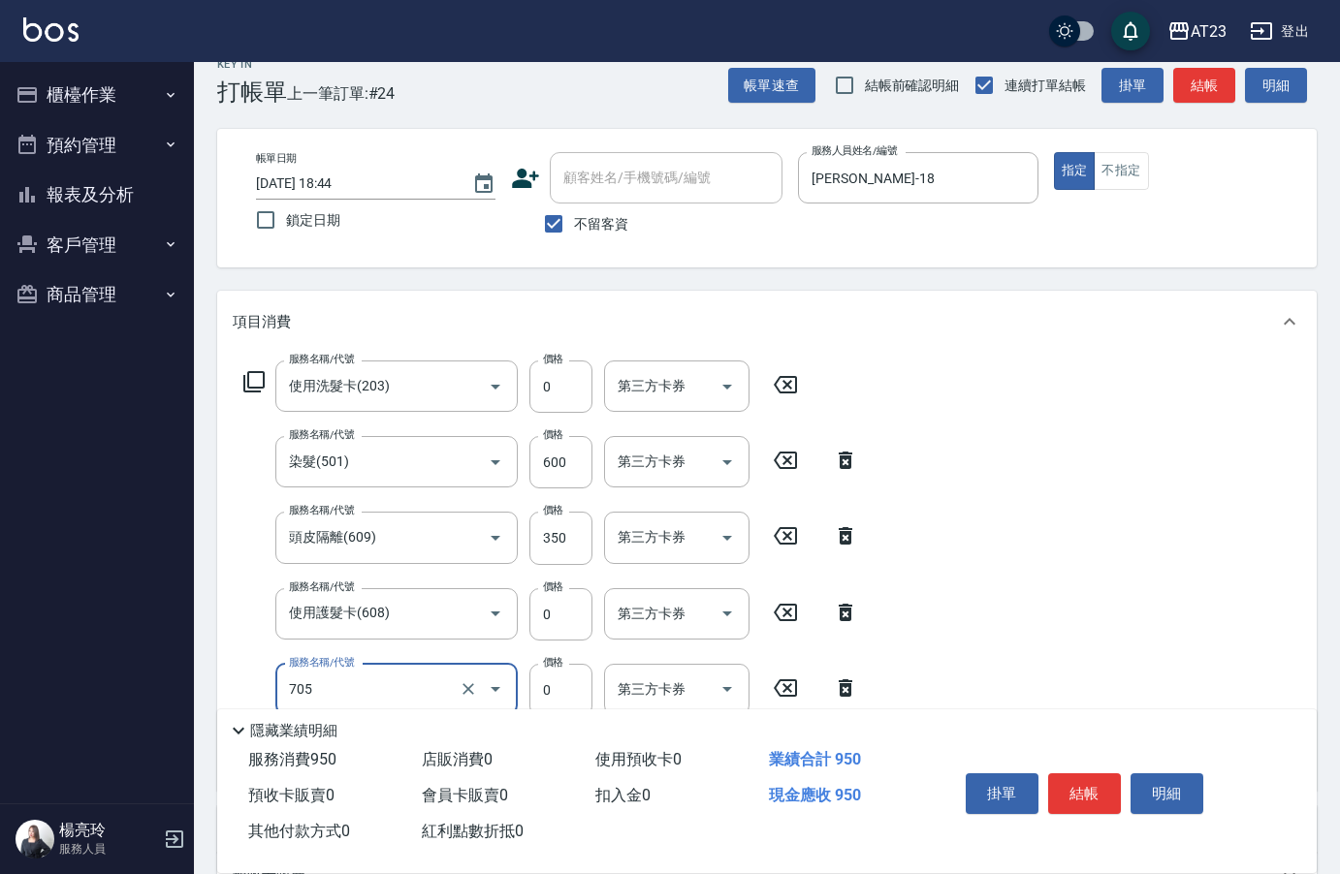
type input "互助50(705)"
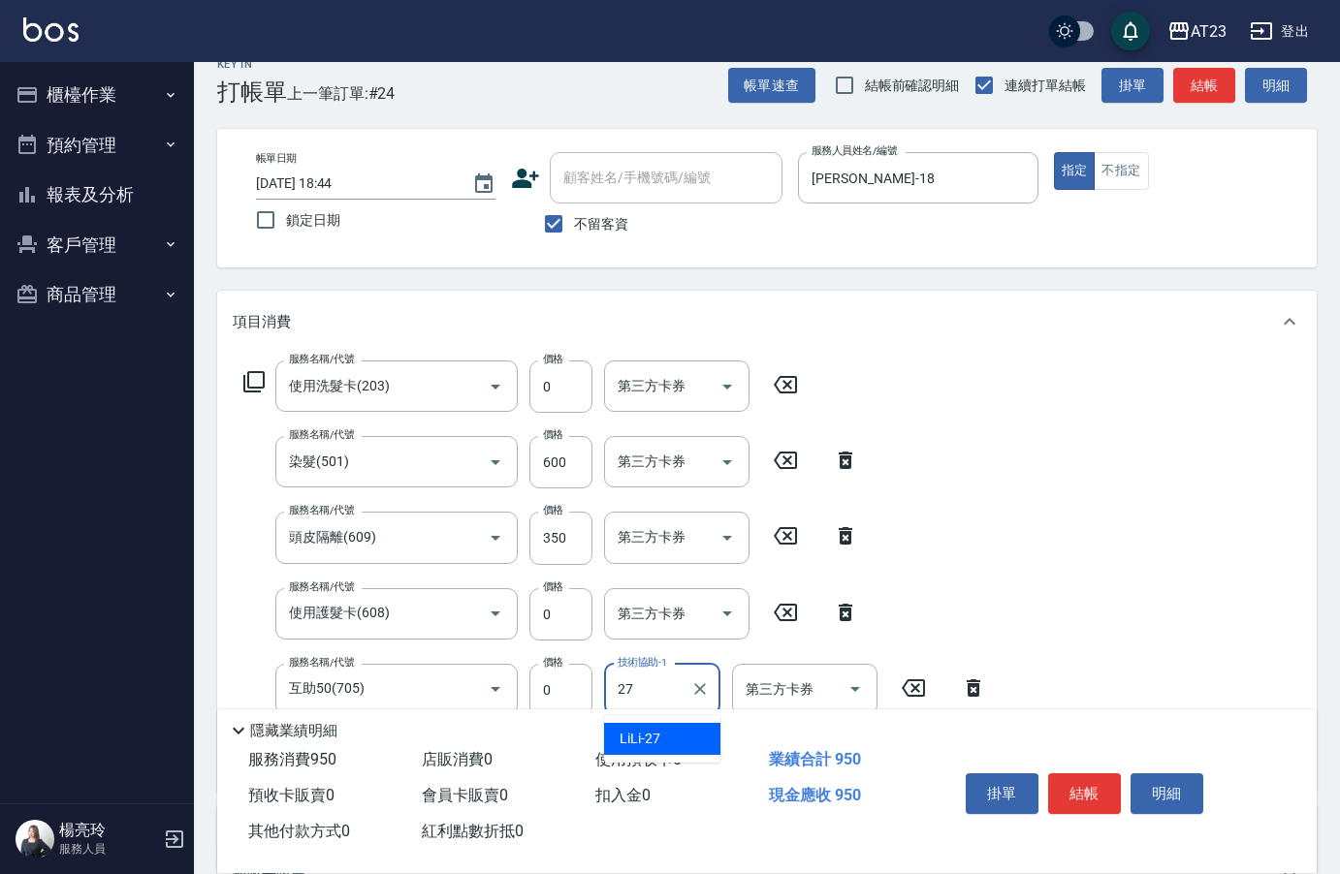
type input "LiLi-27"
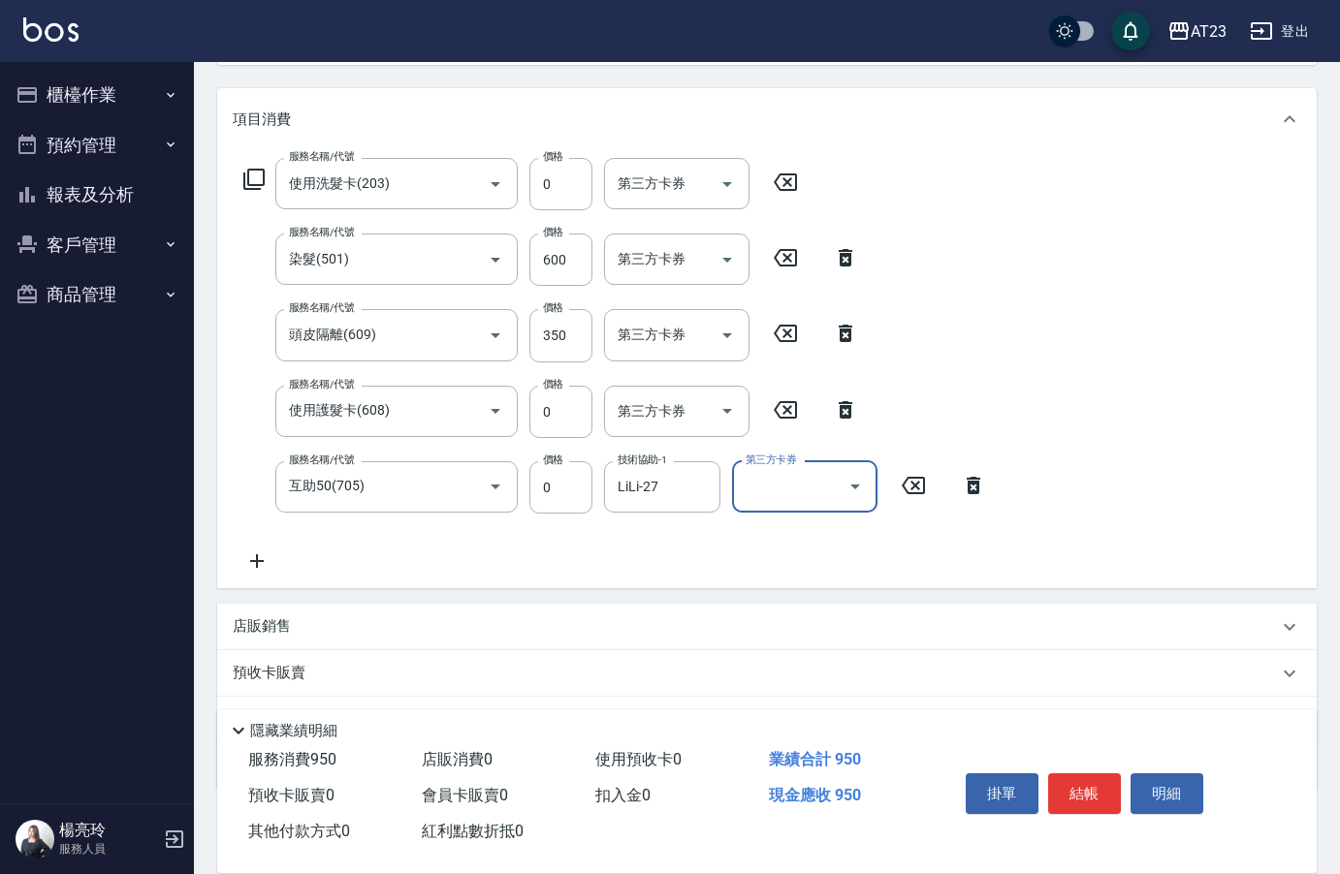
scroll to position [332, 0]
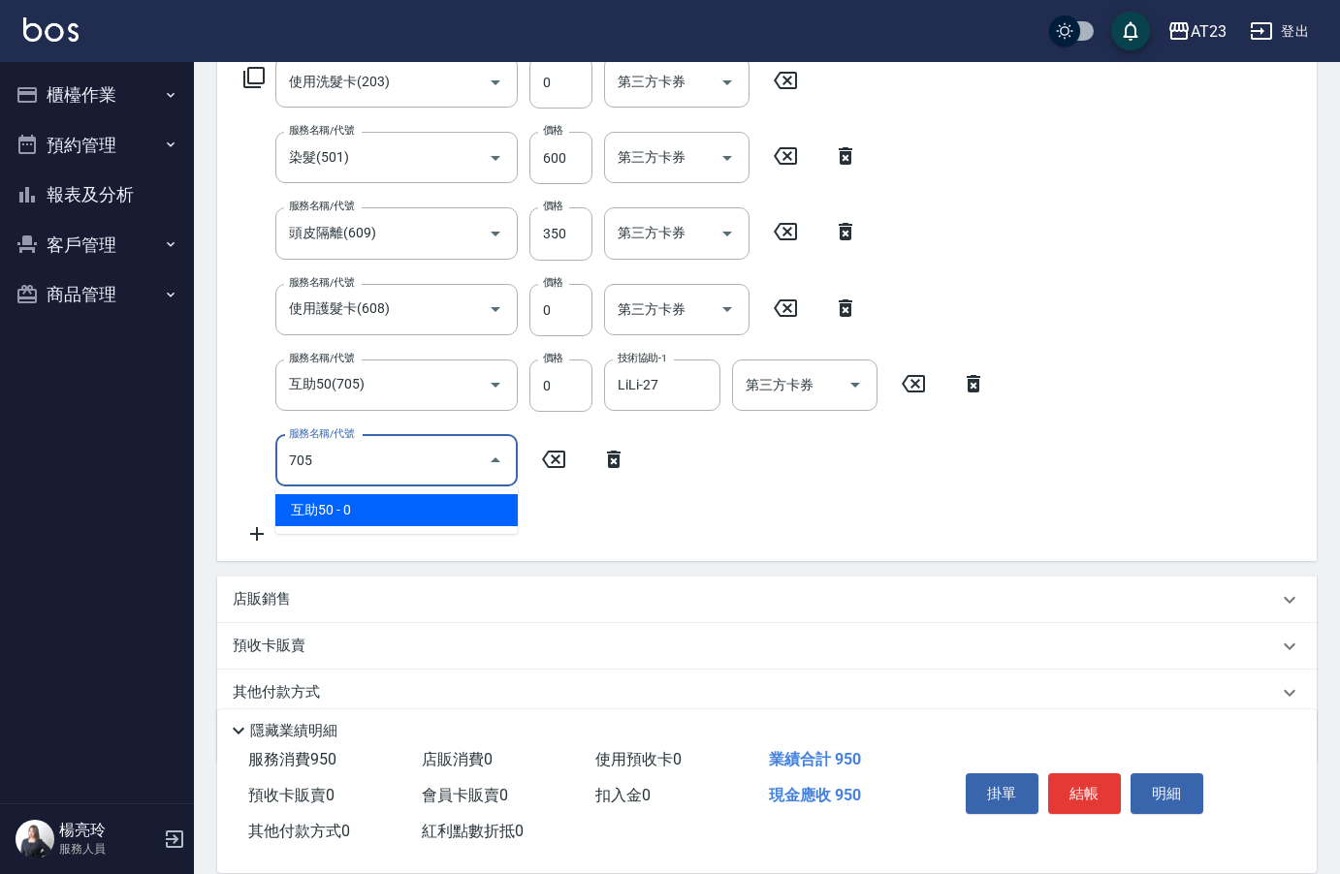
type input "互助50(705)"
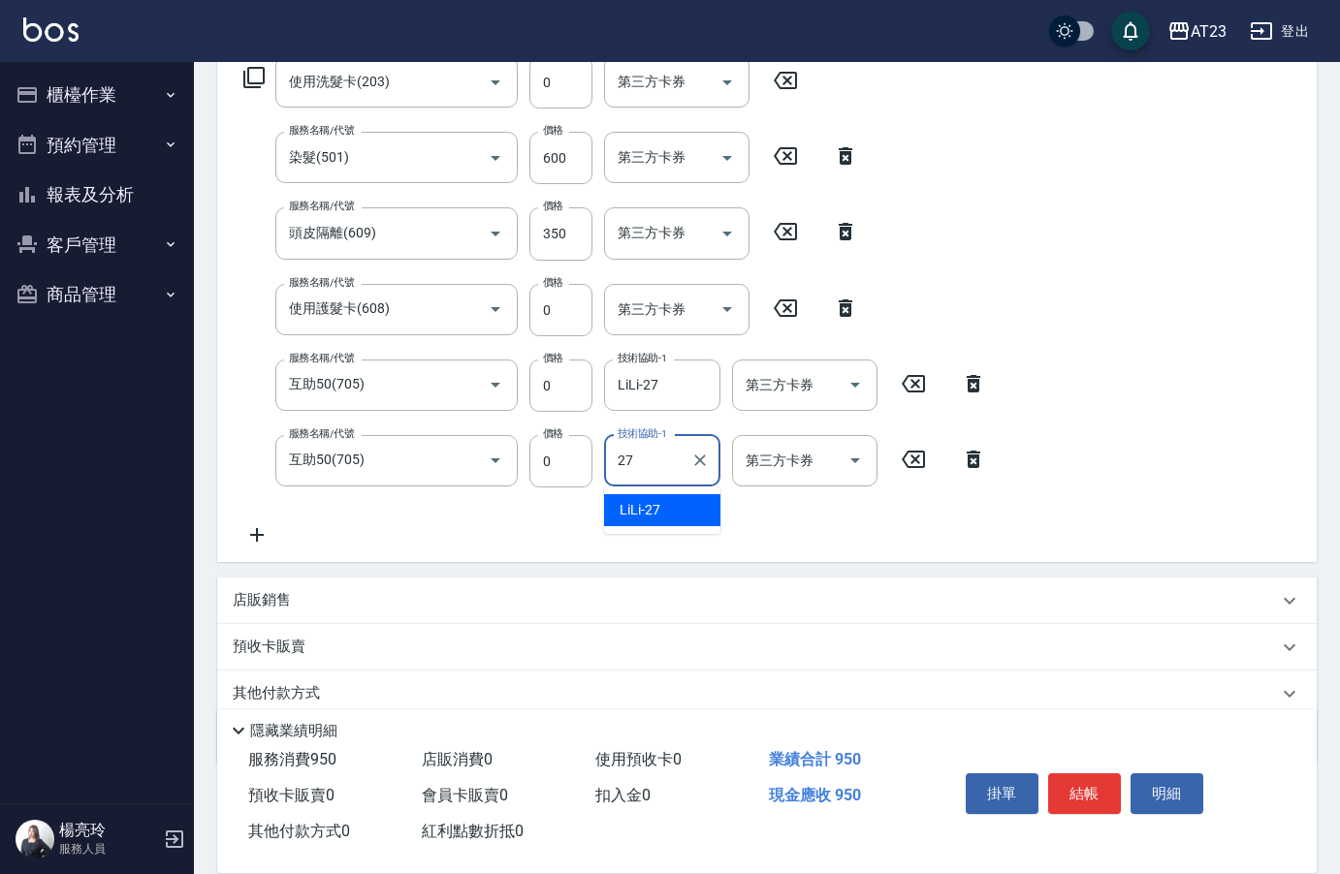
type input "LiLi-27"
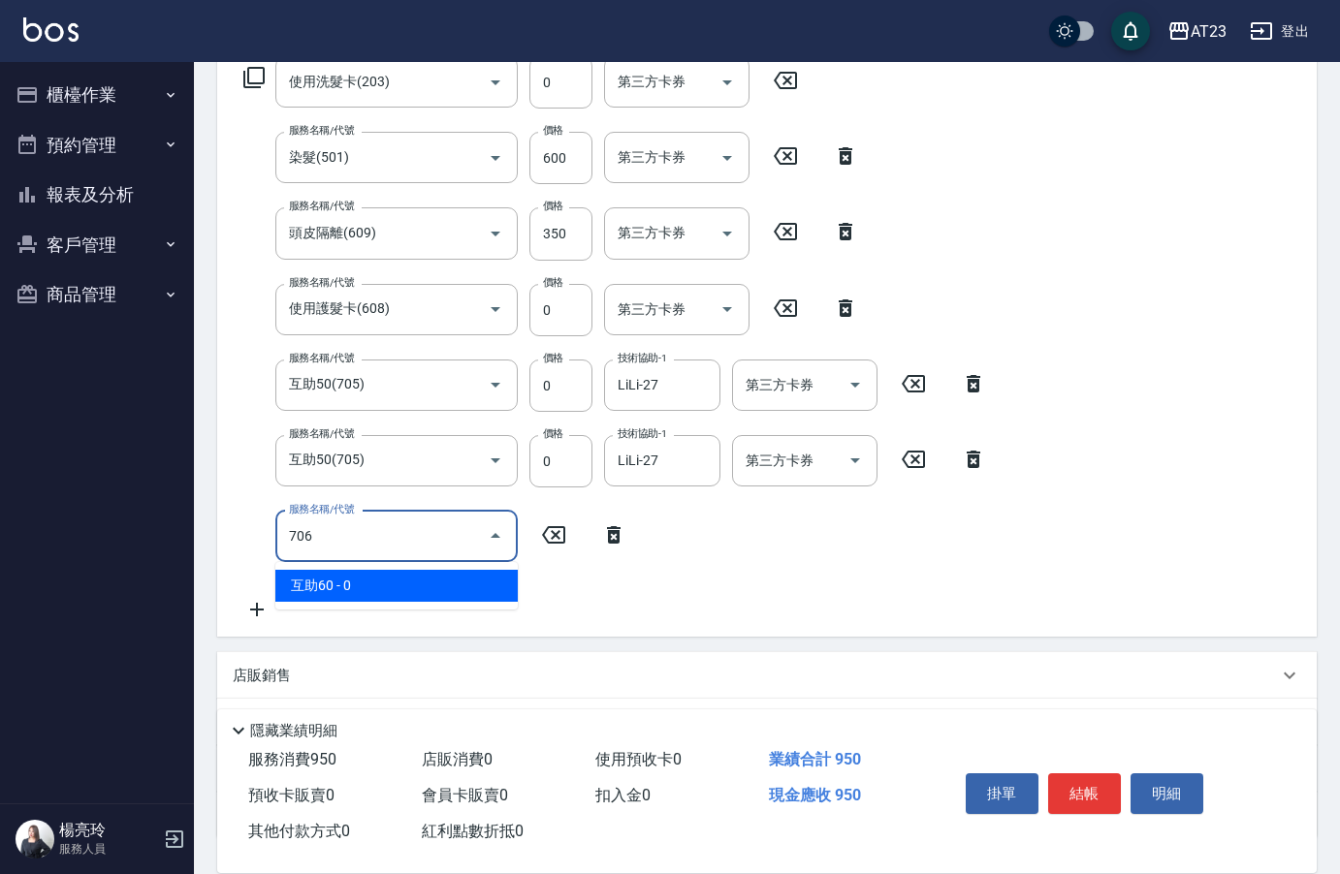
type input "互助60(706)"
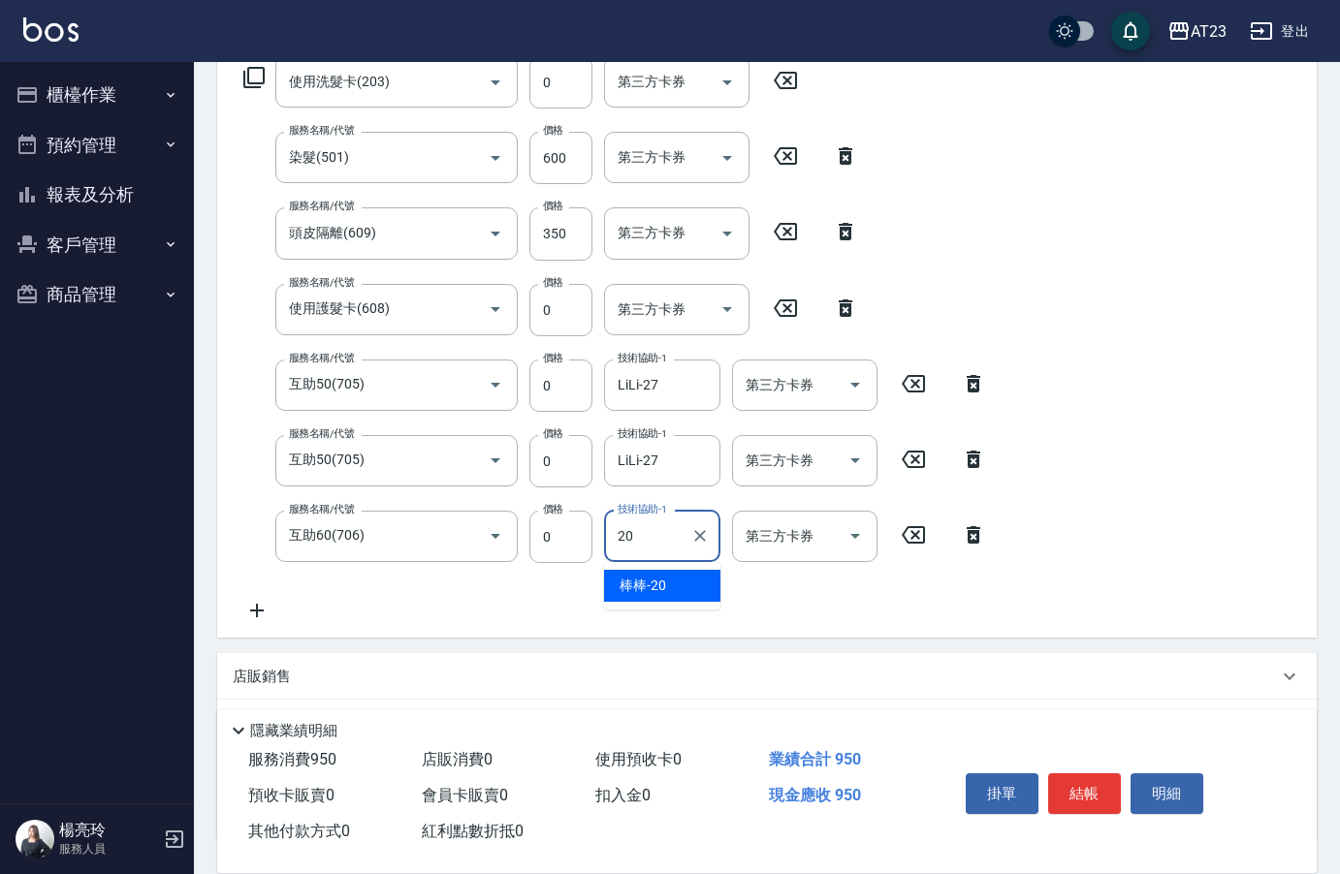
type input "棒棒-20"
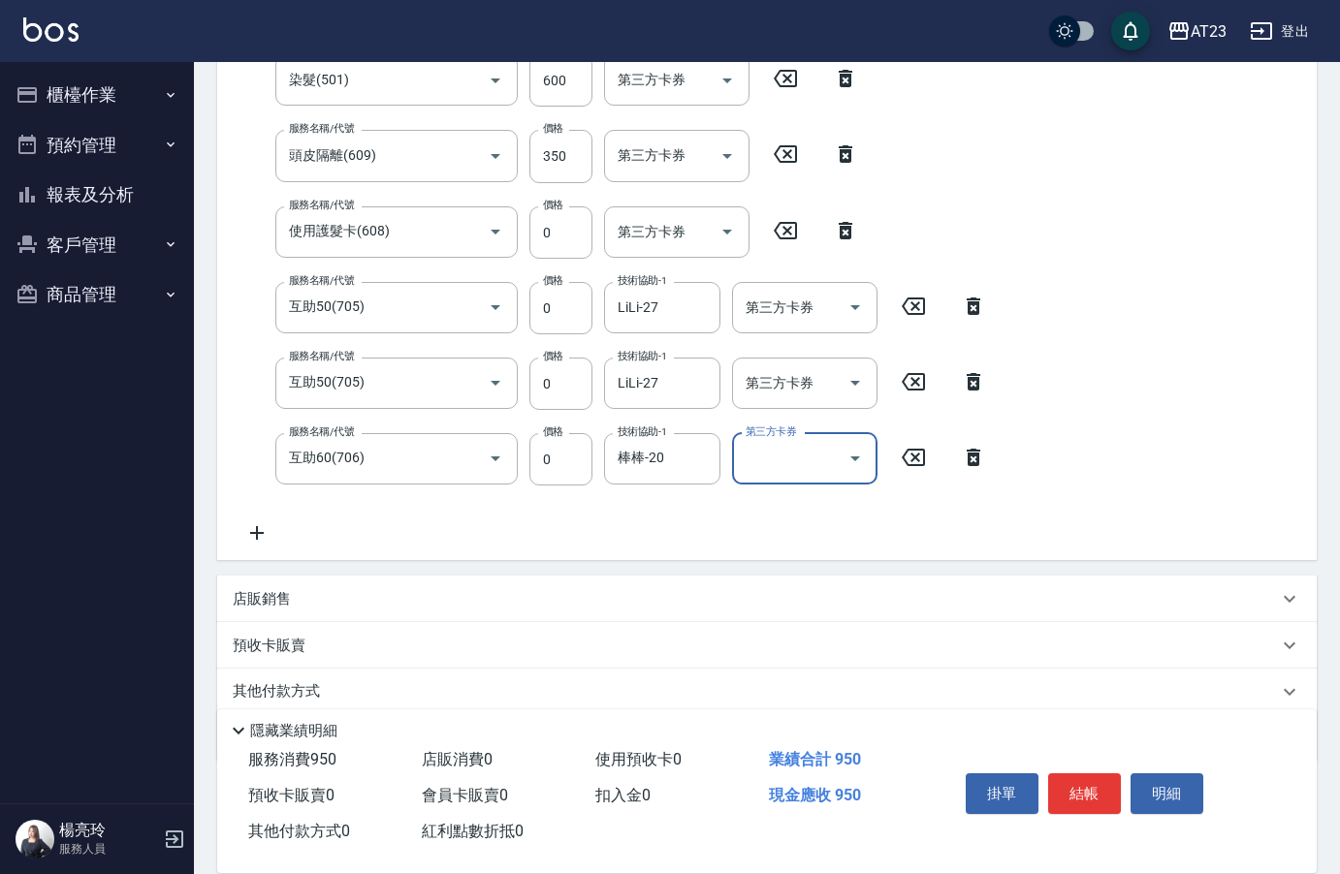
scroll to position [483, 0]
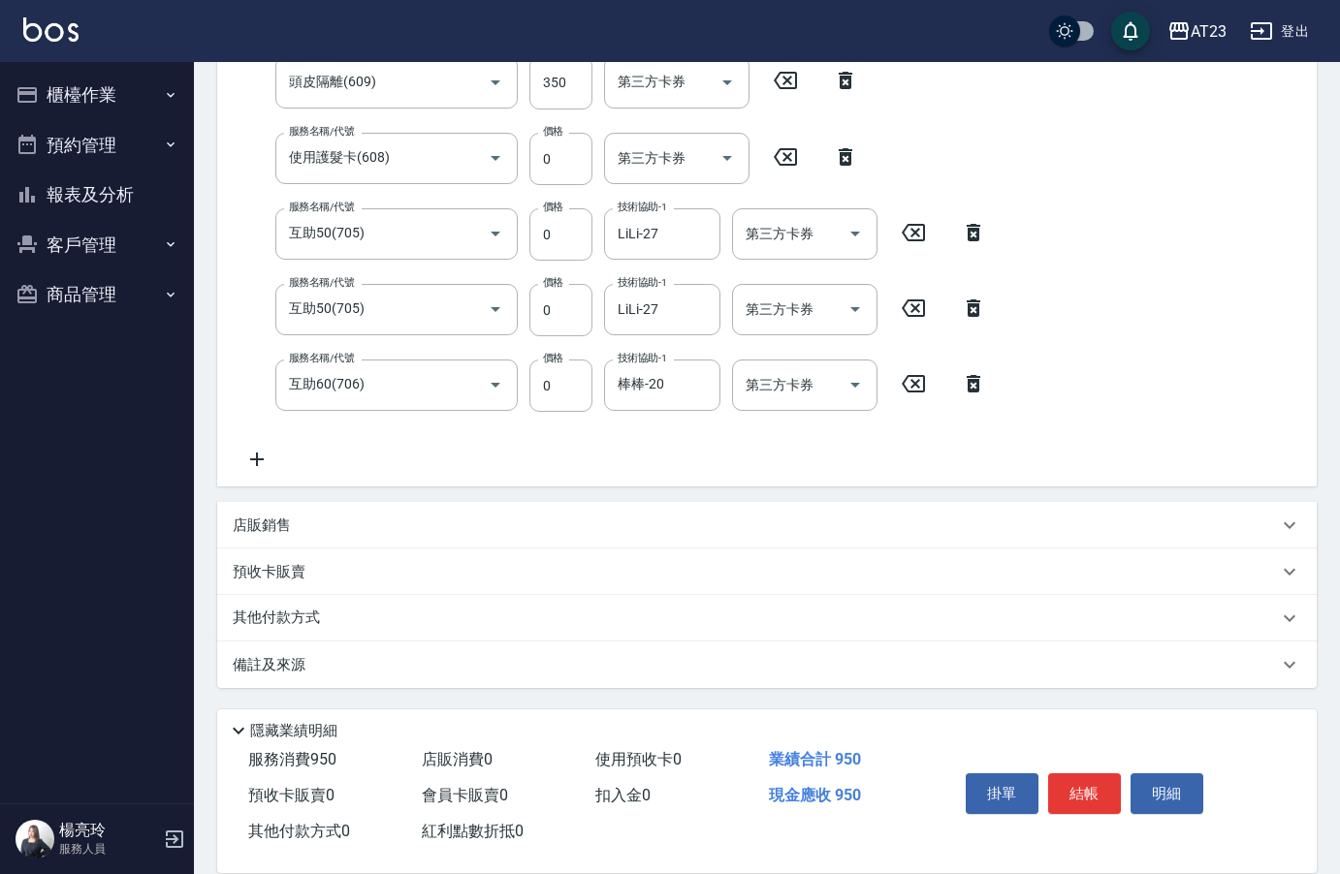
click at [364, 621] on div "其他付款方式" at bounding box center [755, 618] width 1045 height 21
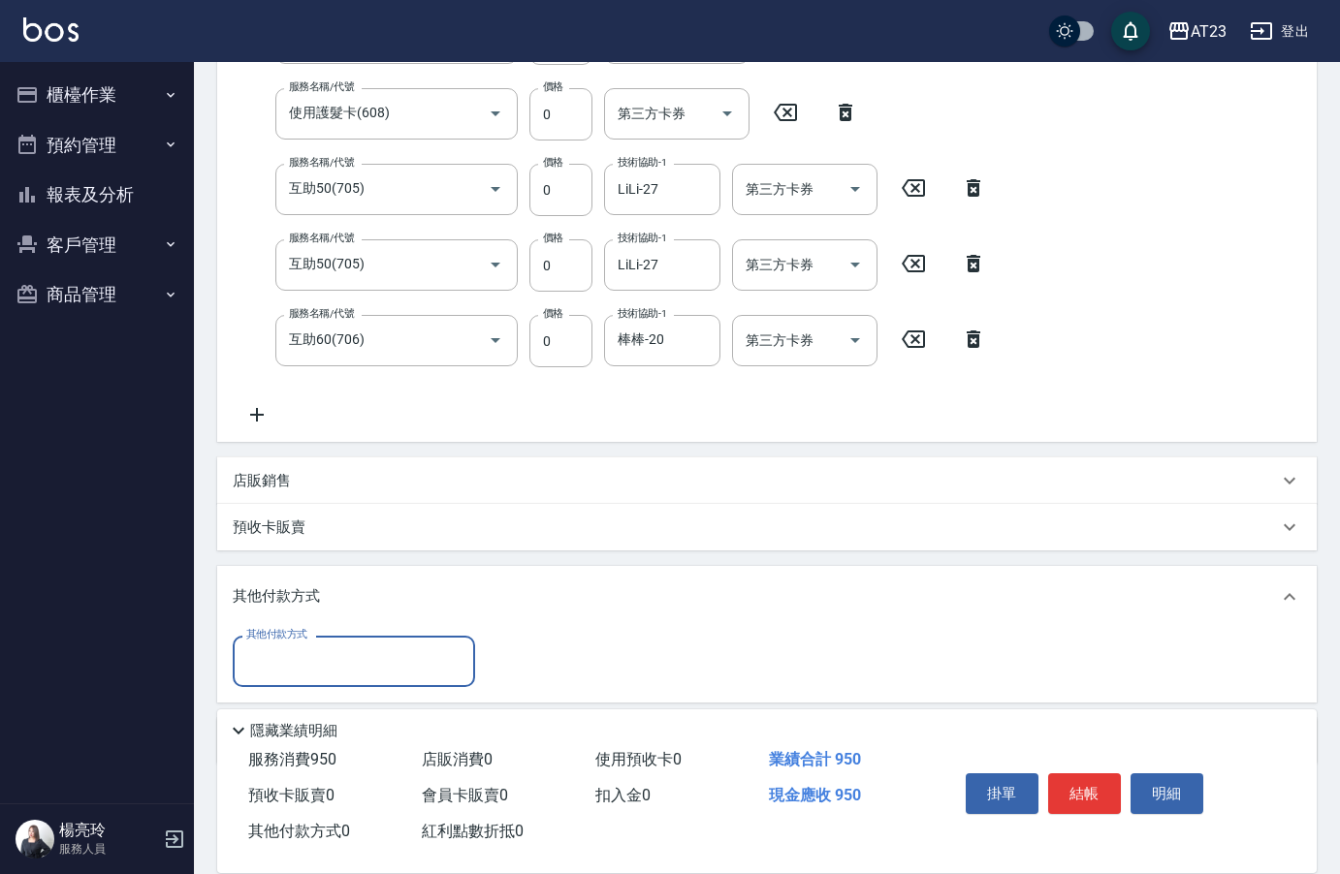
scroll to position [578, 0]
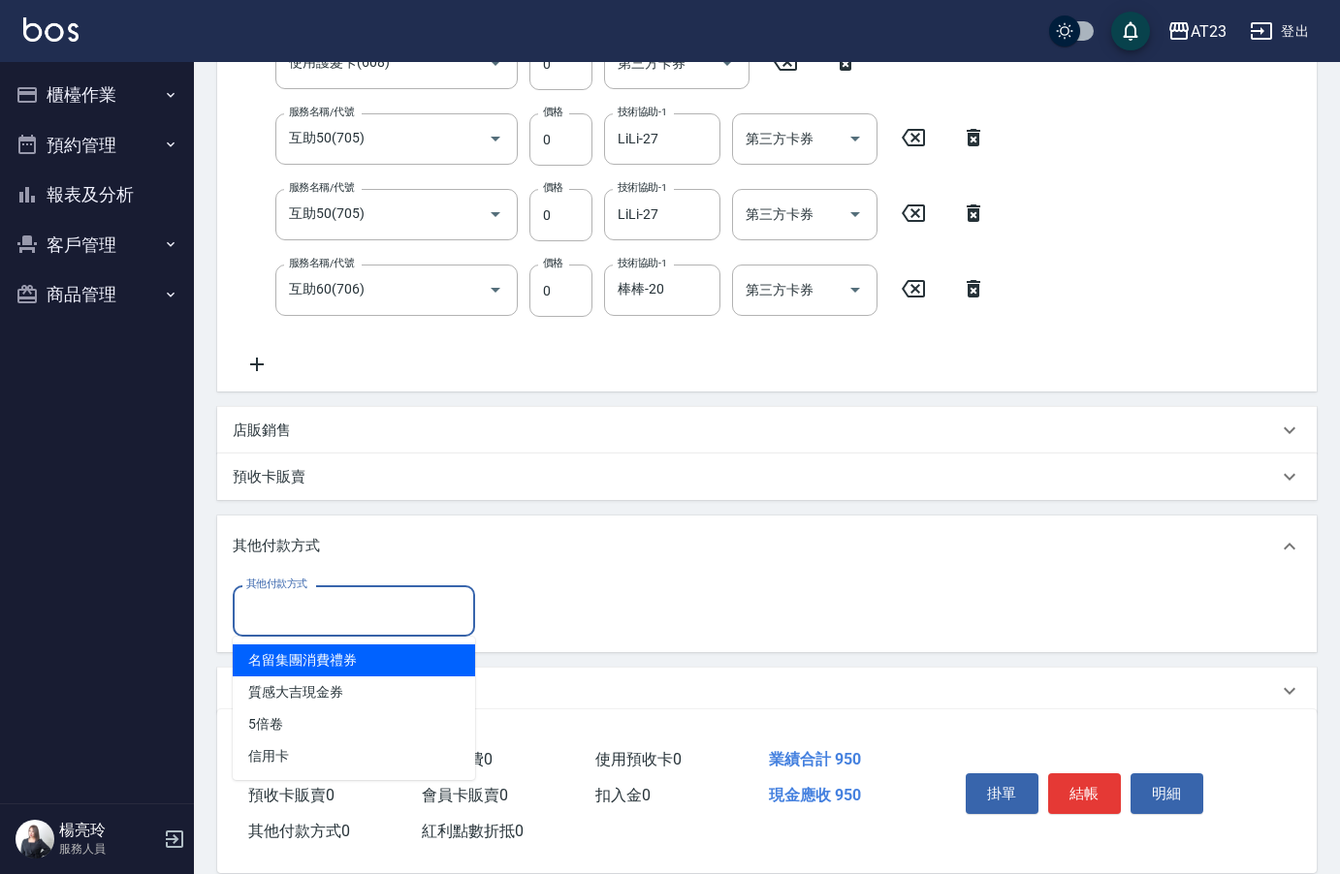
click at [348, 599] on input "其他付款方式" at bounding box center [353, 611] width 225 height 34
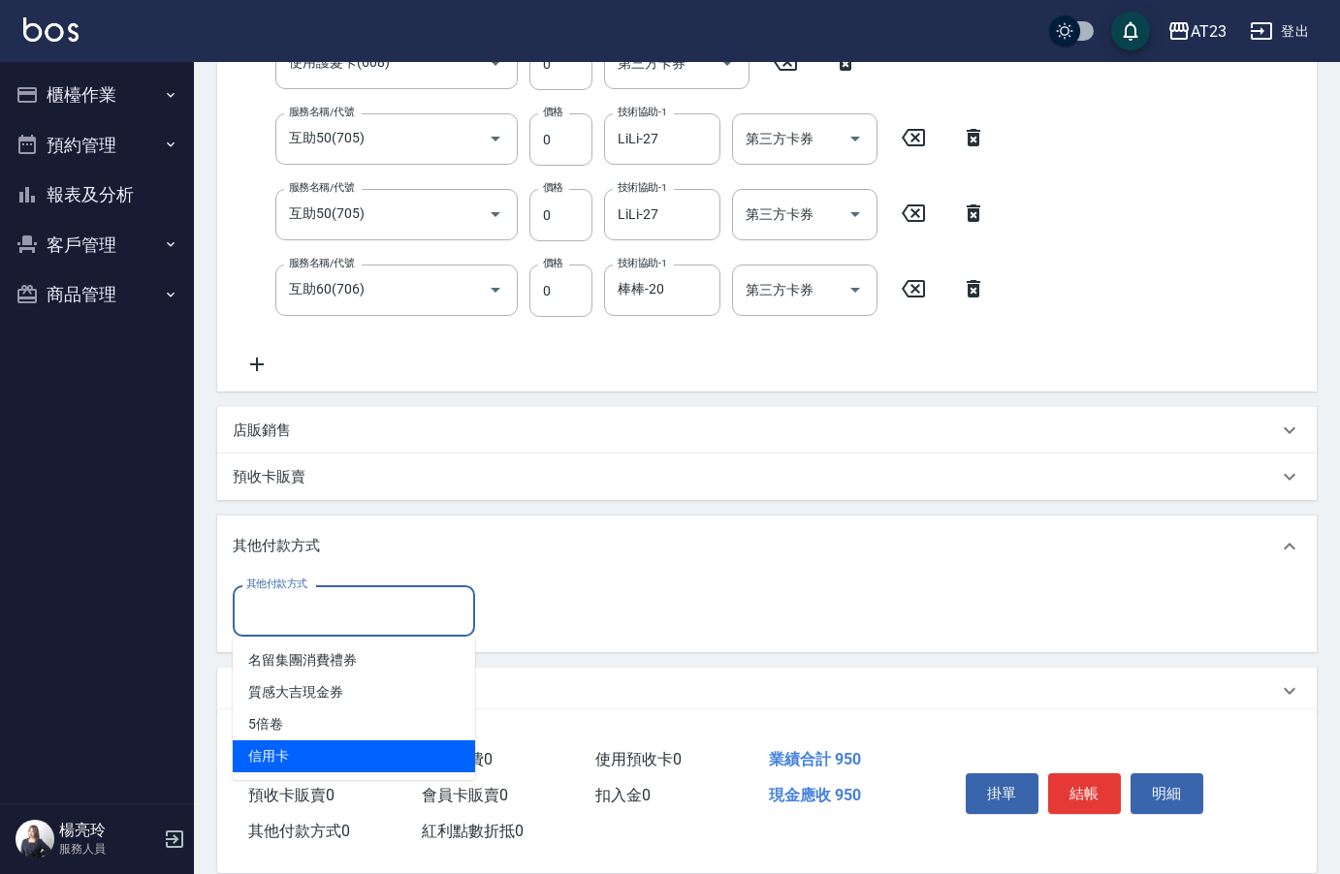
click at [321, 758] on span "信用卡" at bounding box center [354, 757] width 242 height 32
type input "信用卡"
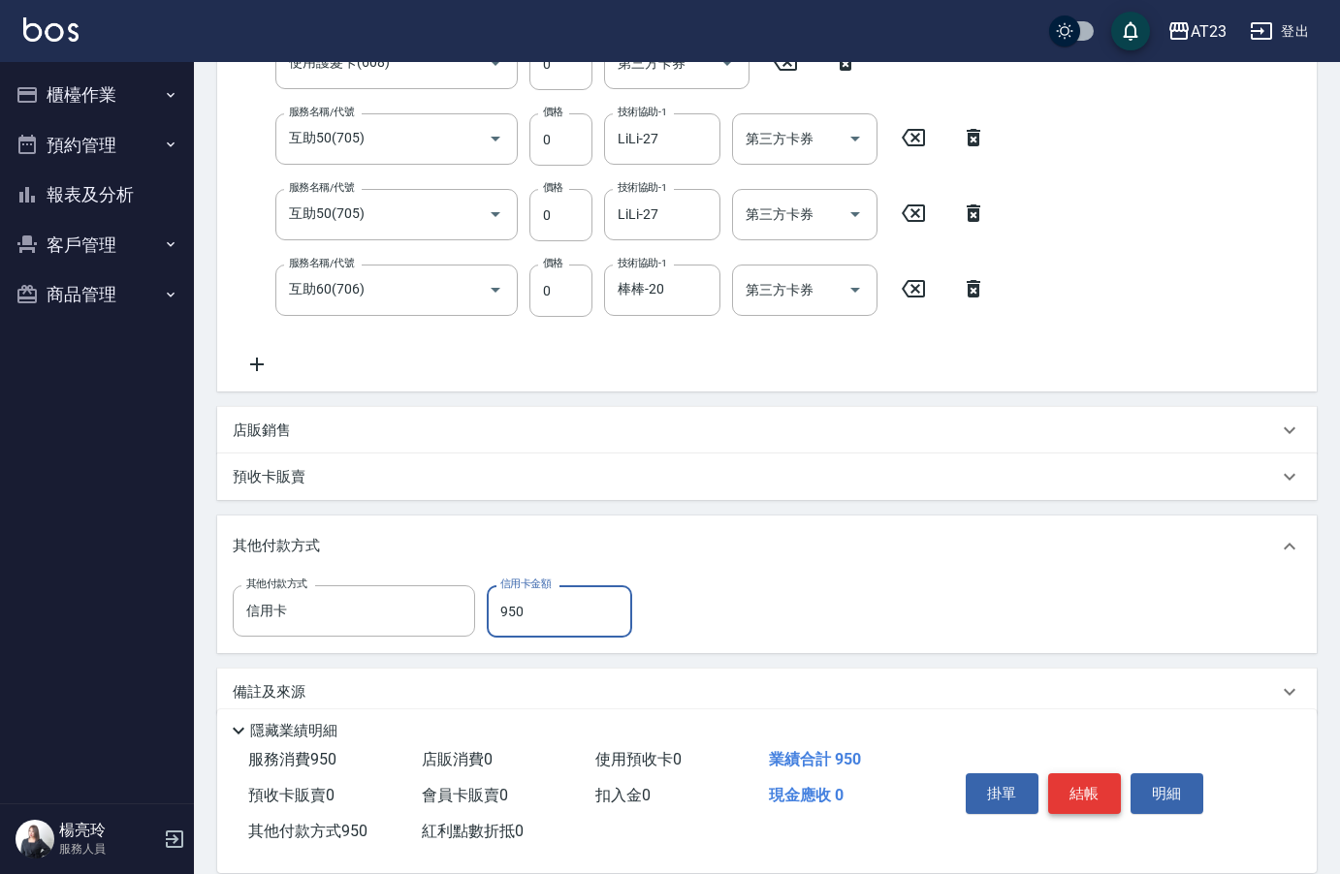
type input "950"
drag, startPoint x: 1090, startPoint y: 778, endPoint x: 1072, endPoint y: 768, distance: 20.4
click at [1089, 778] on button "結帳" at bounding box center [1084, 794] width 73 height 41
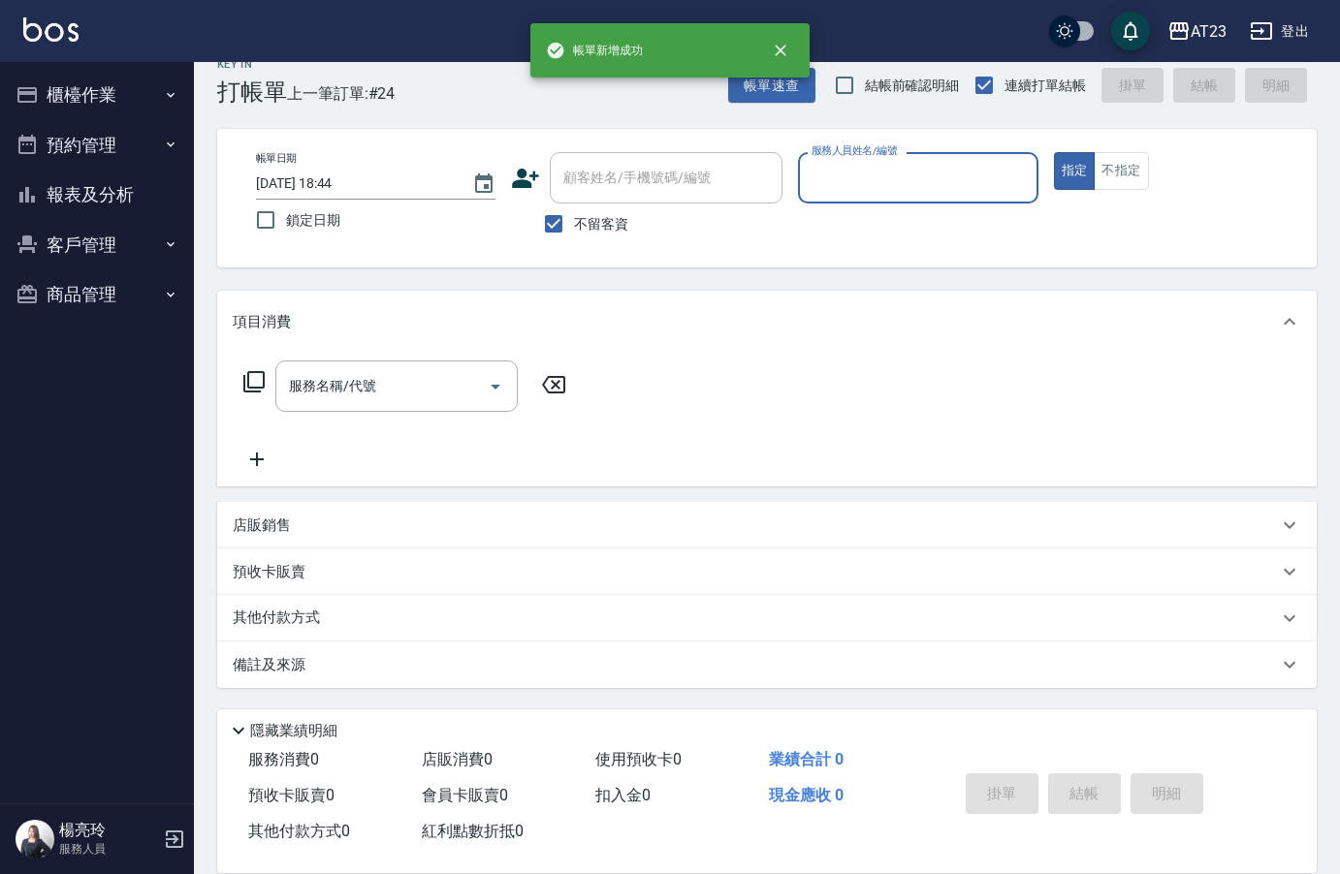
scroll to position [27, 0]
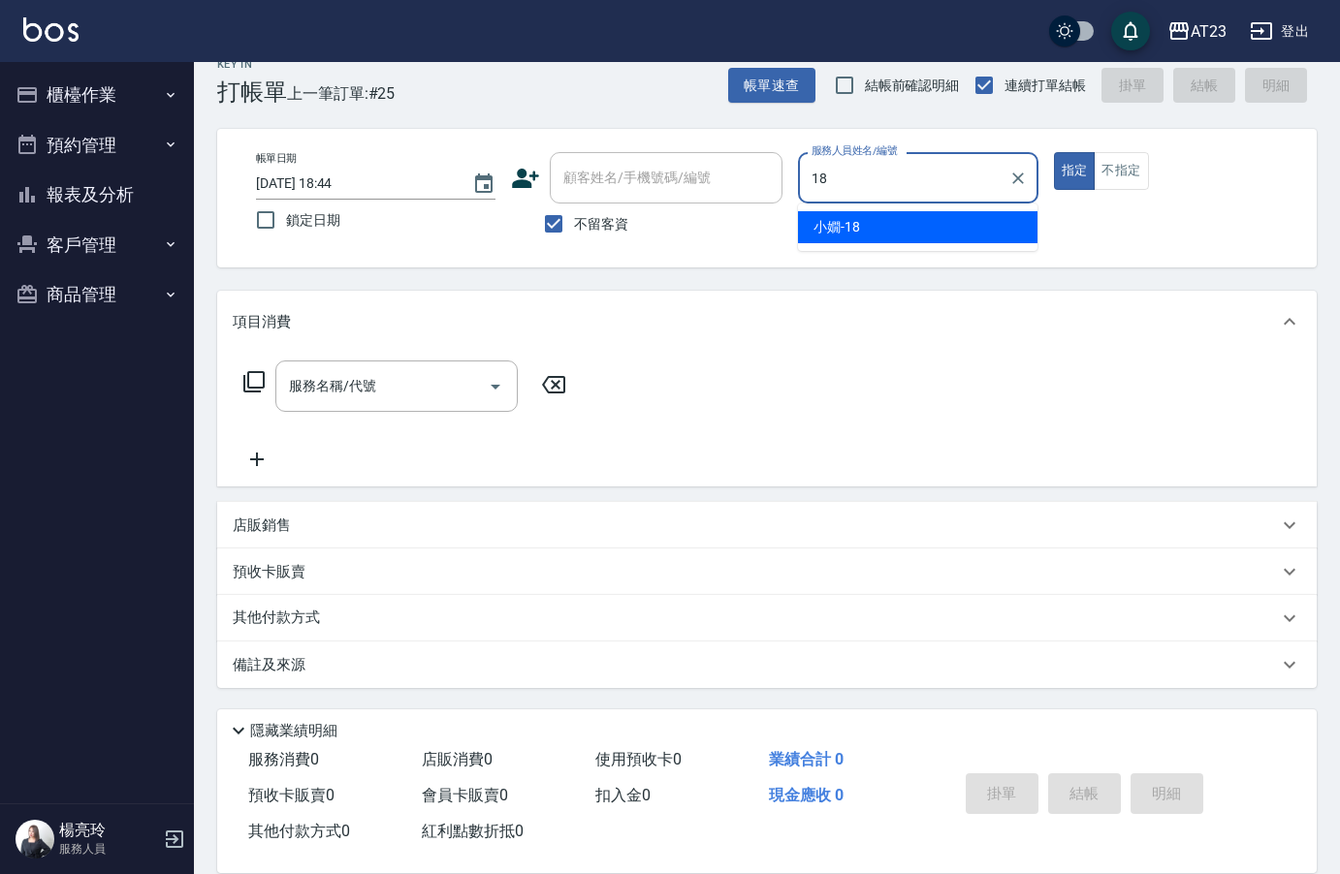
type input "[PERSON_NAME]-18"
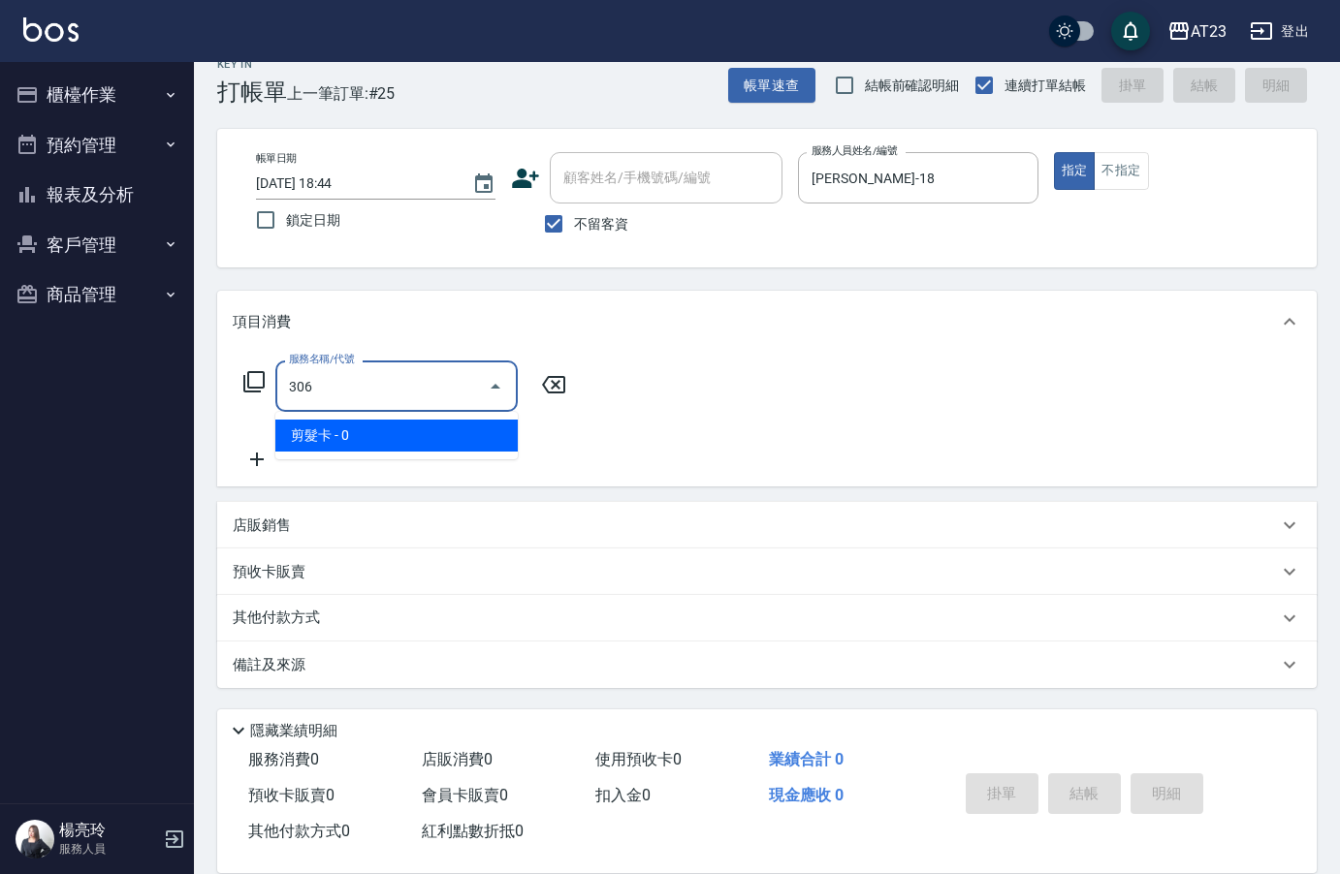
type input "剪髮卡(306)"
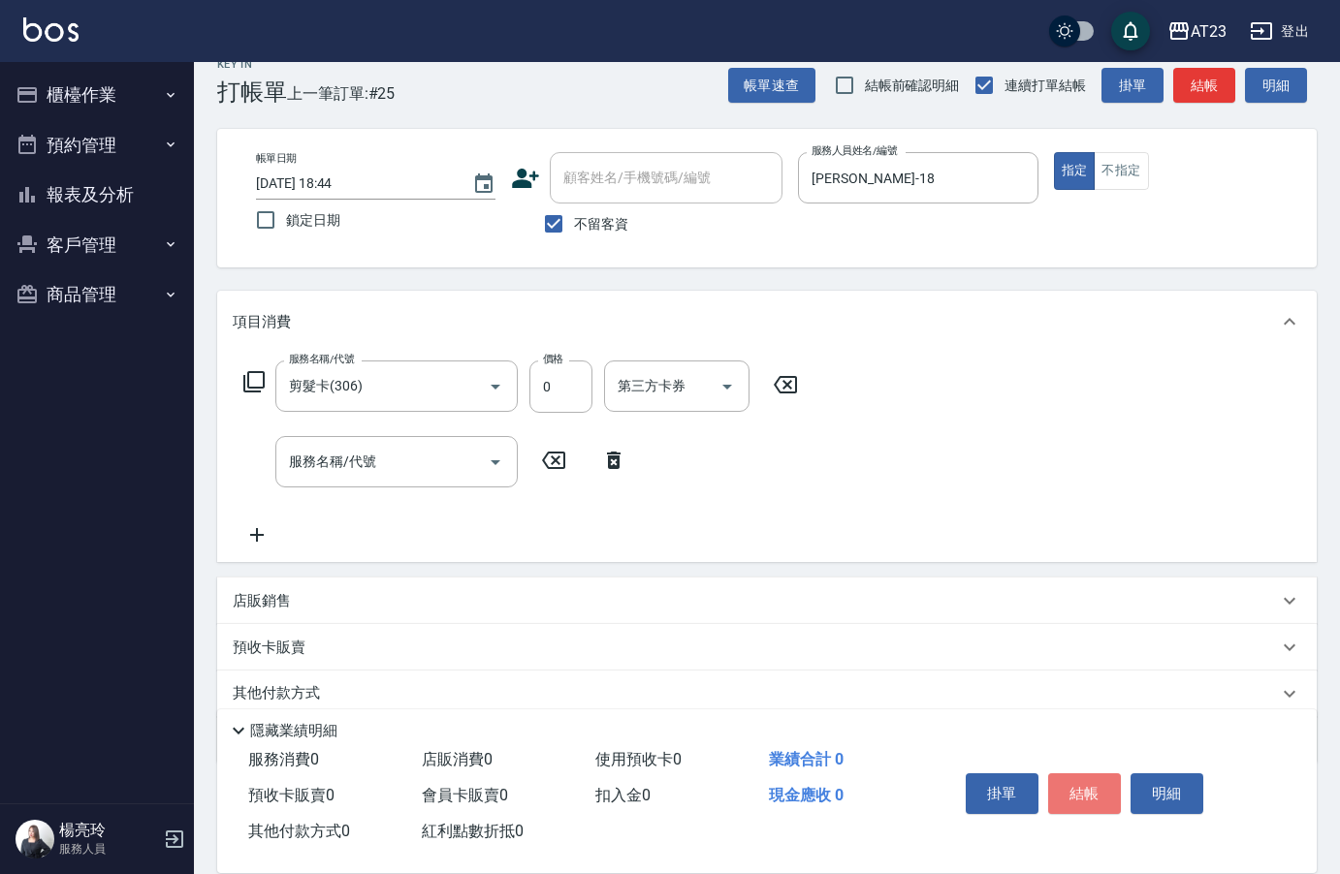
click at [1072, 774] on button "結帳" at bounding box center [1084, 794] width 73 height 41
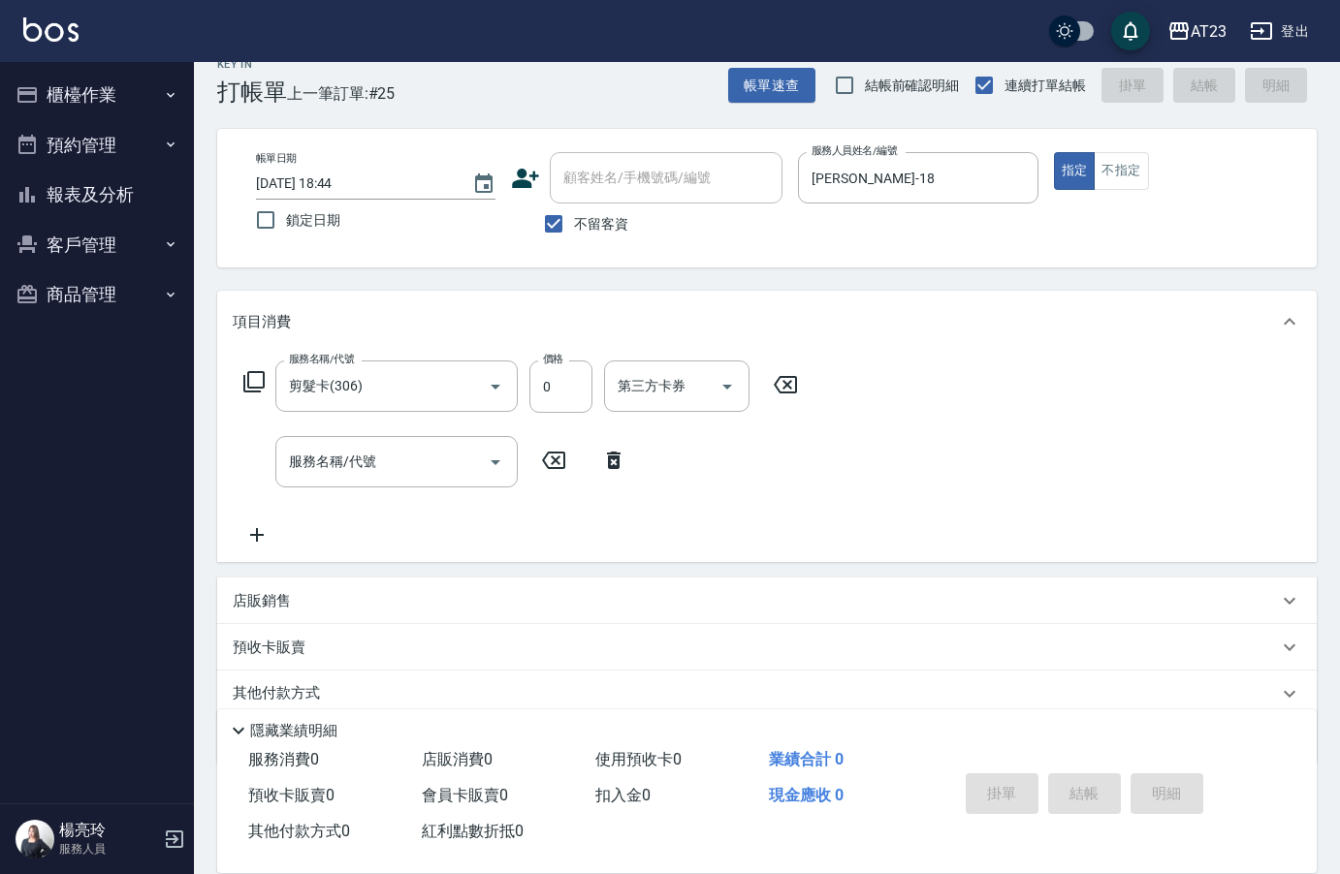
type input "[DATE] 18:45"
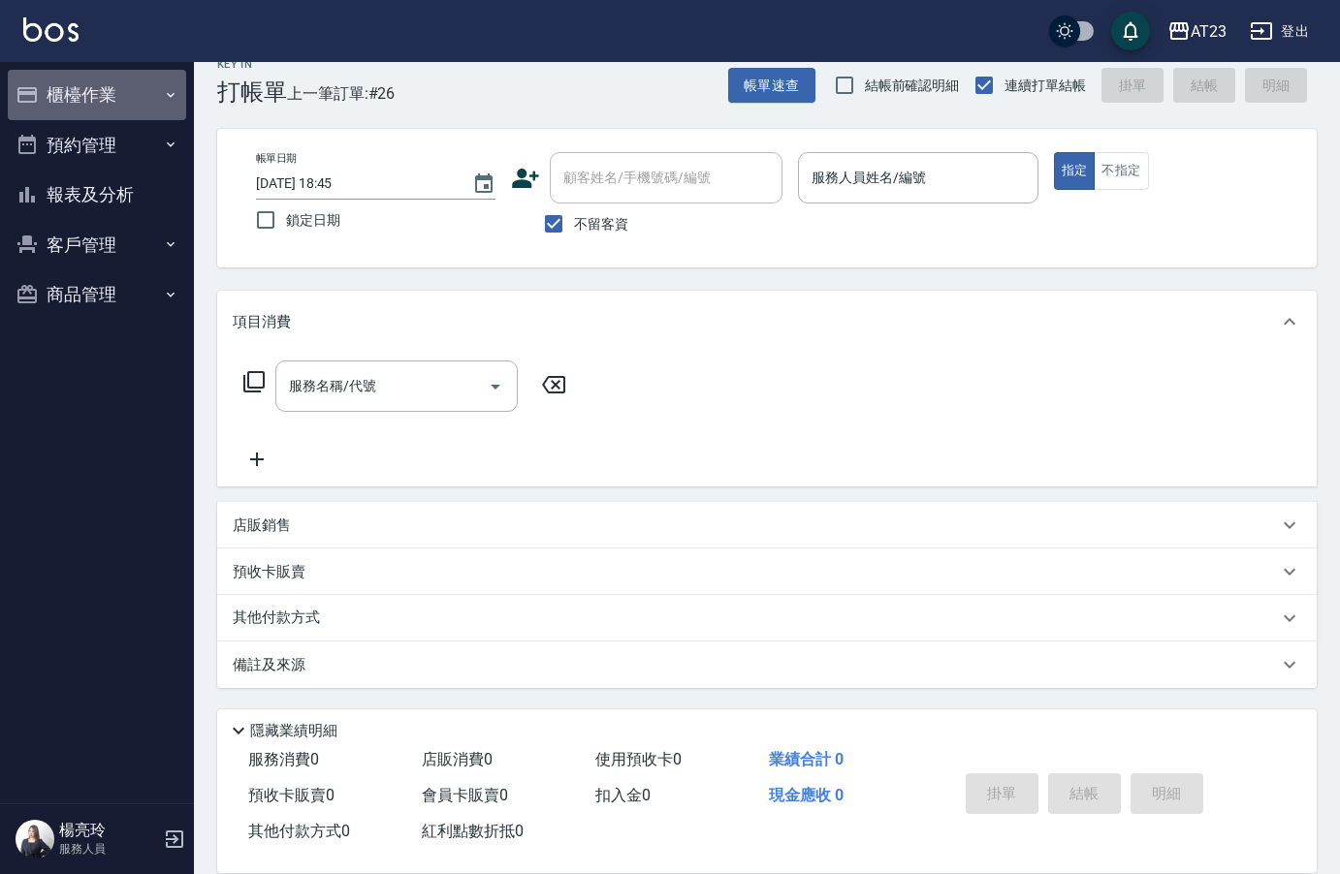
click at [92, 93] on button "櫃檯作業" at bounding box center [97, 95] width 178 height 50
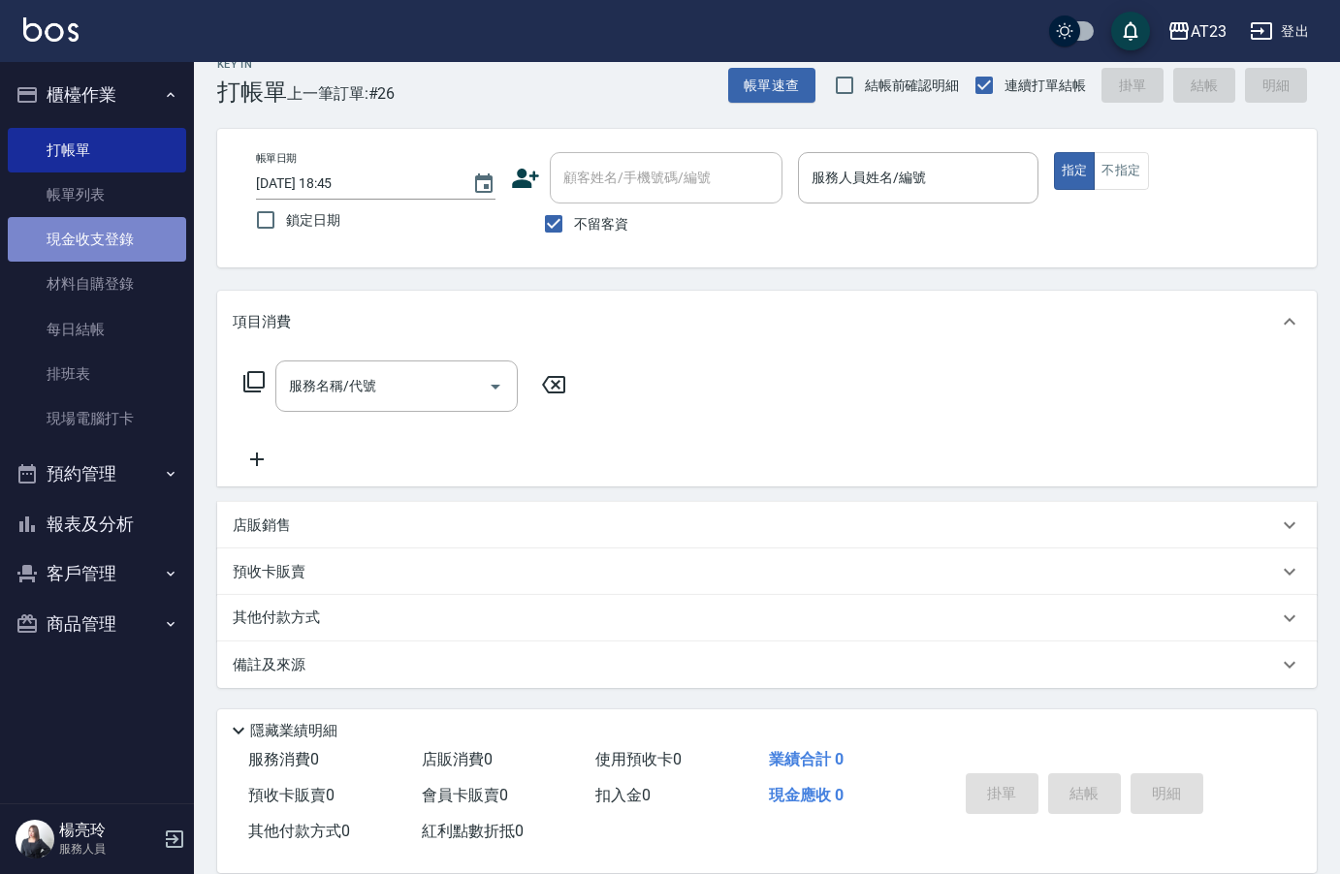
click at [137, 247] on link "現金收支登錄" at bounding box center [97, 239] width 178 height 45
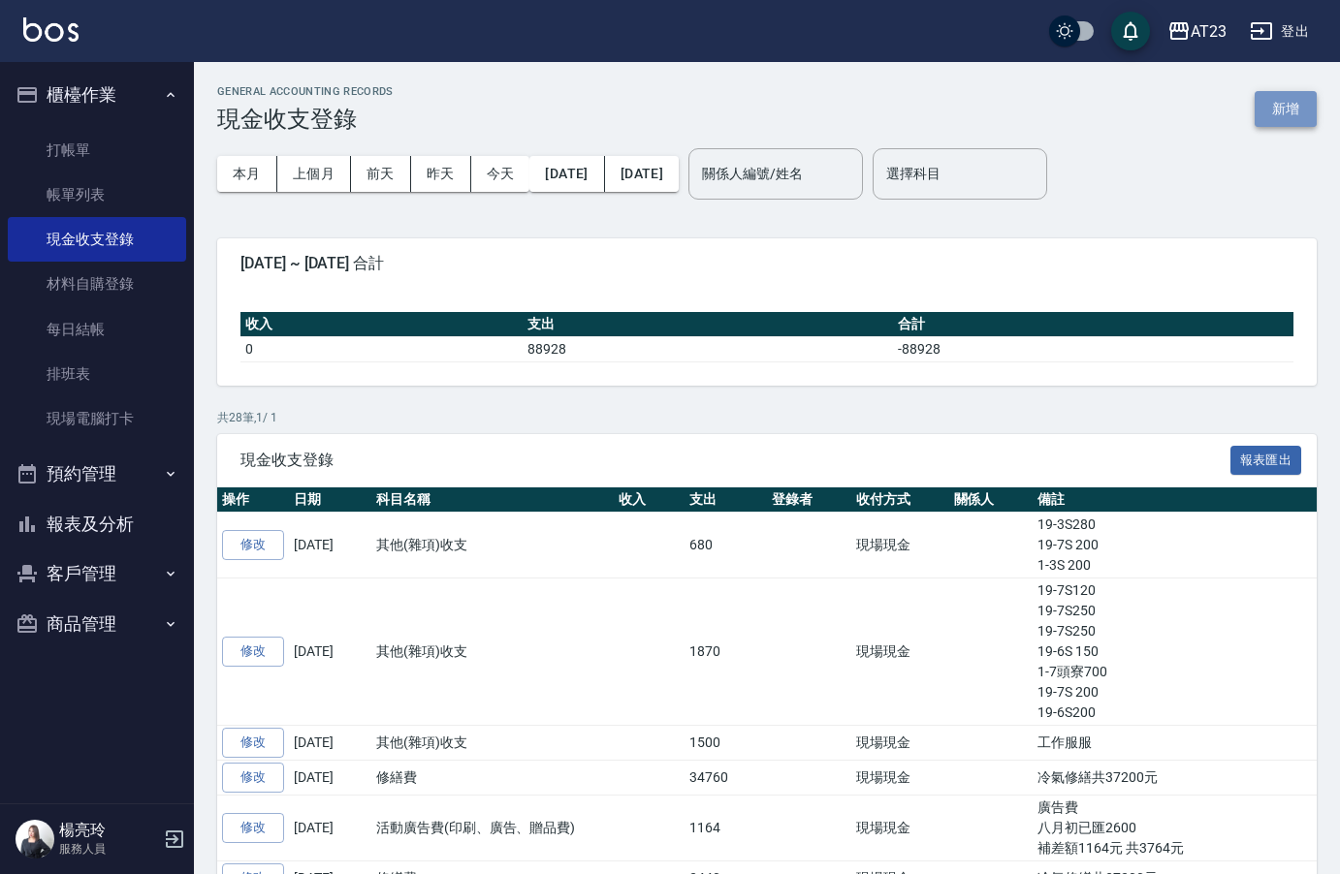
click at [1285, 122] on button "新增" at bounding box center [1285, 109] width 62 height 36
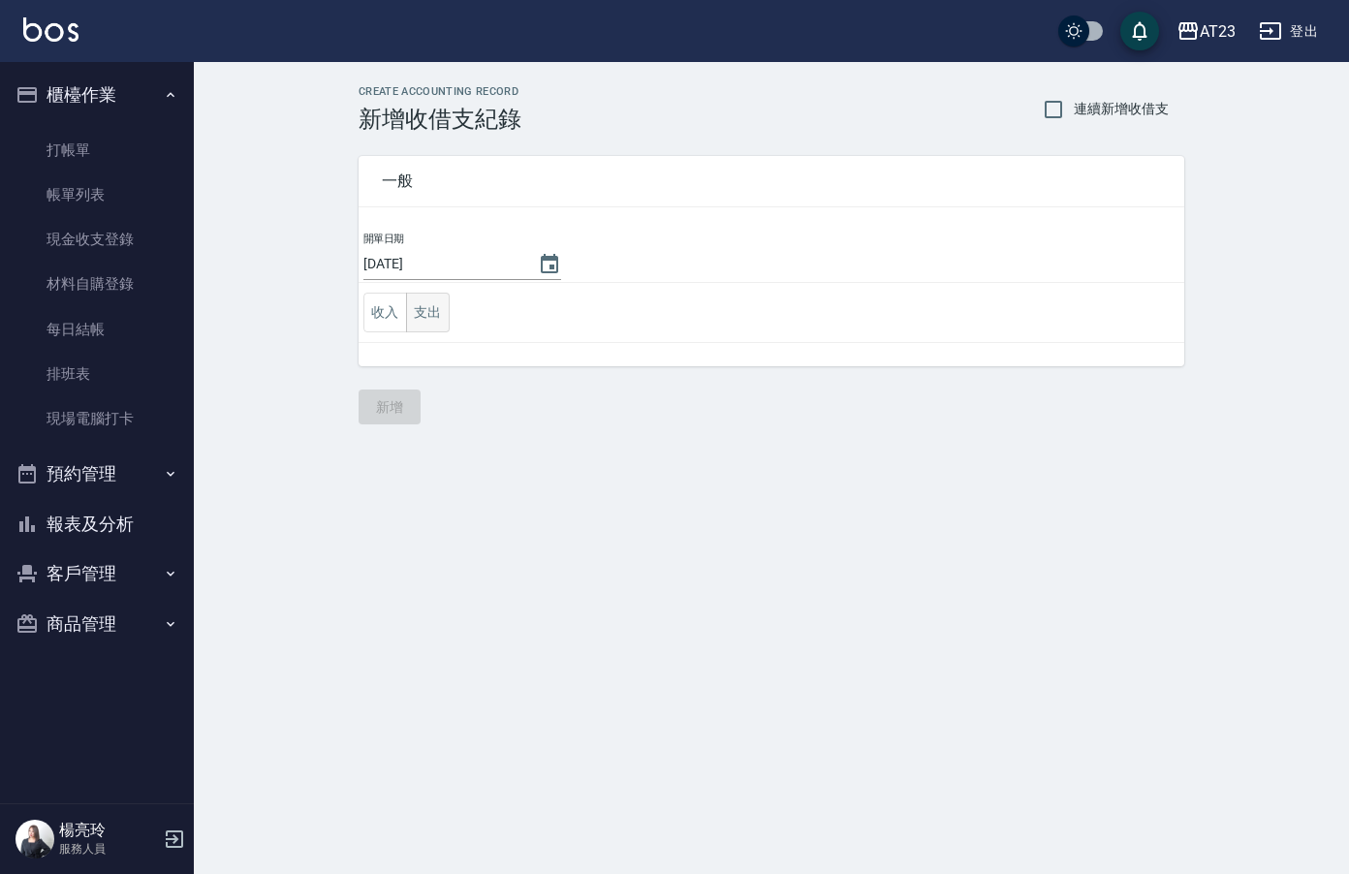
click at [443, 325] on button "支出" at bounding box center [428, 313] width 44 height 40
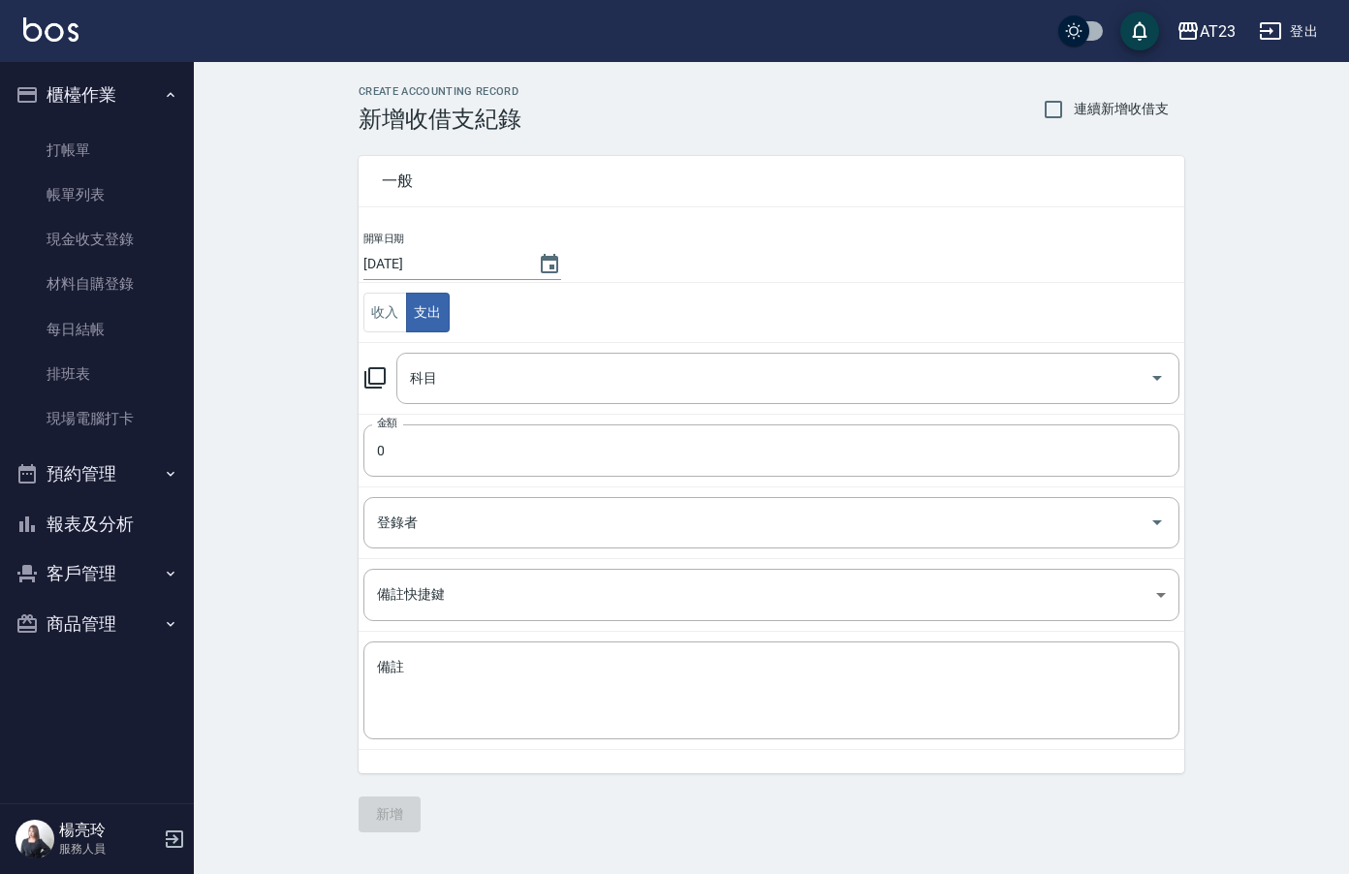
click at [370, 379] on icon at bounding box center [374, 377] width 21 height 21
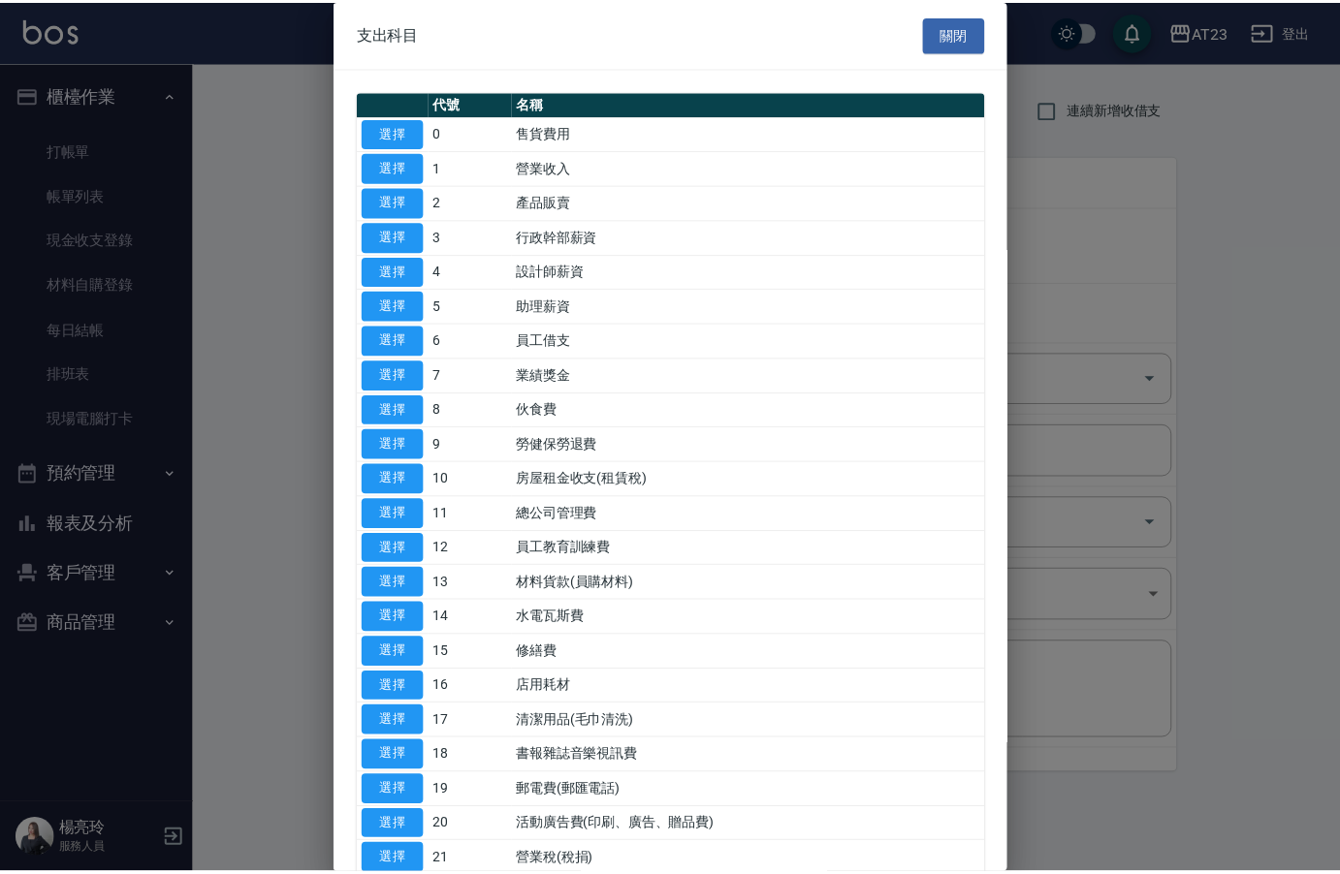
scroll to position [388, 0]
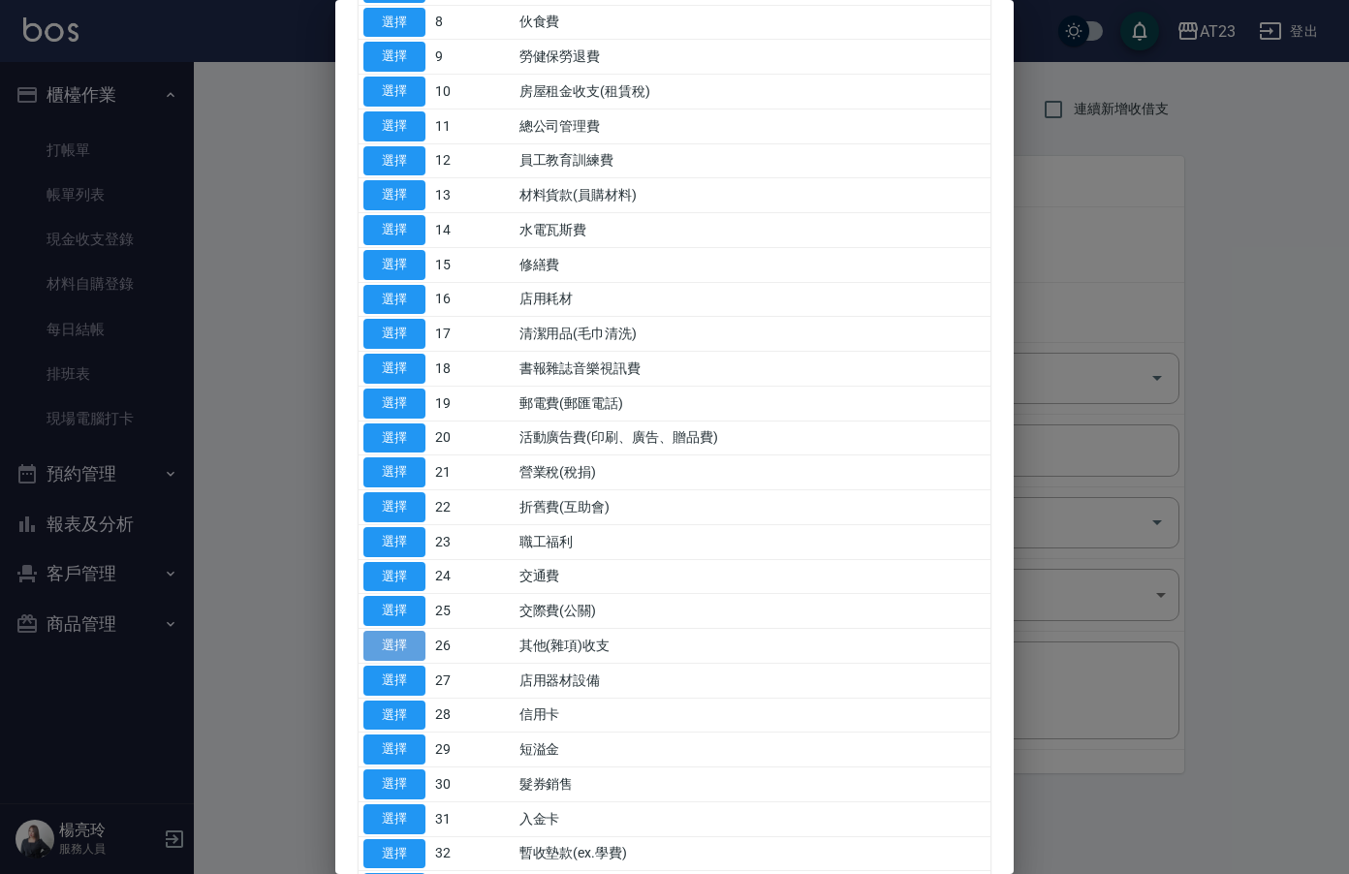
click at [413, 648] on button "選擇" at bounding box center [394, 646] width 62 height 30
type input "26 其他(雜項)收支"
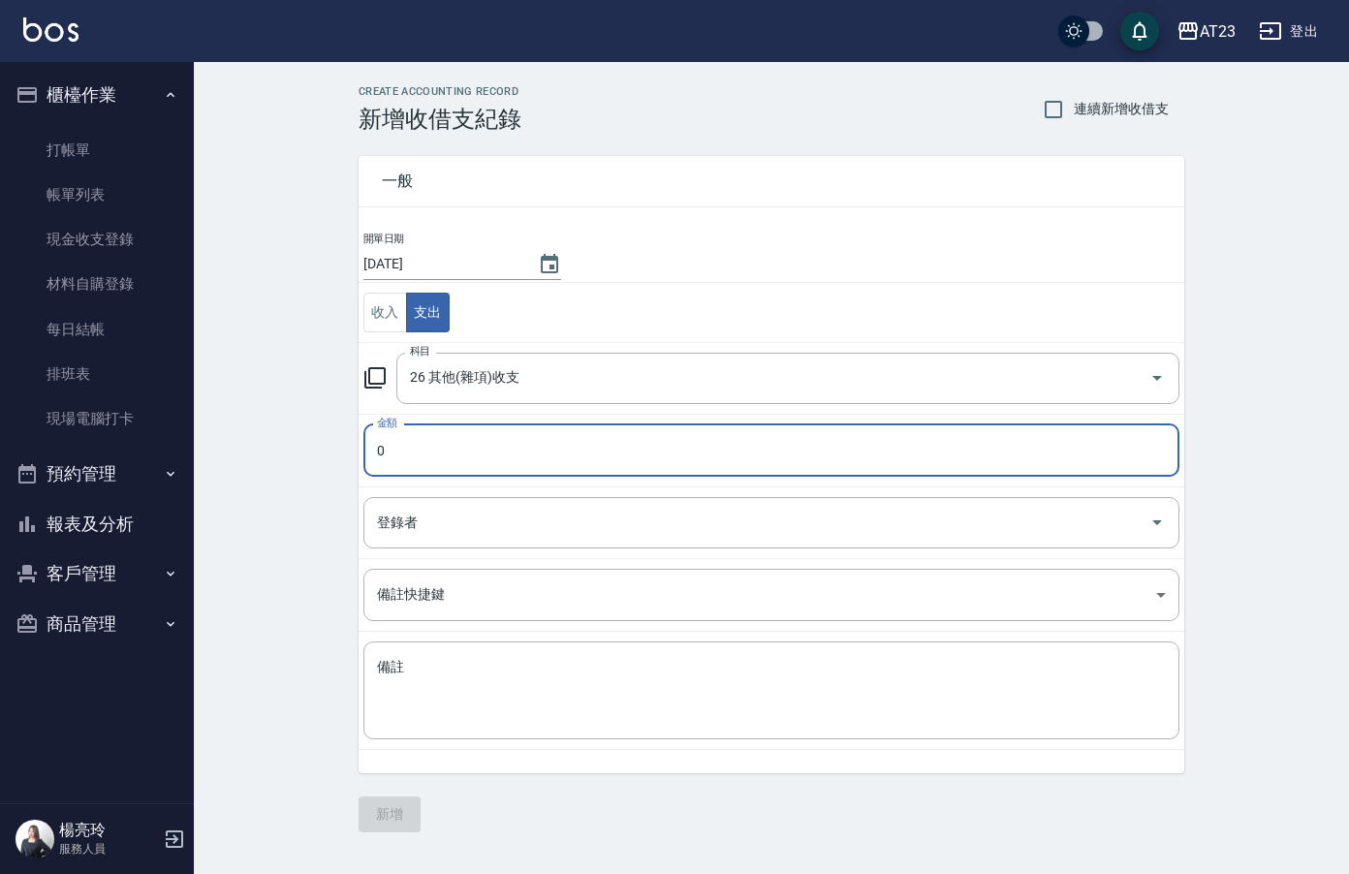
click at [417, 443] on input "0" at bounding box center [771, 451] width 816 height 52
type input "240"
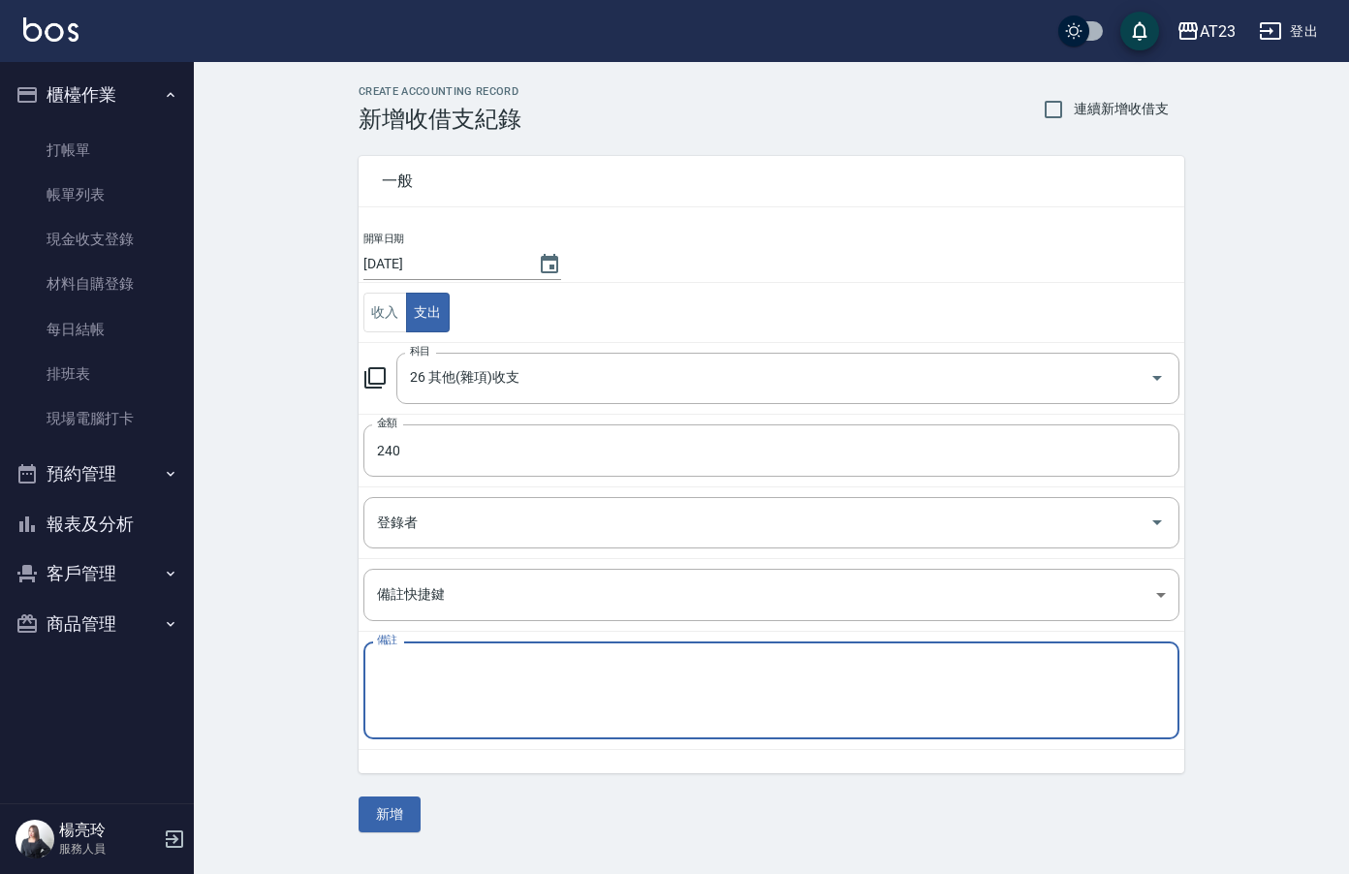
click at [790, 679] on textarea "備註" at bounding box center [771, 691] width 789 height 66
type textarea "沙漏"
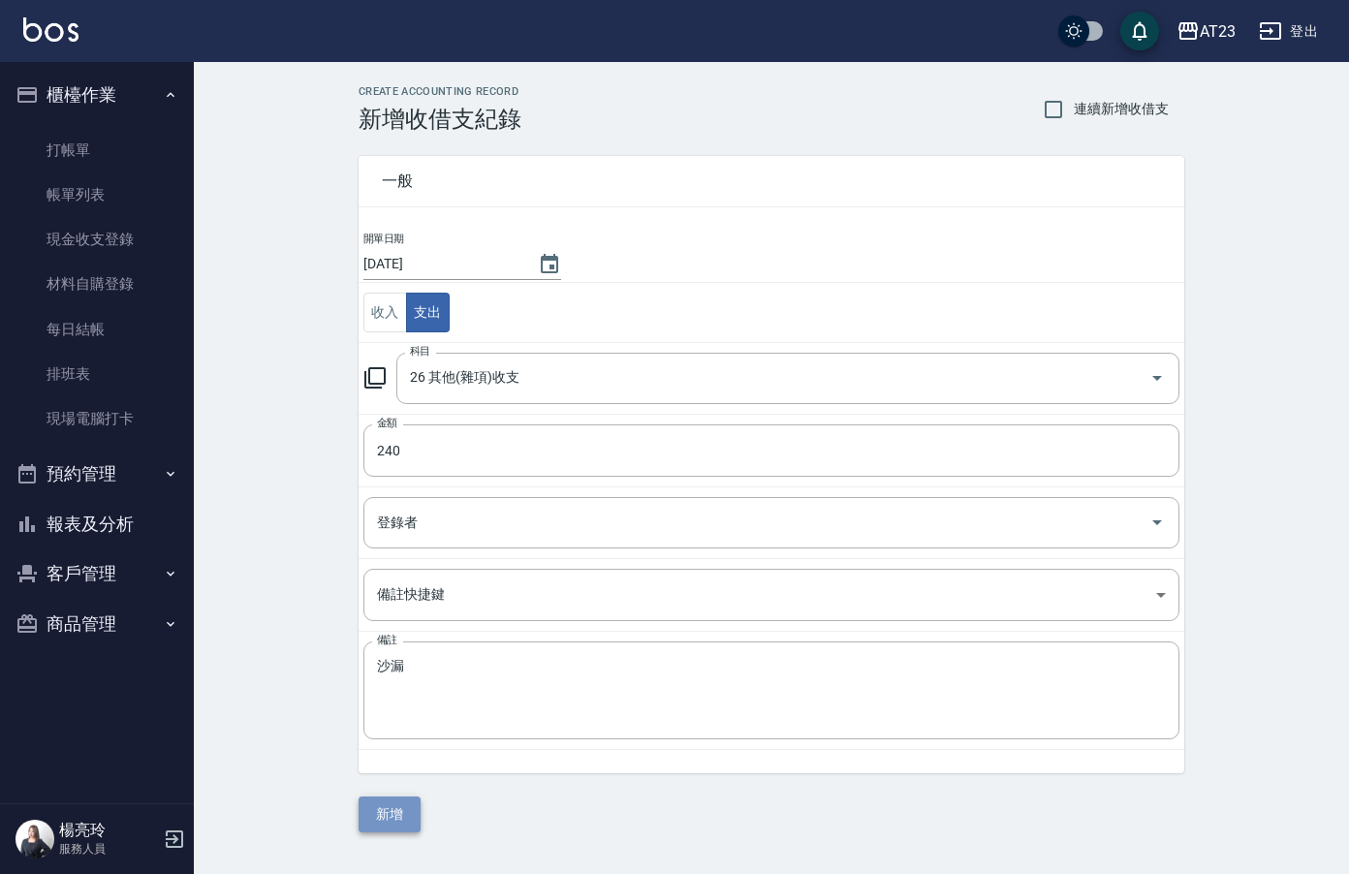
click at [387, 815] on button "新增" at bounding box center [390, 815] width 62 height 36
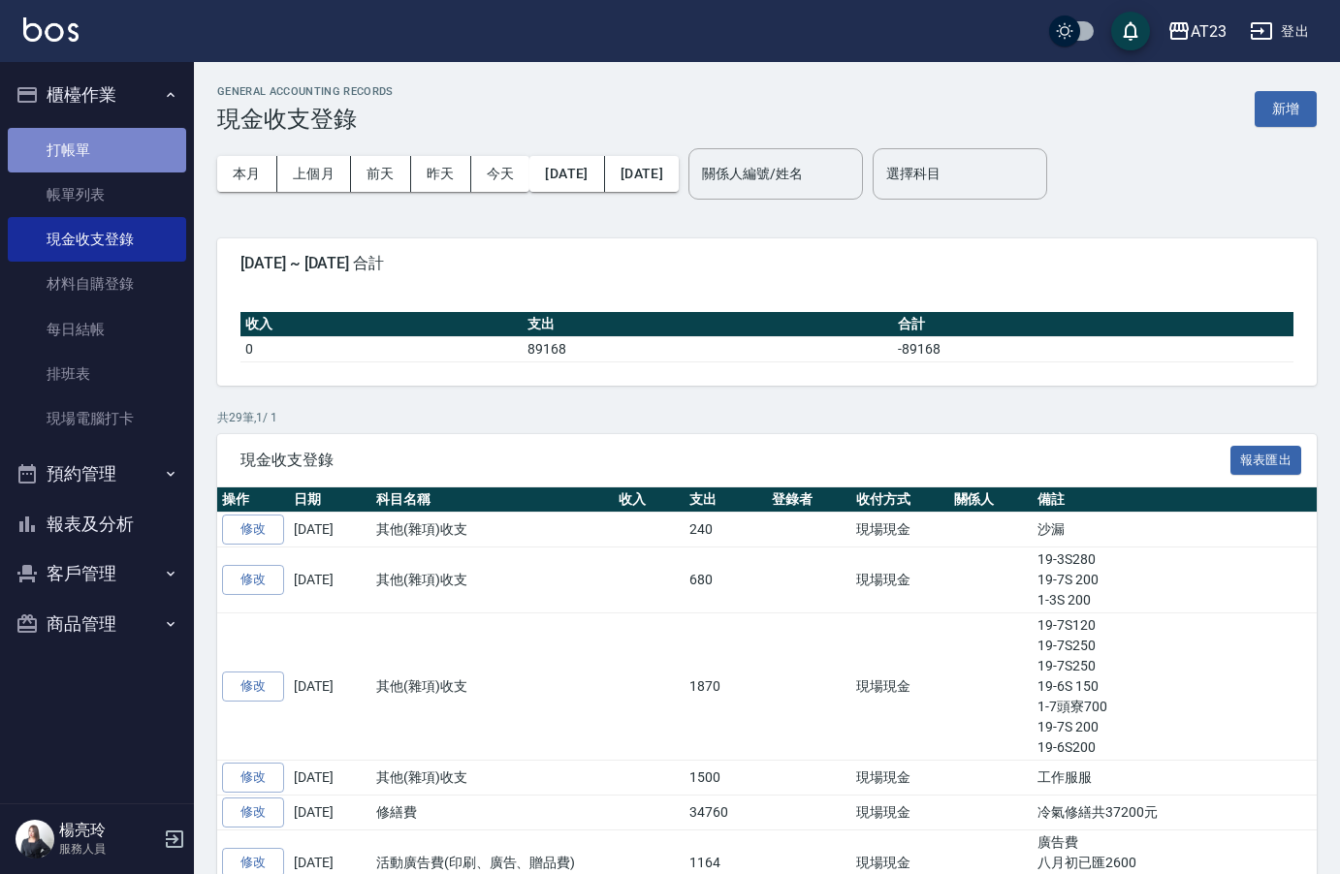
click at [69, 149] on link "打帳單" at bounding box center [97, 150] width 178 height 45
